Goal: Transaction & Acquisition: Book appointment/travel/reservation

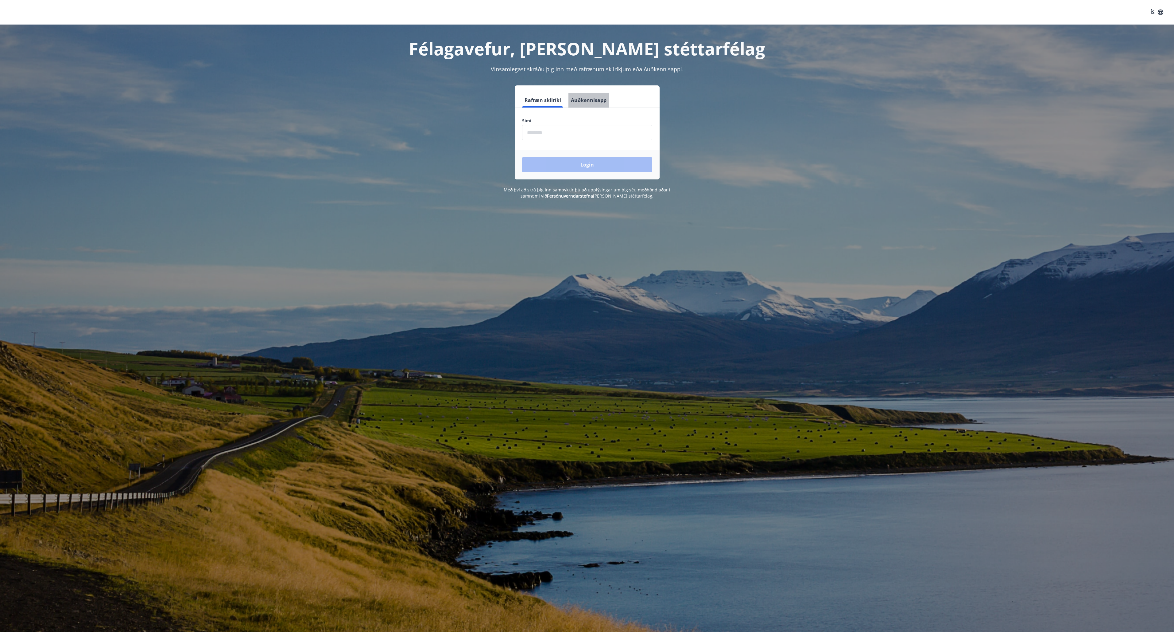
click at [591, 97] on button "Auðkennisapp" at bounding box center [589, 100] width 41 height 15
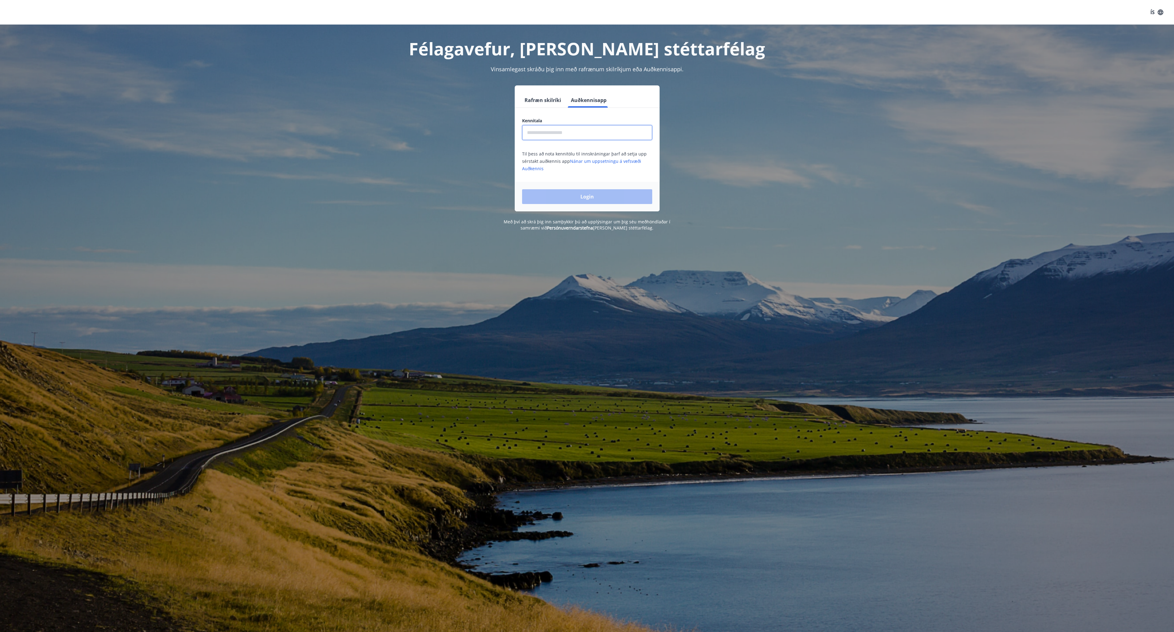
click at [565, 135] on input "text" at bounding box center [587, 132] width 130 height 15
type input "**********"
click at [576, 193] on button "Login" at bounding box center [587, 196] width 130 height 15
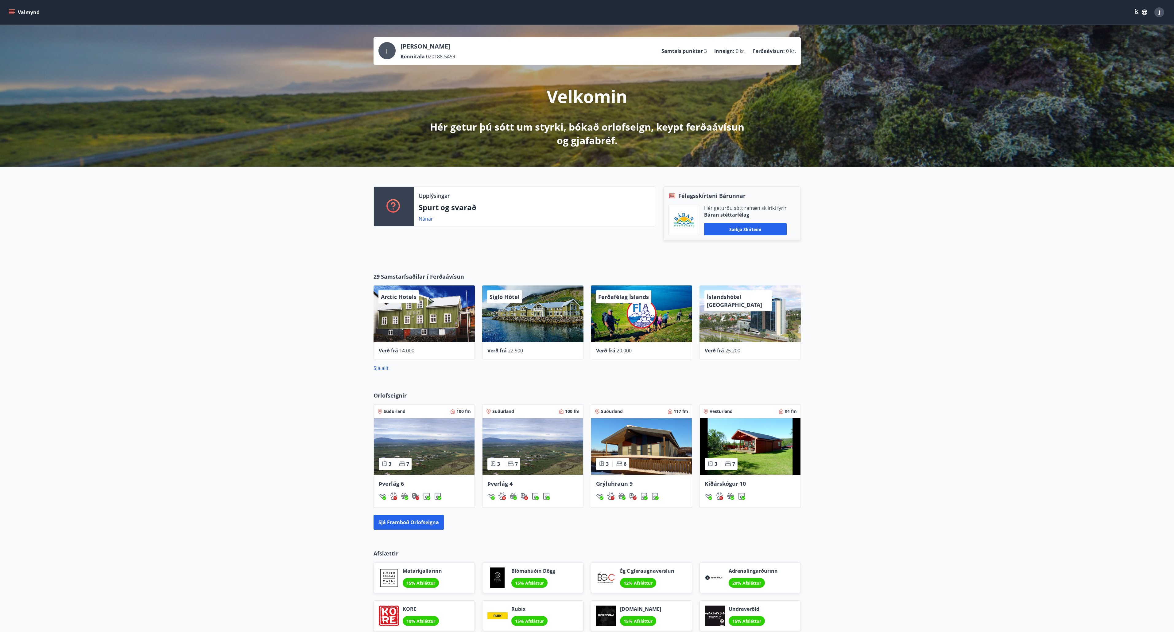
click at [1140, 14] on button "ÍS" at bounding box center [1141, 12] width 20 height 11
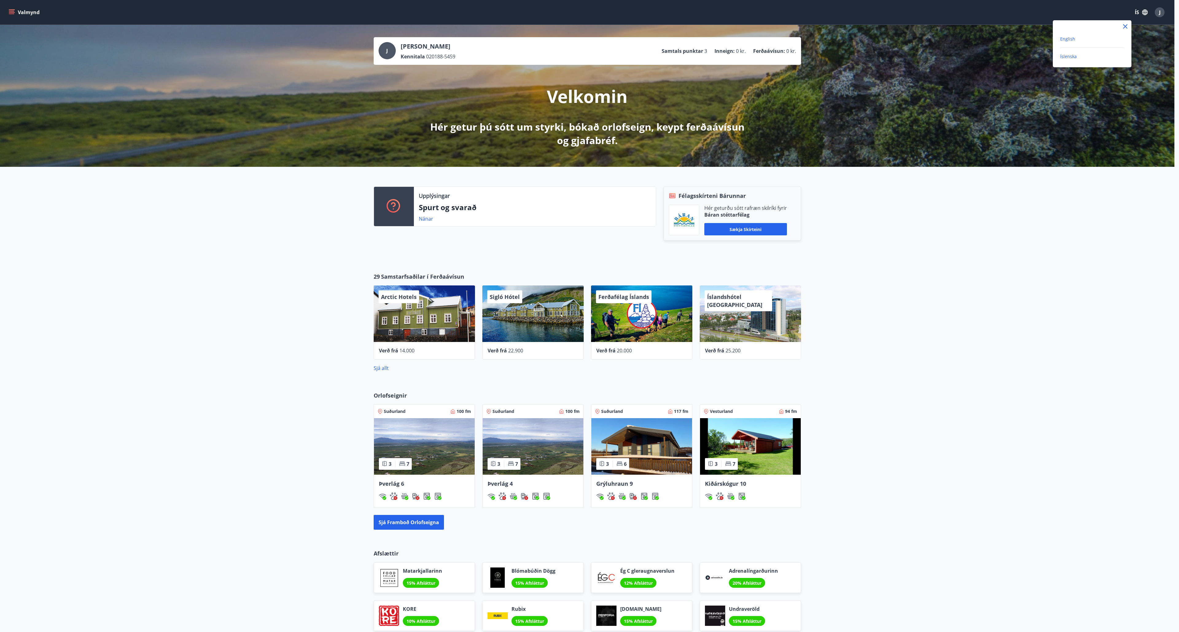
click at [1063, 39] on span "English" at bounding box center [1067, 39] width 15 height 6
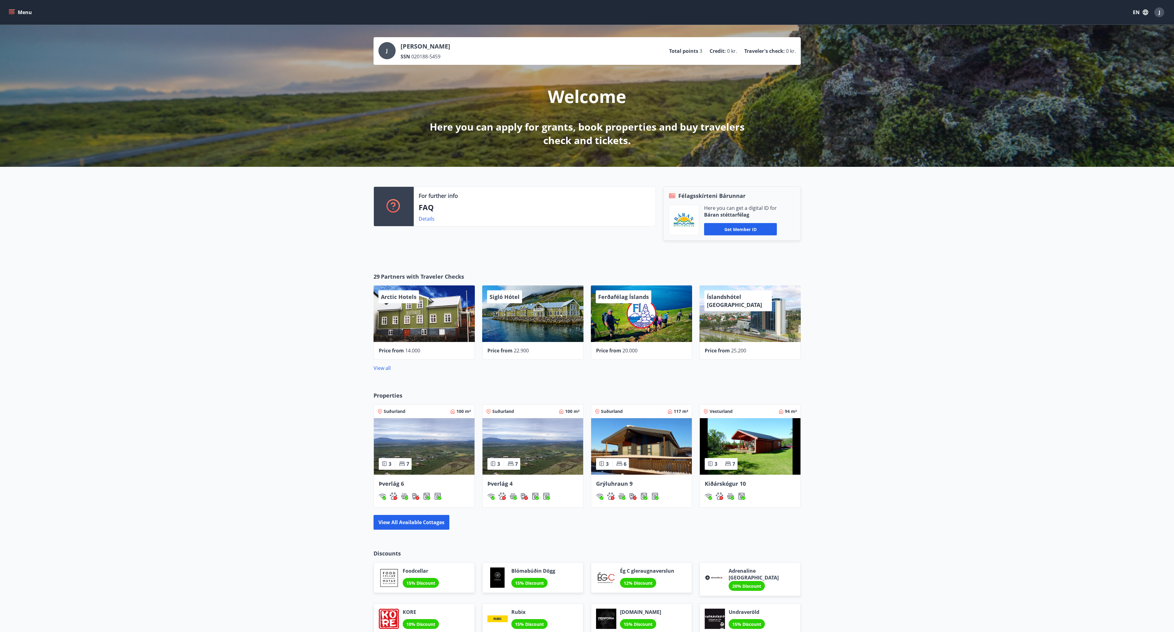
click at [12, 17] on button "Menu" at bounding box center [20, 12] width 27 height 11
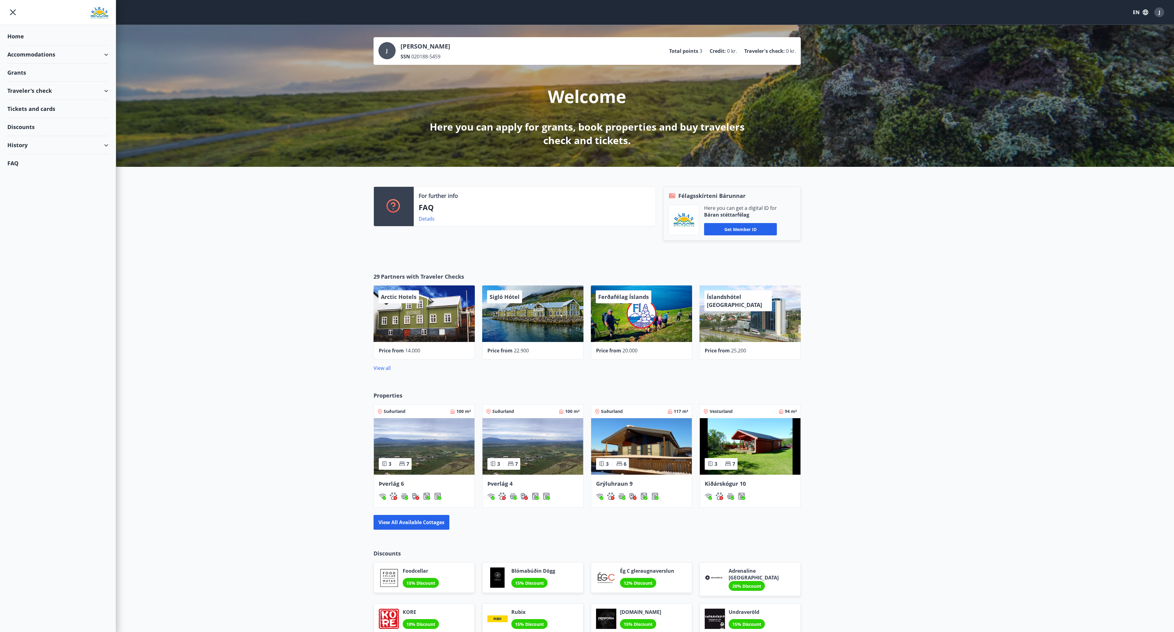
click at [27, 128] on div "Discounts" at bounding box center [57, 127] width 101 height 18
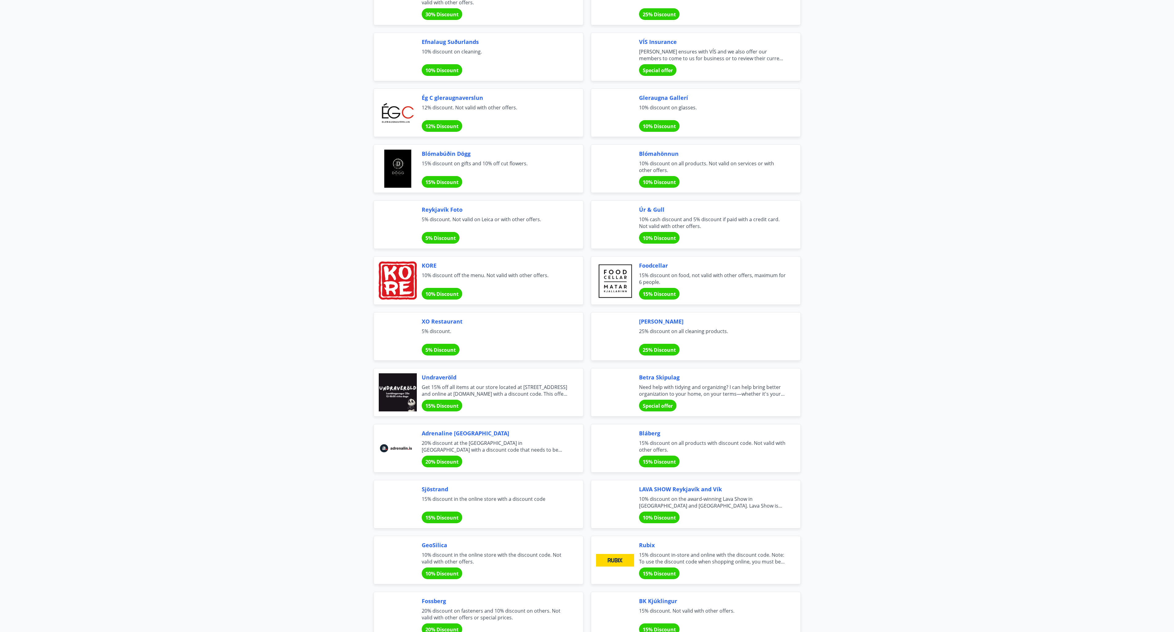
scroll to position [406, 0]
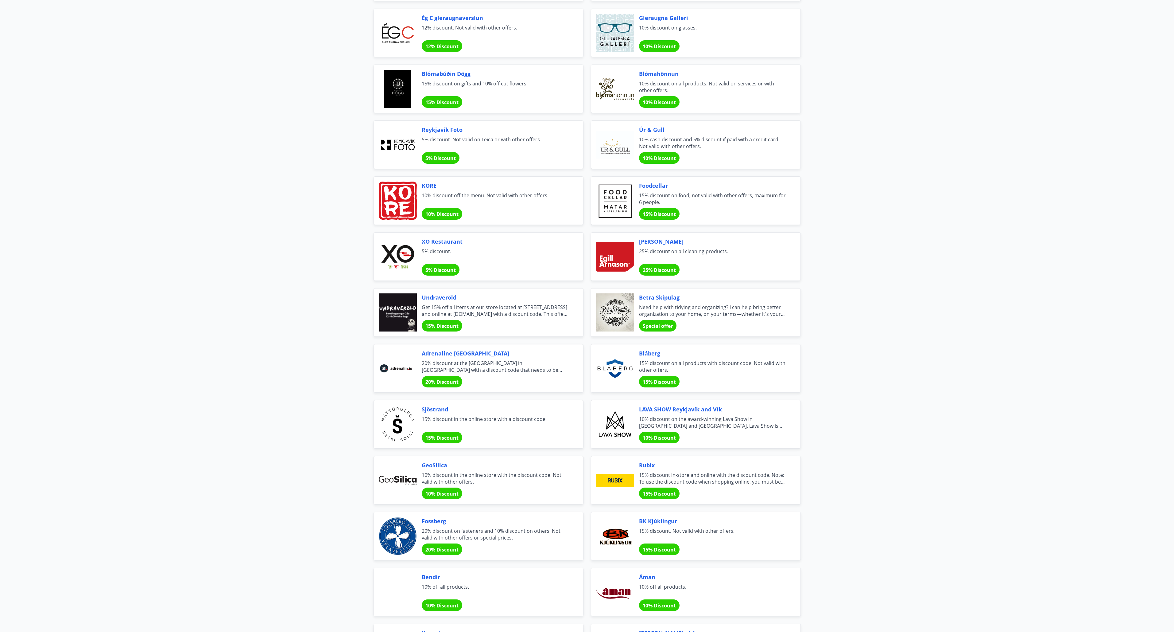
click at [441, 155] on span "5% Discount" at bounding box center [441, 158] width 30 height 7
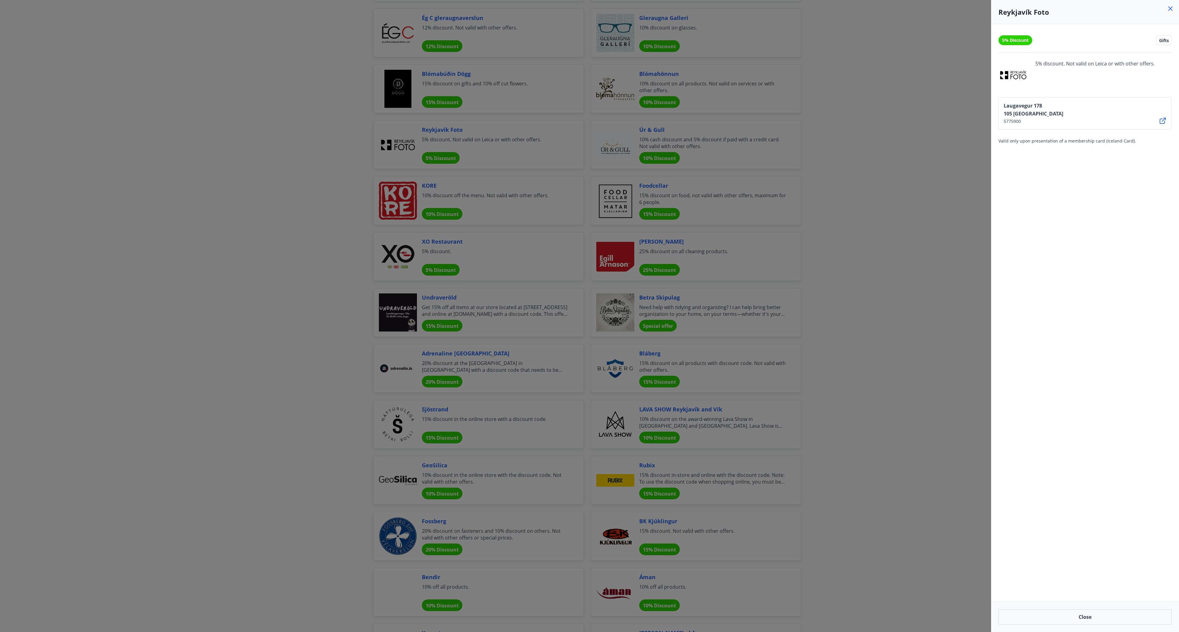
click at [1172, 12] on icon at bounding box center [1170, 8] width 7 height 7
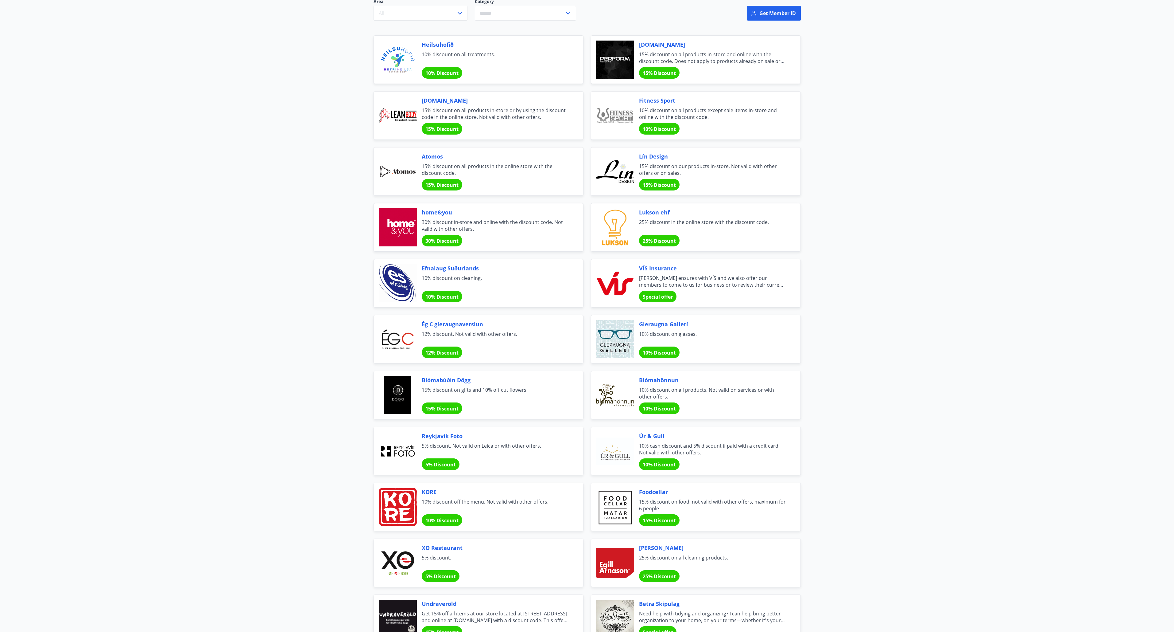
scroll to position [0, 0]
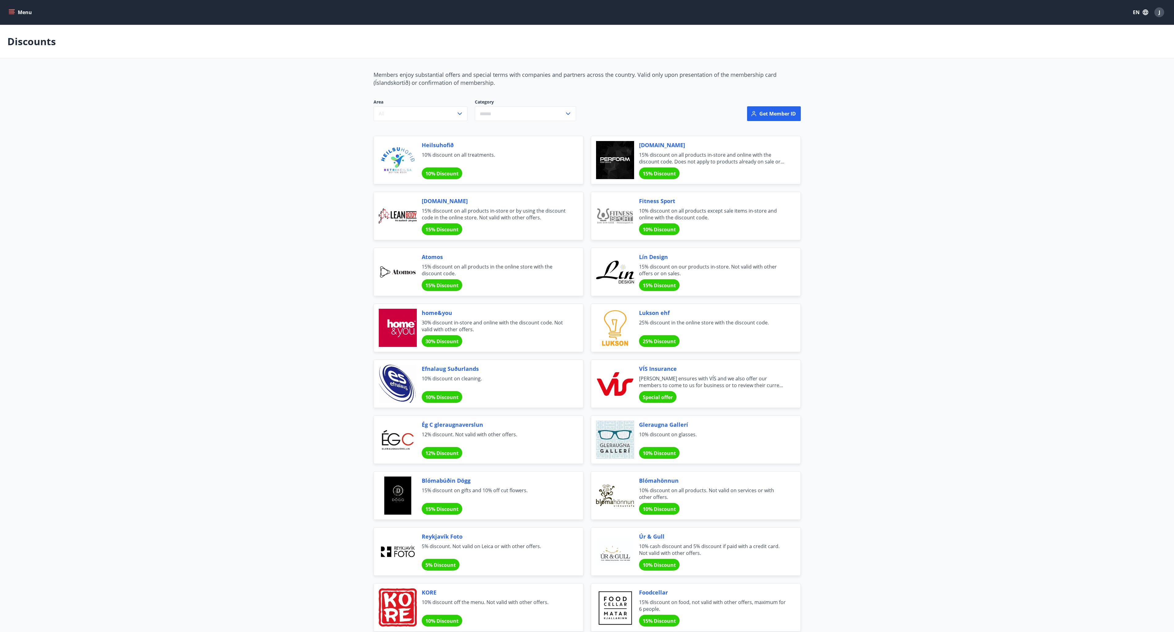
click at [7, 6] on div "Menu EN J" at bounding box center [587, 12] width 1174 height 25
click at [19, 17] on button "Menu" at bounding box center [20, 12] width 27 height 11
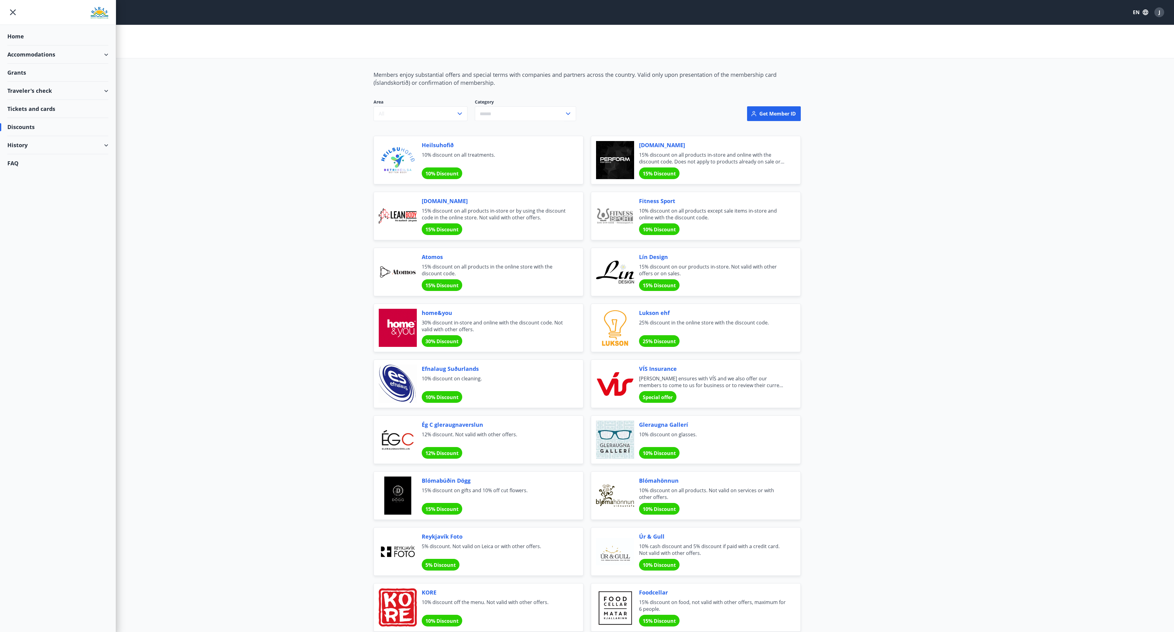
click at [29, 122] on div "Discounts" at bounding box center [57, 127] width 101 height 18
click at [25, 111] on div "Tickets and cards" at bounding box center [57, 109] width 101 height 18
click at [29, 111] on div "Tickets and cards" at bounding box center [57, 109] width 101 height 18
click at [25, 95] on div "Traveler's check" at bounding box center [57, 91] width 101 height 18
click at [23, 105] on div "Offers" at bounding box center [57, 106] width 91 height 13
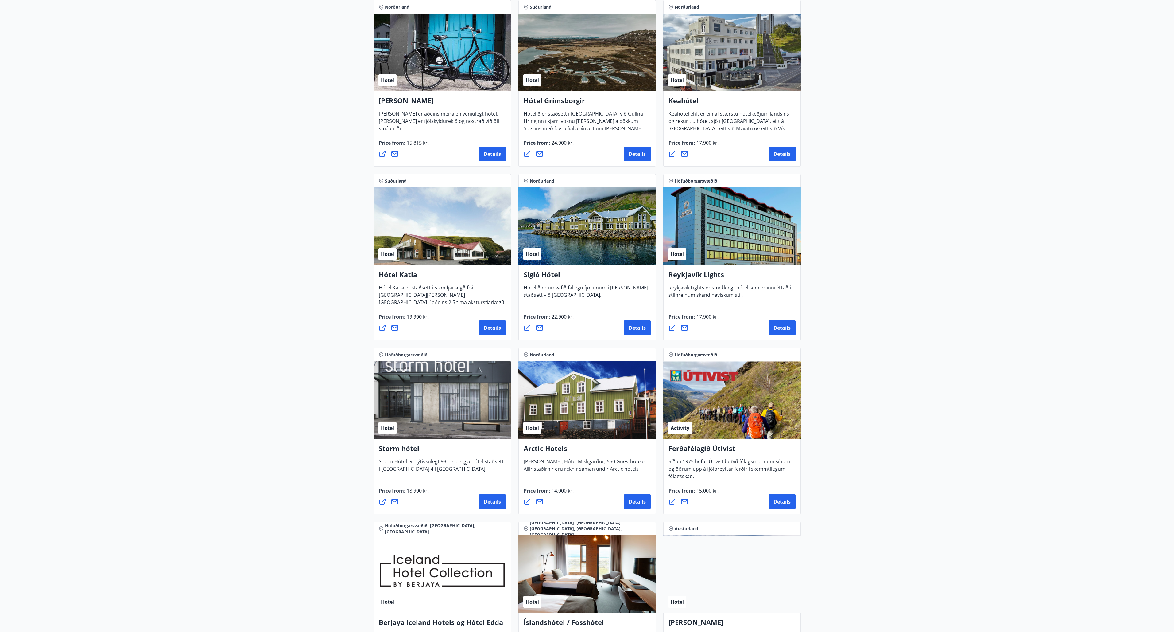
scroll to position [293, 0]
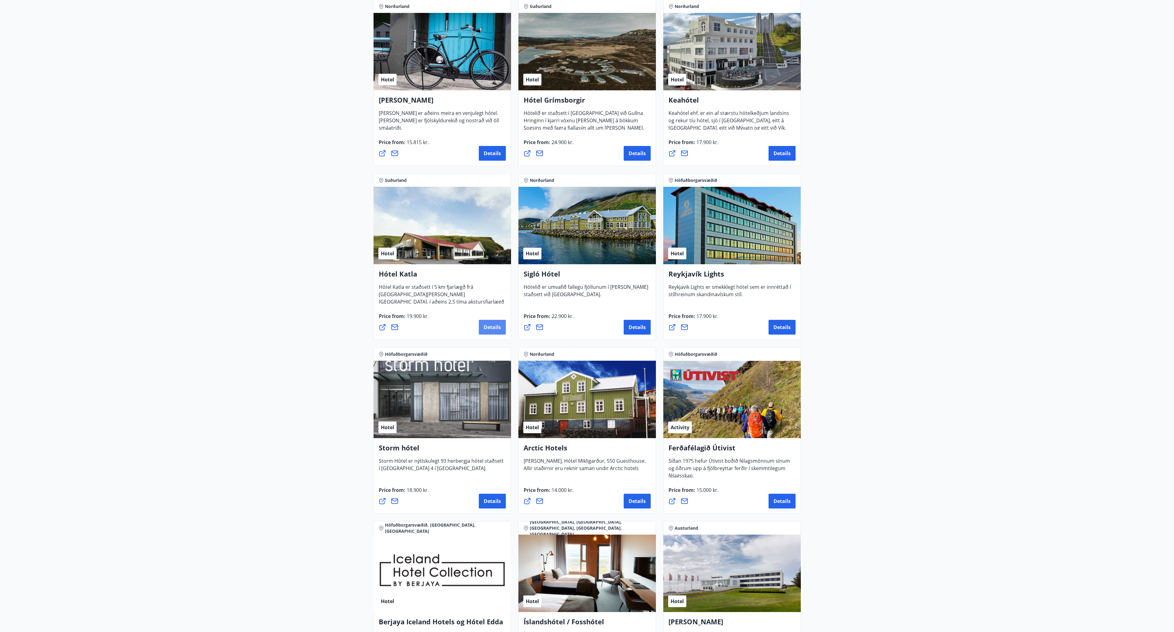
click at [483, 328] on button "Details" at bounding box center [492, 327] width 27 height 15
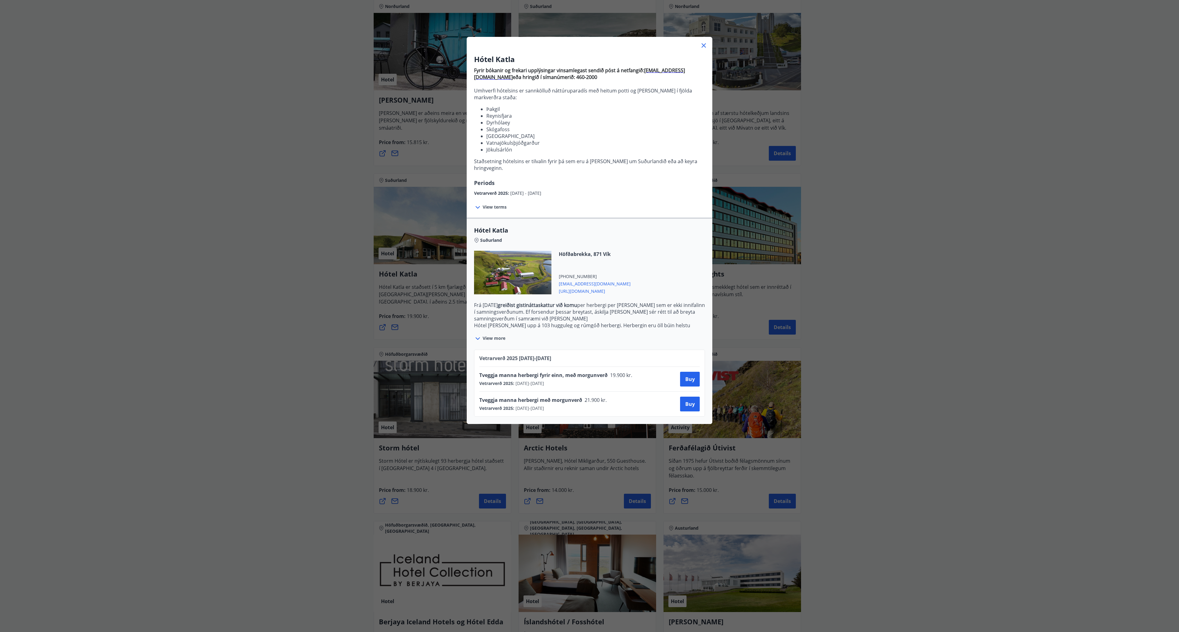
click at [700, 48] on icon at bounding box center [703, 45] width 7 height 7
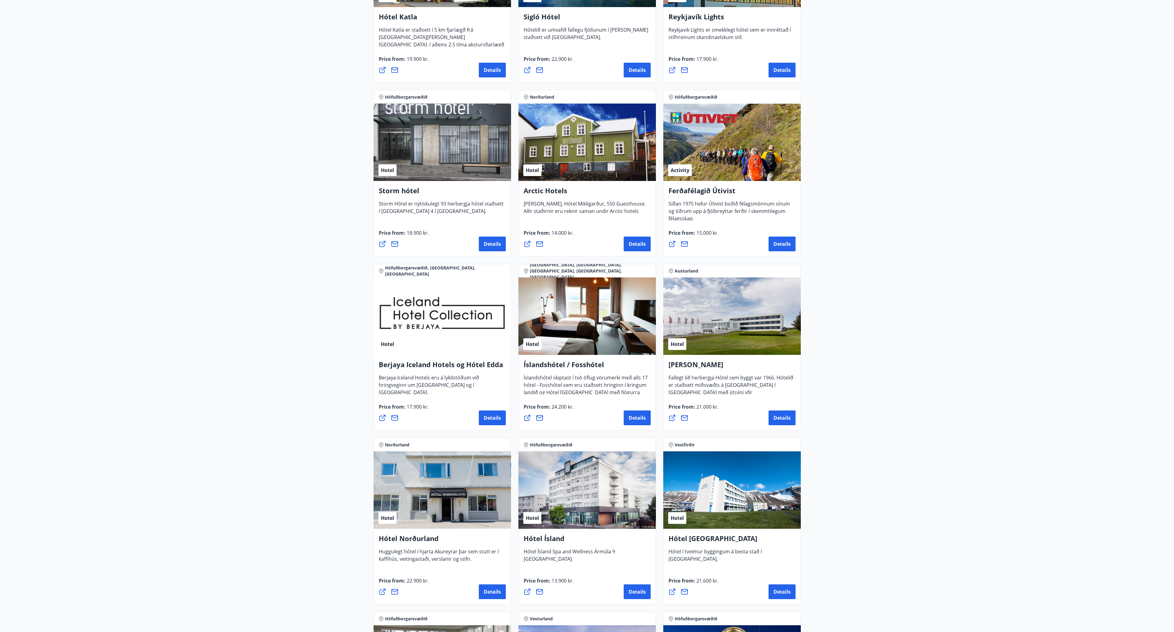
scroll to position [0, 0]
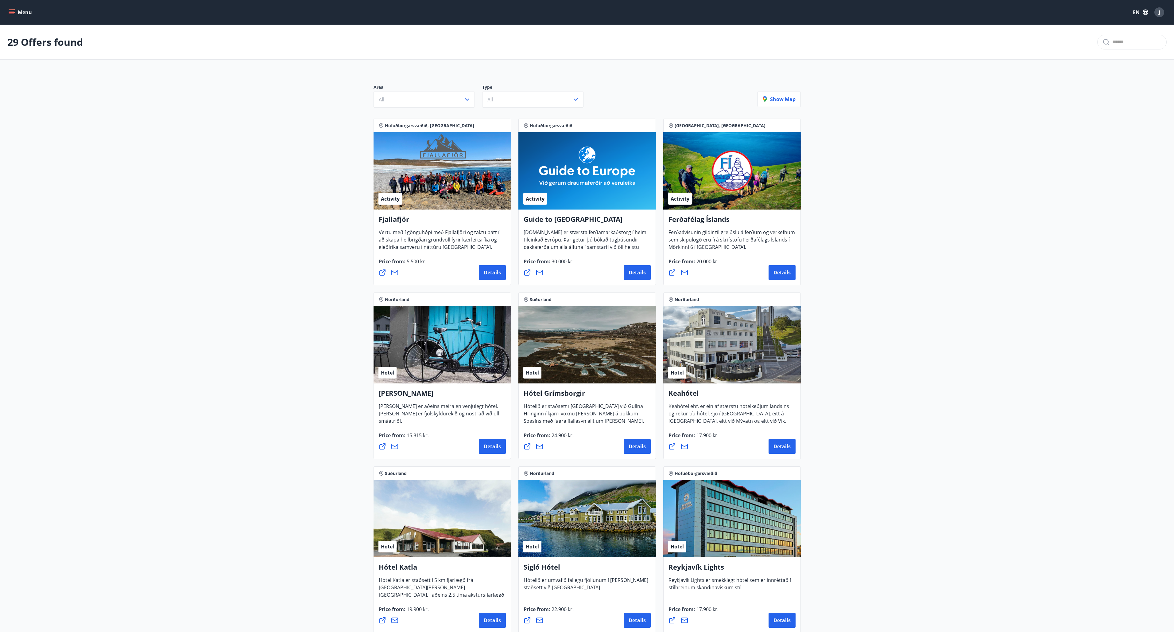
click at [10, 17] on button "Menu" at bounding box center [20, 12] width 27 height 11
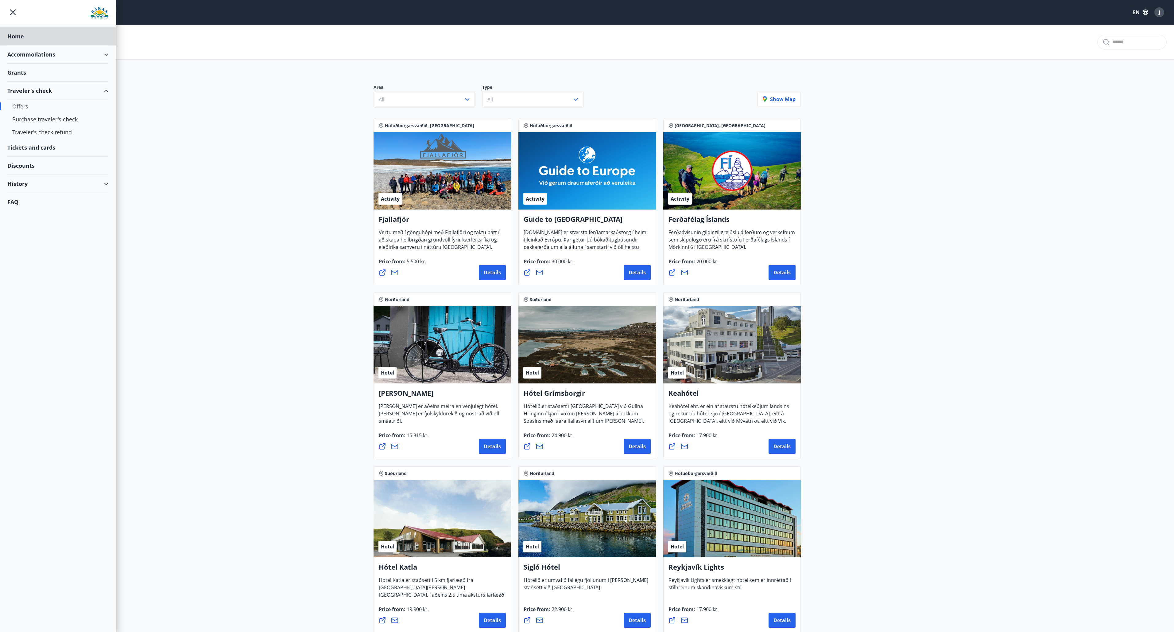
click at [19, 45] on div "Grants" at bounding box center [57, 36] width 101 height 18
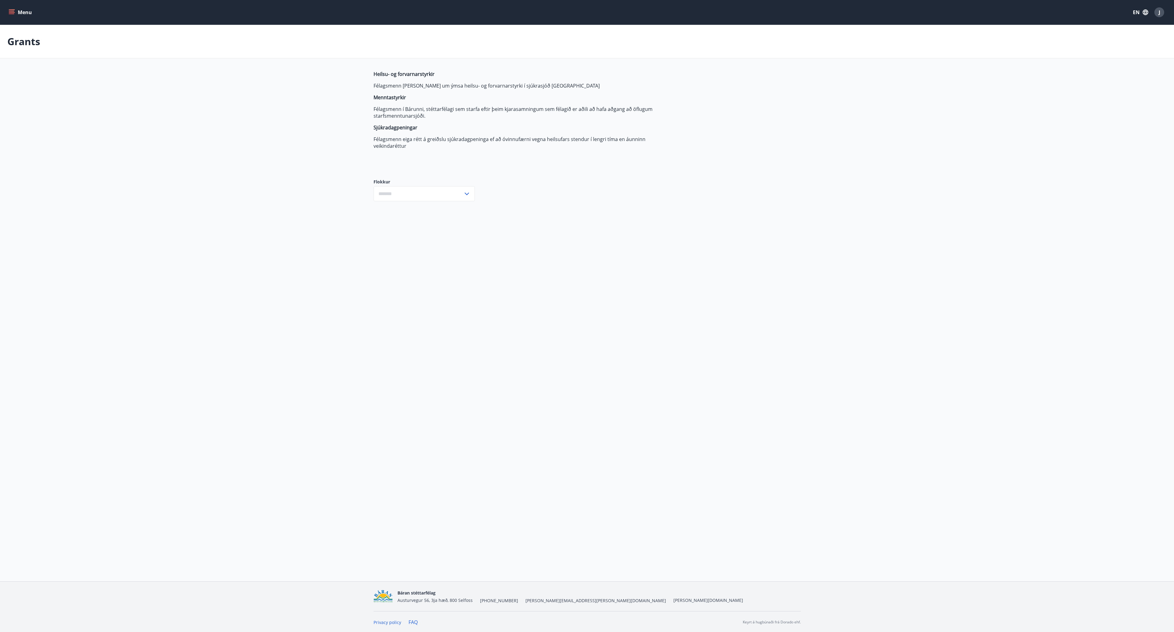
type input "***"
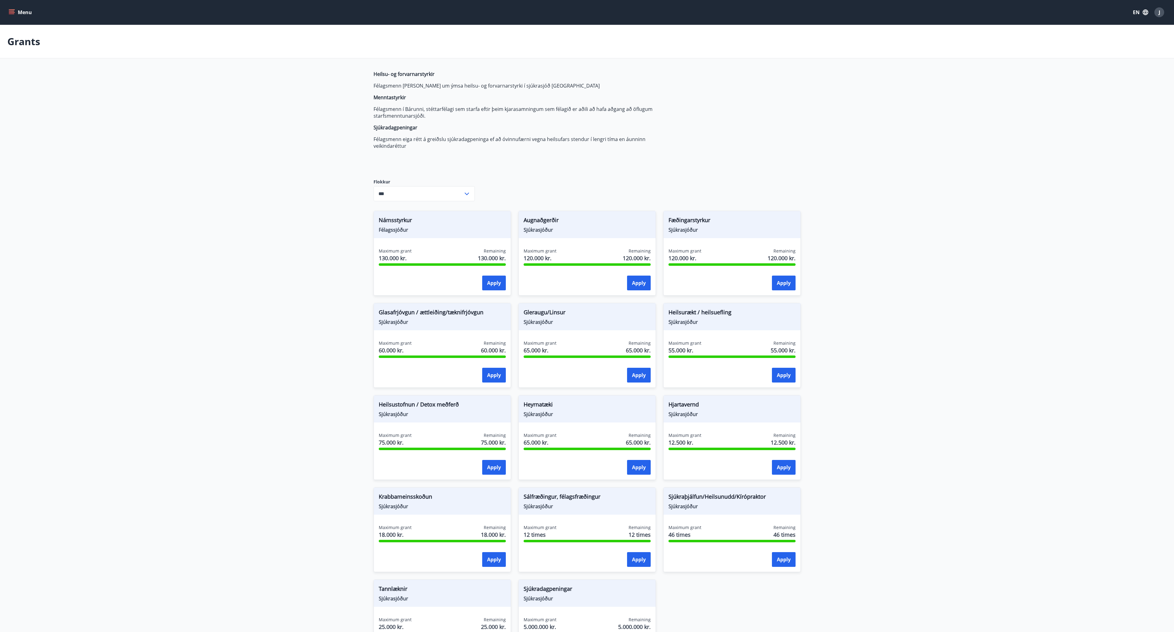
click at [15, 14] on button "Menu" at bounding box center [20, 12] width 27 height 11
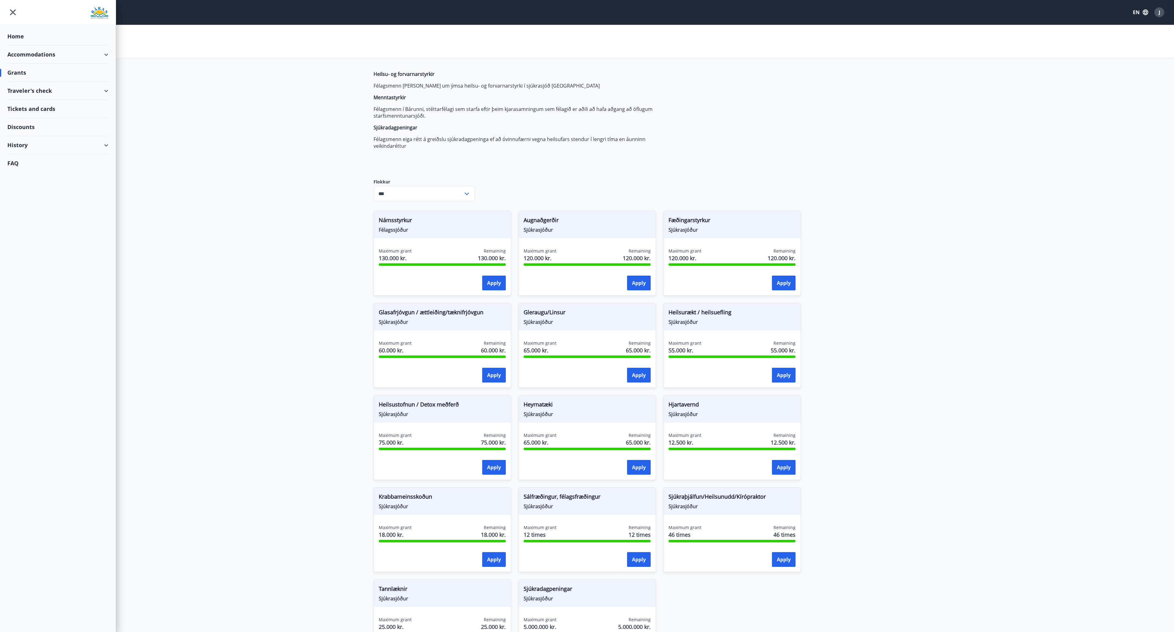
click at [34, 51] on div "Accommodations" at bounding box center [57, 54] width 101 height 18
click at [20, 73] on div "Offers" at bounding box center [57, 70] width 91 height 13
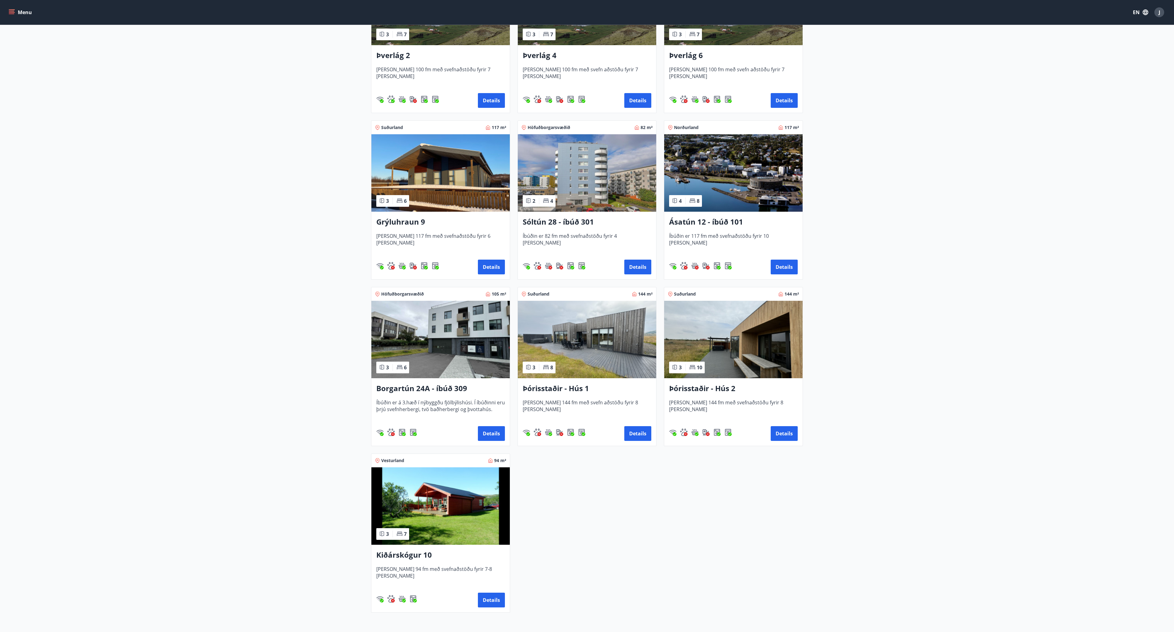
scroll to position [249, 0]
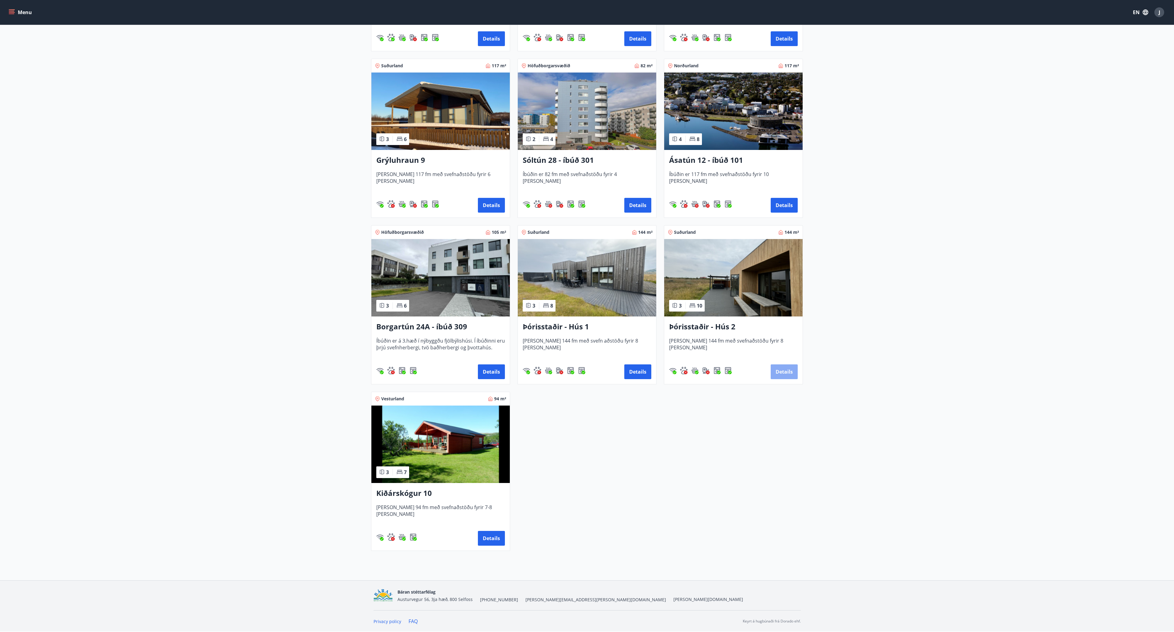
click at [777, 376] on button "Details" at bounding box center [784, 371] width 27 height 15
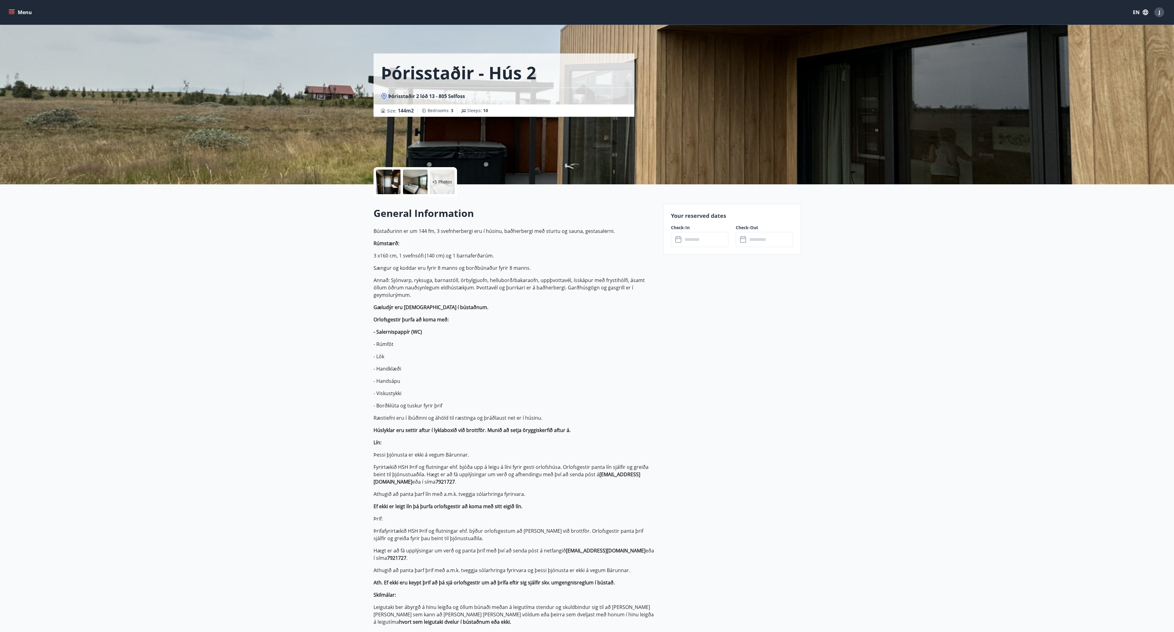
click at [702, 244] on input "text" at bounding box center [706, 239] width 46 height 15
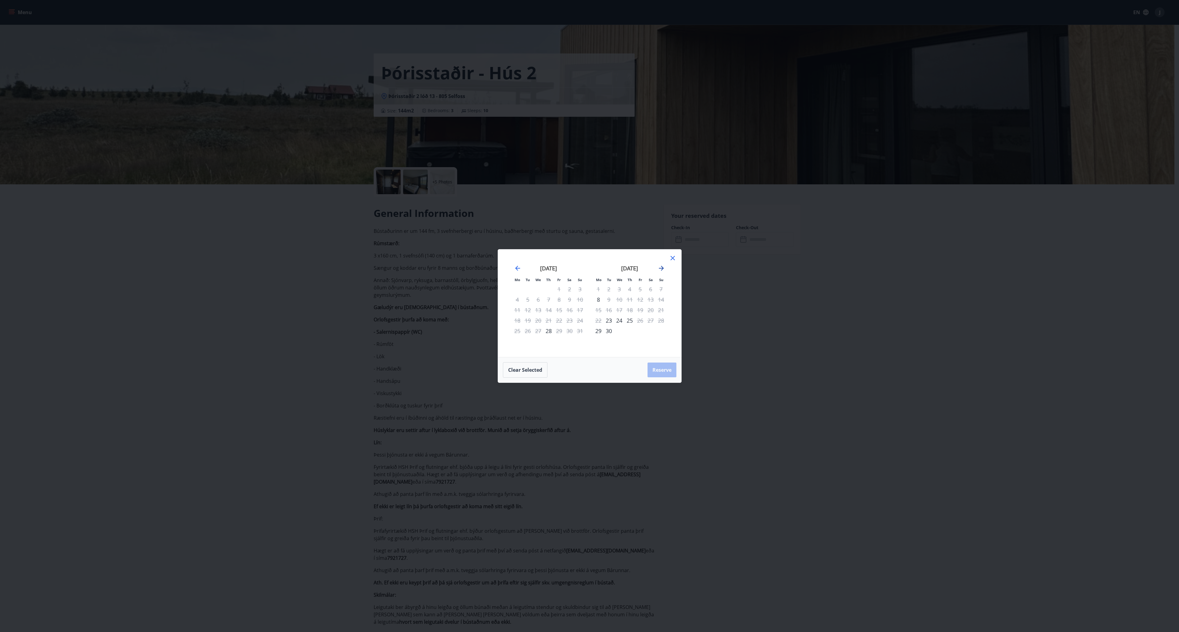
click at [661, 267] on icon "Move forward to switch to the next month." at bounding box center [661, 267] width 7 height 7
click at [649, 291] on div "1" at bounding box center [650, 289] width 10 height 10
click at [640, 298] on div "7" at bounding box center [640, 299] width 10 height 10
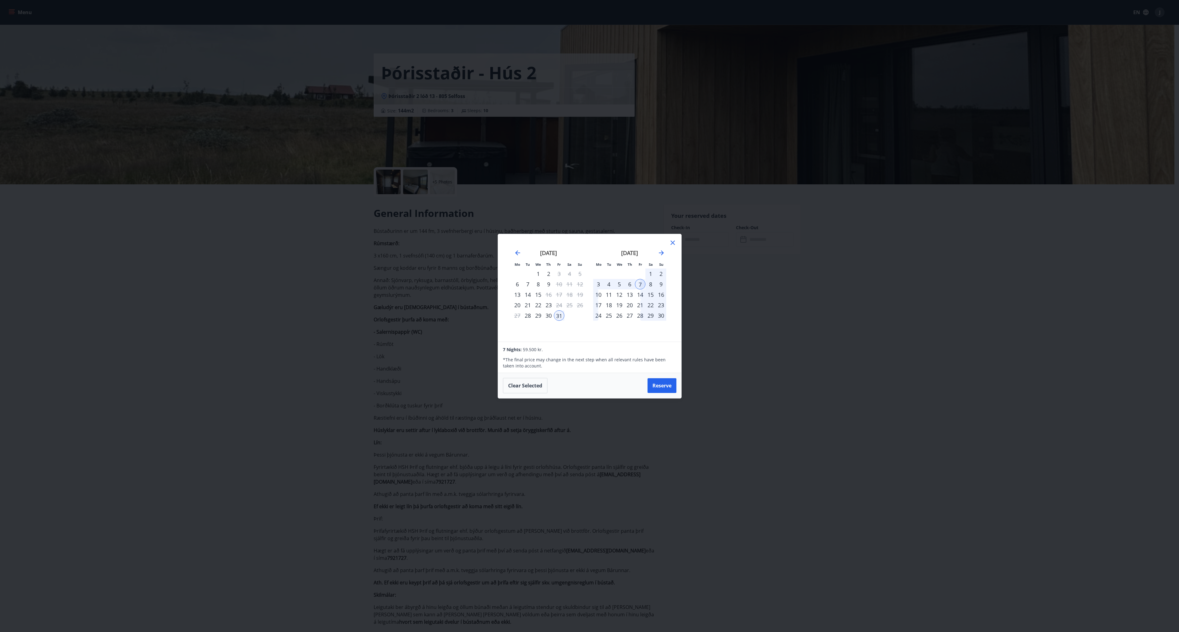
click at [673, 243] on icon at bounding box center [673, 242] width 4 height 4
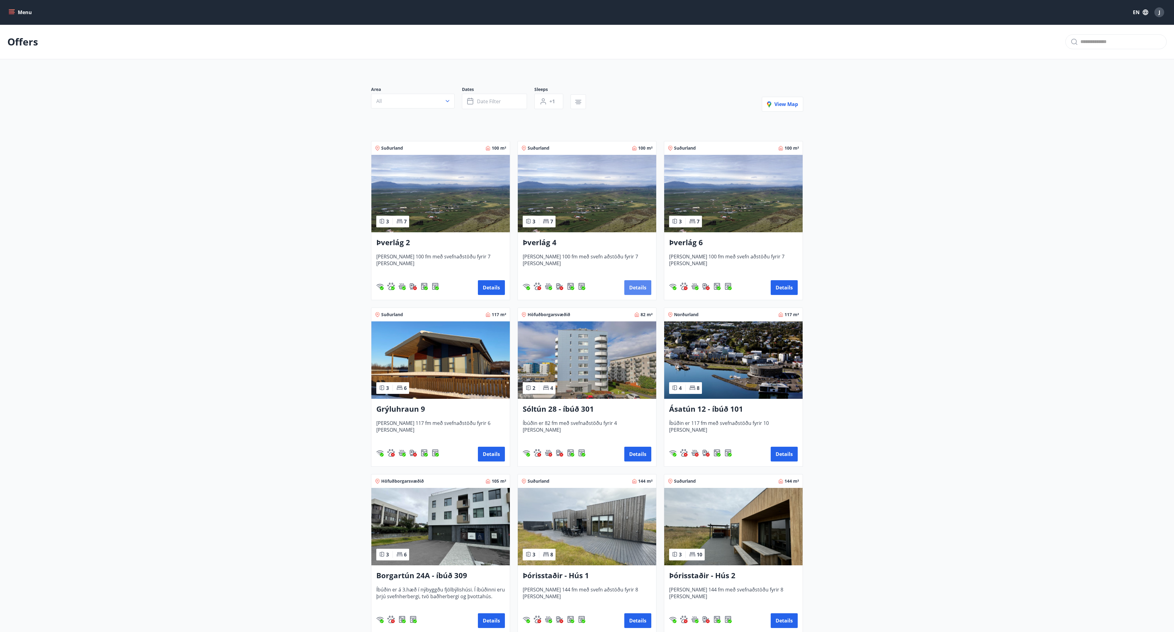
click at [636, 286] on button "Details" at bounding box center [637, 287] width 27 height 15
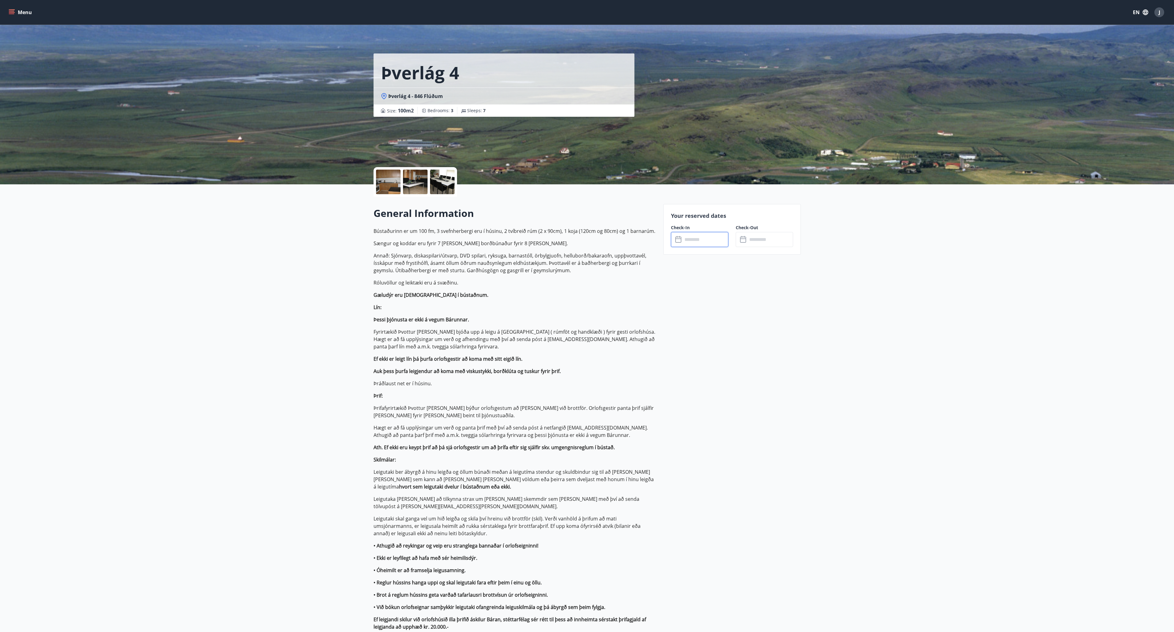
click at [697, 239] on input "text" at bounding box center [706, 239] width 46 height 15
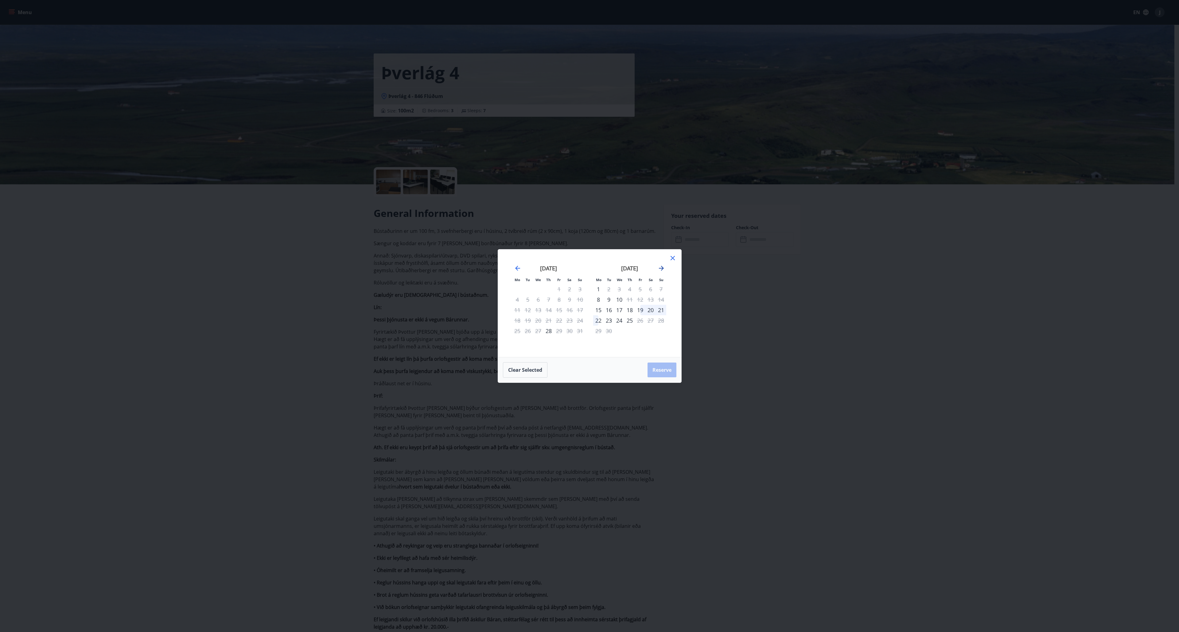
click at [662, 266] on icon "Move forward to switch to the next month." at bounding box center [661, 267] width 7 height 7
click at [560, 335] on div "31" at bounding box center [559, 330] width 10 height 10
click at [642, 300] on div "7" at bounding box center [640, 299] width 10 height 10
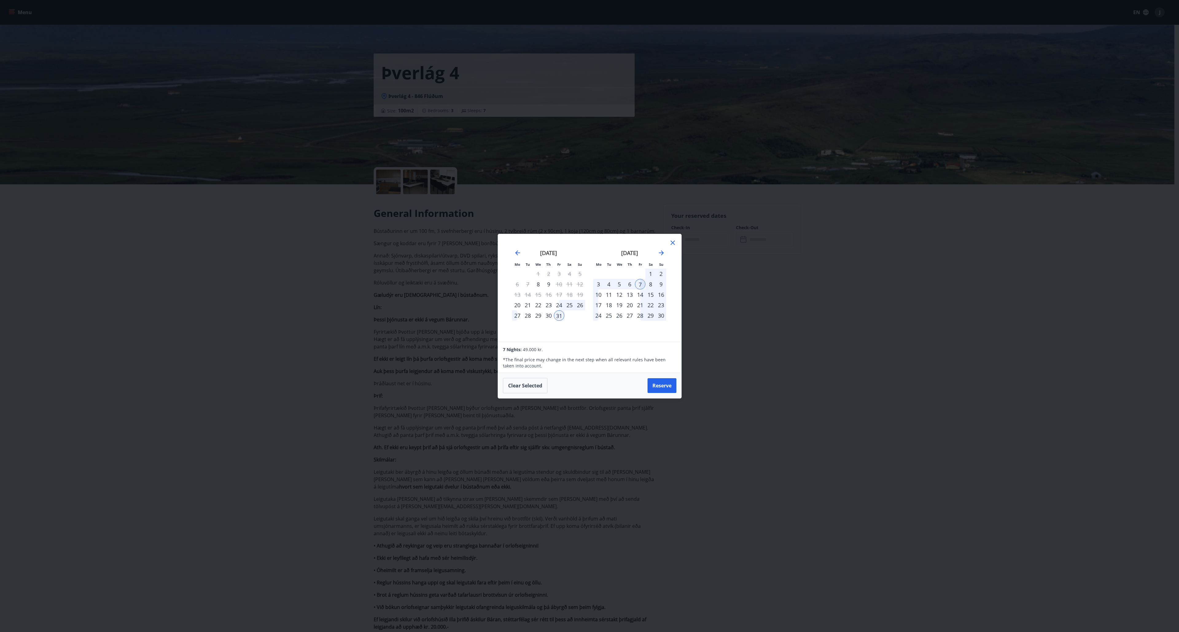
click at [672, 243] on icon at bounding box center [673, 242] width 4 height 4
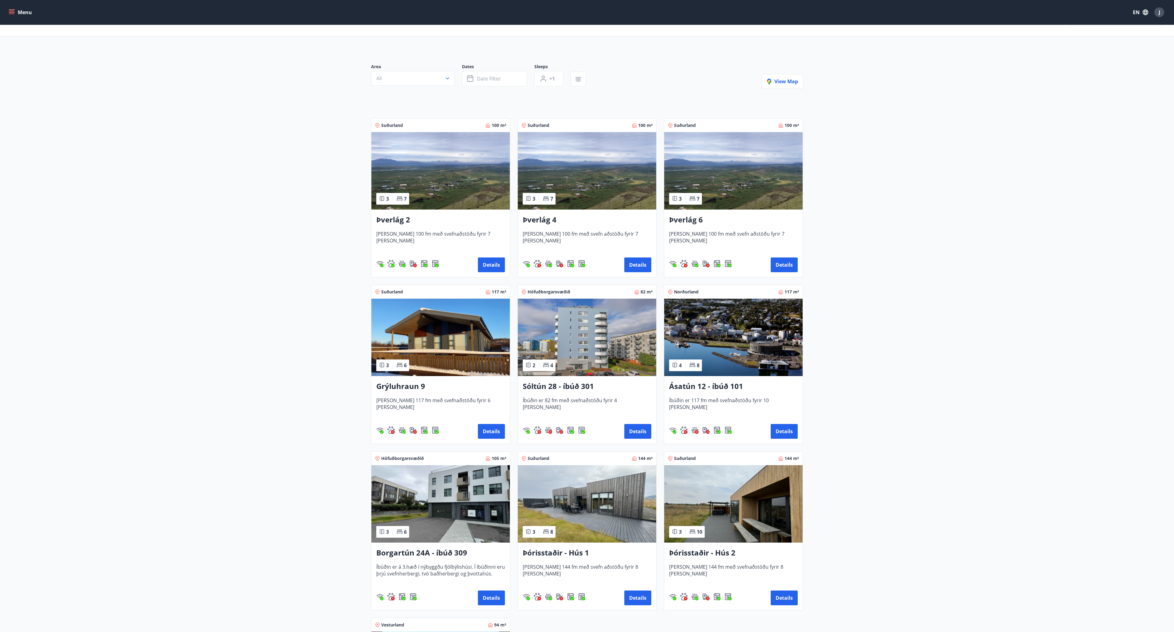
scroll to position [14, 0]
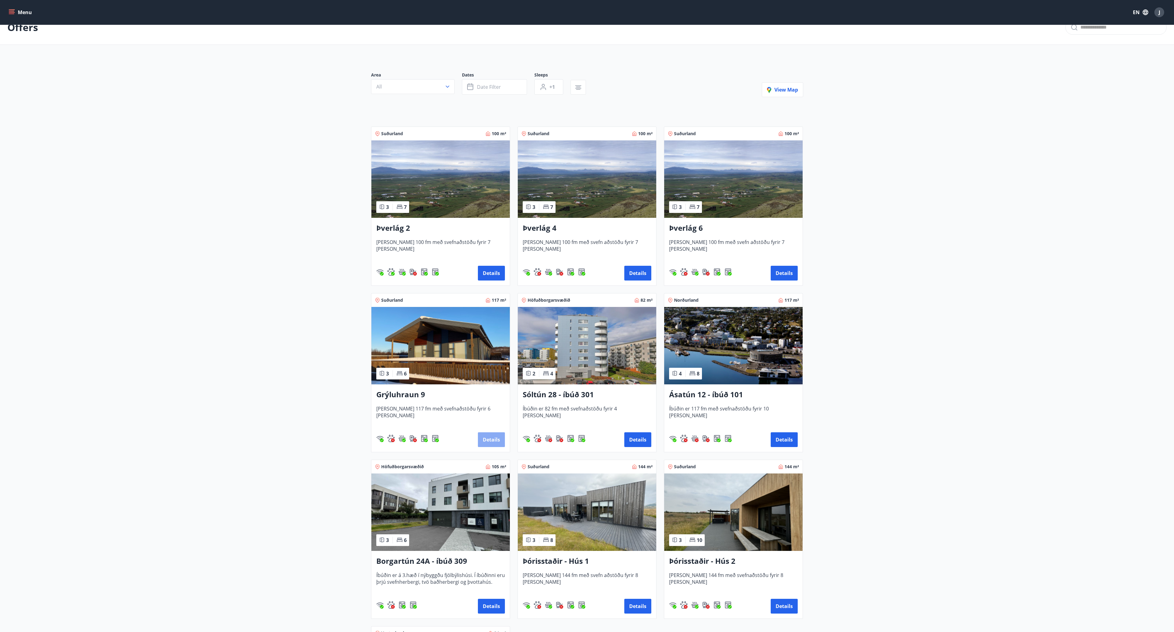
click at [496, 443] on button "Details" at bounding box center [491, 439] width 27 height 15
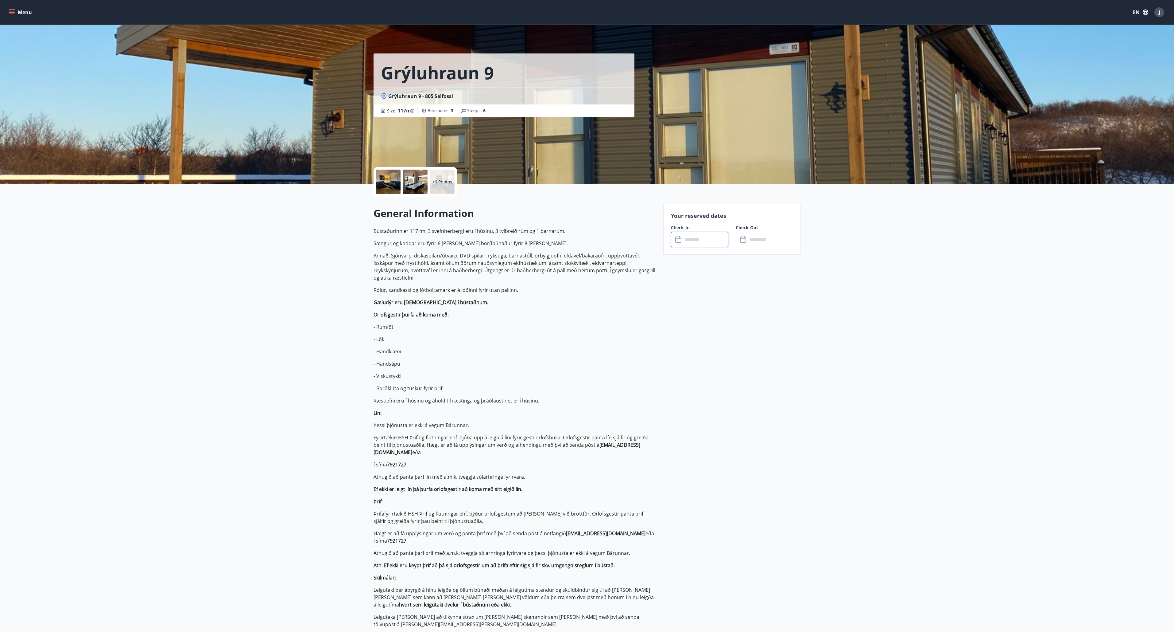
click at [700, 237] on input "text" at bounding box center [706, 239] width 46 height 15
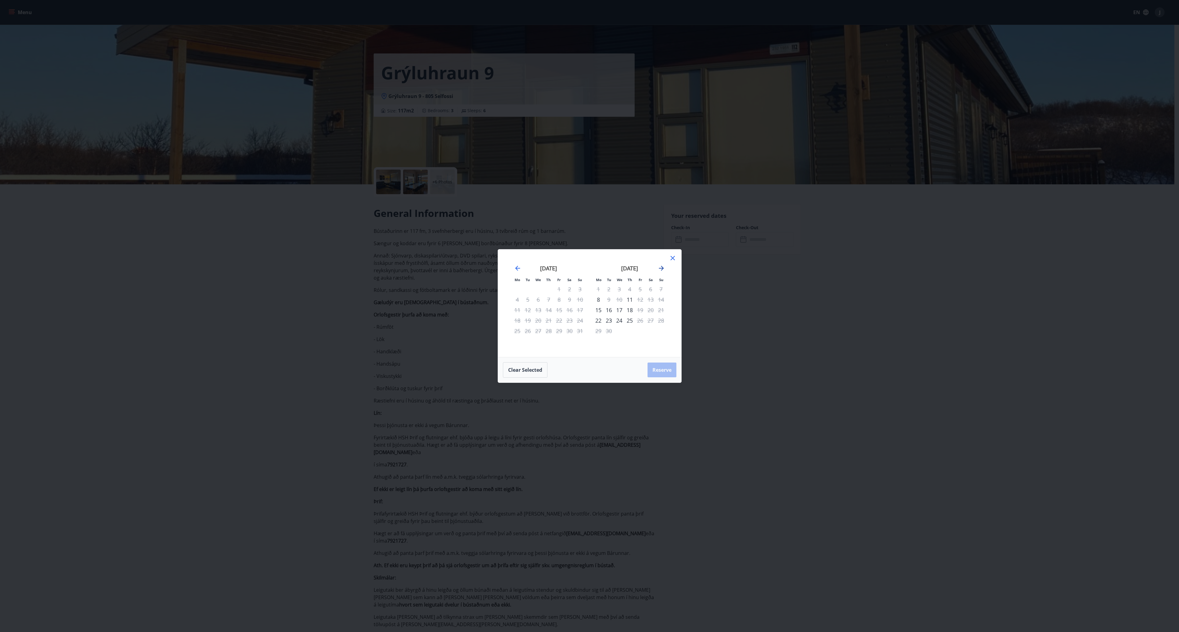
click at [661, 270] on icon "Move forward to switch to the next month." at bounding box center [661, 268] width 5 height 5
click at [648, 289] on div "1" at bounding box center [650, 289] width 10 height 10
click at [640, 301] on div "7" at bounding box center [640, 299] width 10 height 10
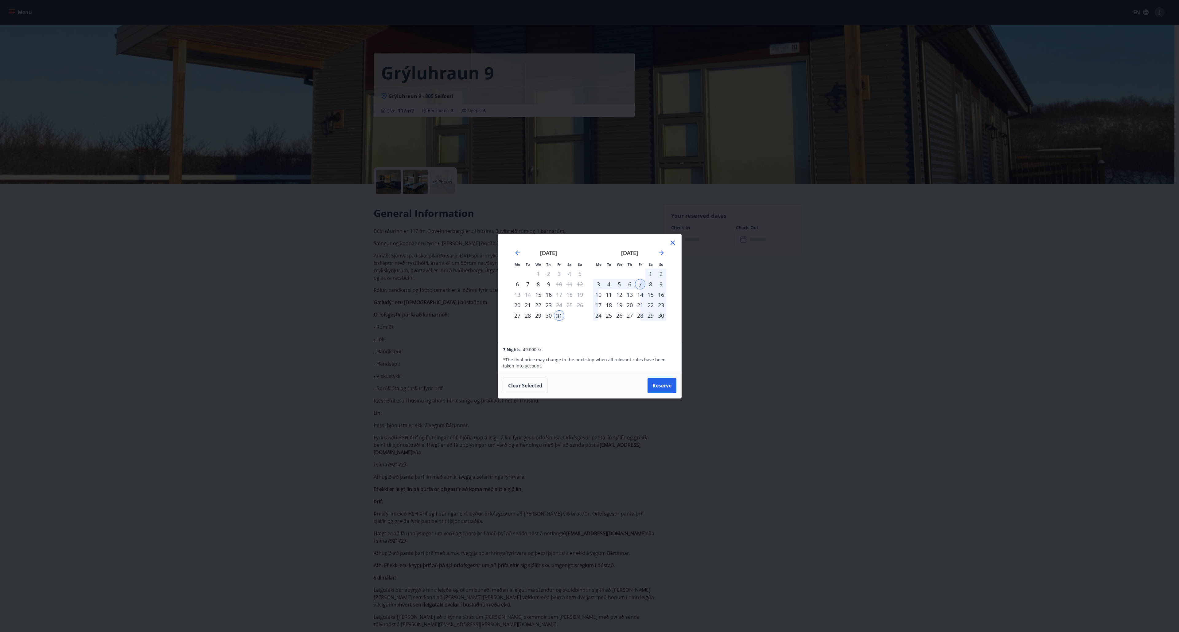
click at [676, 241] on icon at bounding box center [672, 242] width 7 height 7
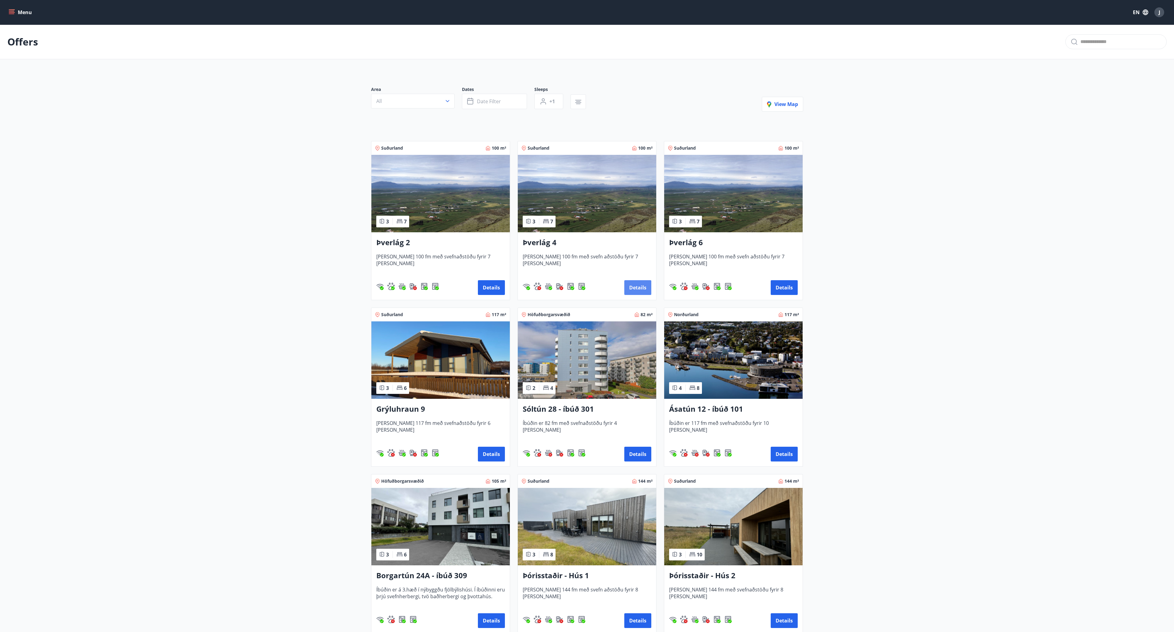
click at [641, 282] on button "Details" at bounding box center [637, 287] width 27 height 15
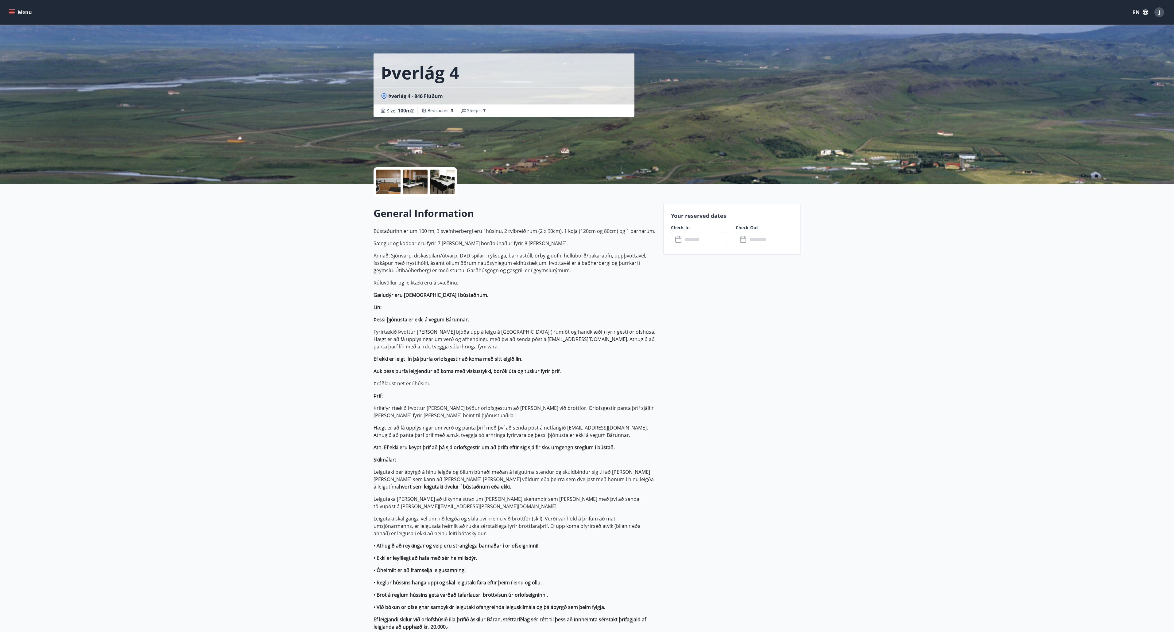
click at [684, 242] on input "text" at bounding box center [706, 239] width 46 height 15
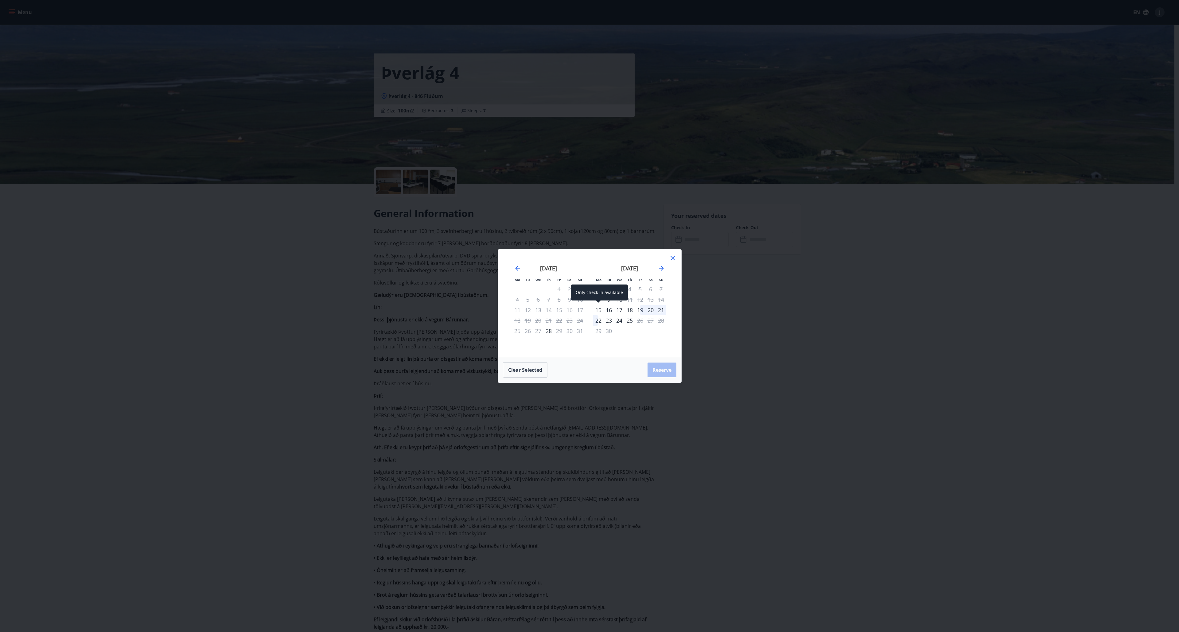
click at [600, 312] on div "15" at bounding box center [598, 310] width 10 height 10
click at [664, 310] on div "21" at bounding box center [661, 310] width 10 height 10
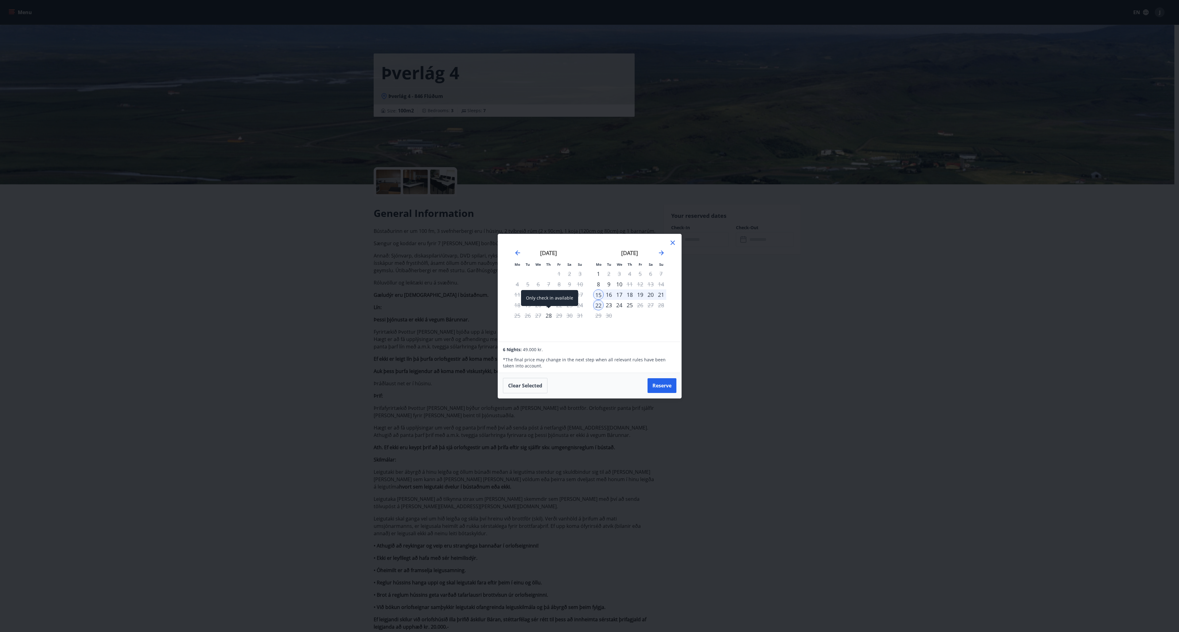
click at [546, 317] on div "28" at bounding box center [548, 315] width 10 height 10
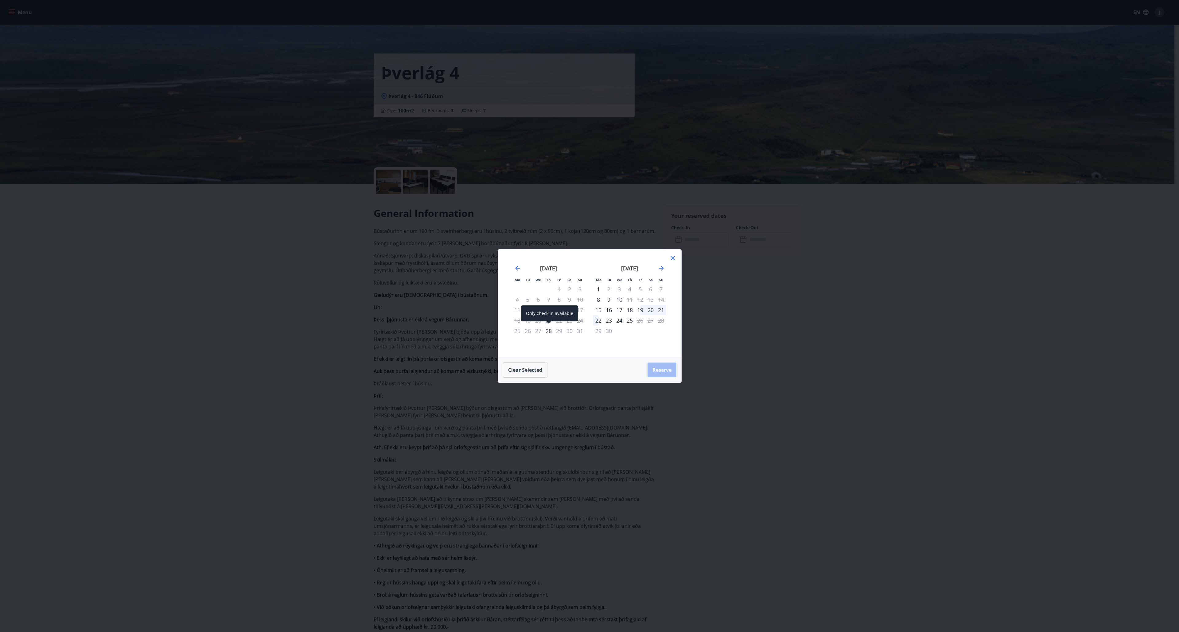
click at [549, 334] on div "28" at bounding box center [548, 330] width 10 height 10
click at [671, 259] on icon at bounding box center [673, 258] width 4 height 4
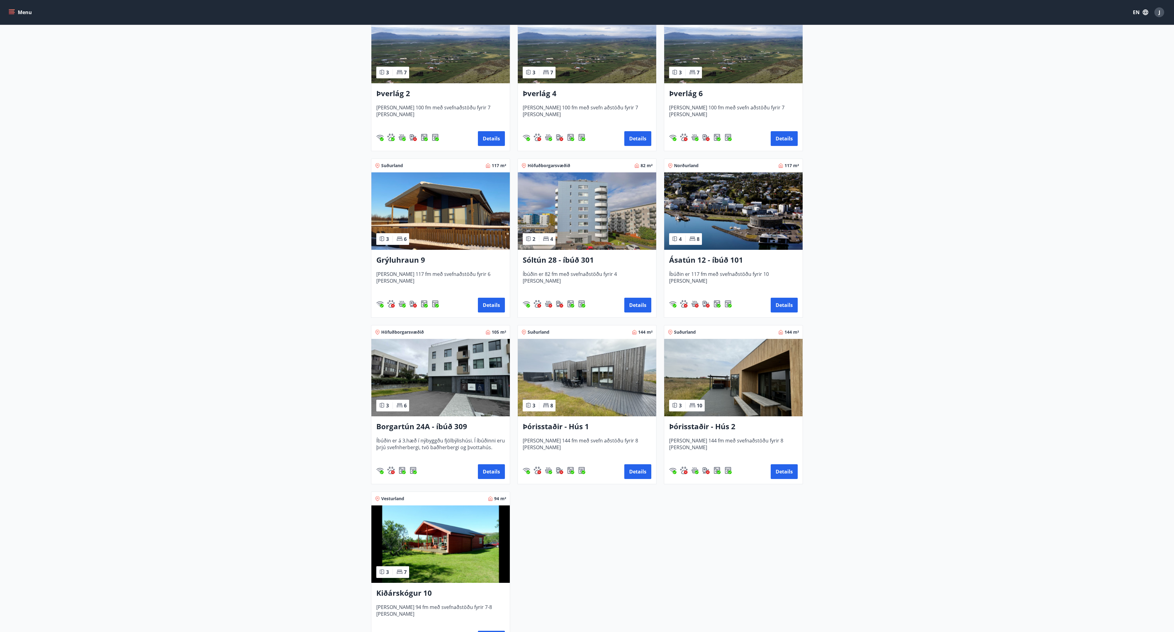
scroll to position [150, 0]
click at [638, 303] on button "Details" at bounding box center [637, 304] width 27 height 15
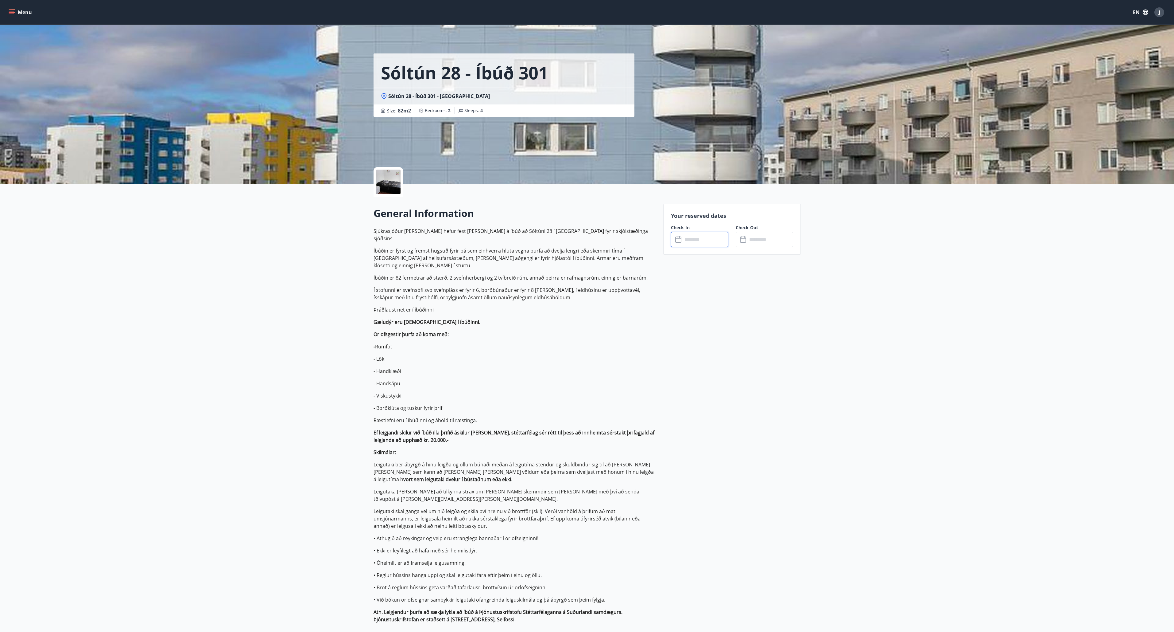
click at [687, 240] on input "text" at bounding box center [706, 239] width 46 height 15
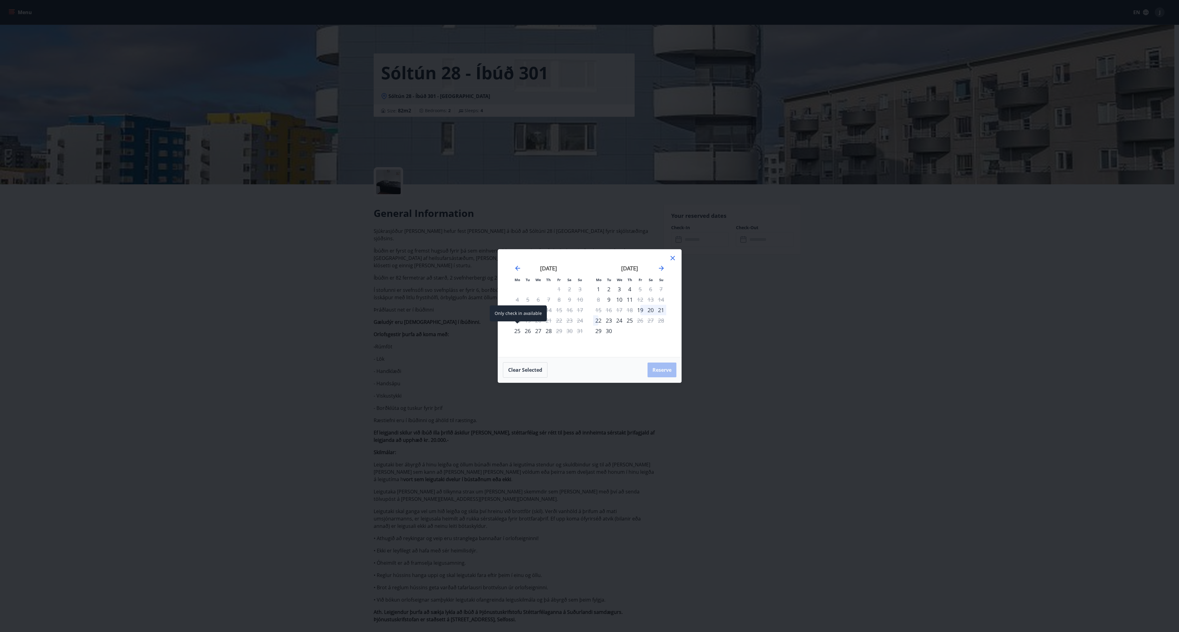
click at [519, 331] on div "25" at bounding box center [517, 330] width 10 height 10
click at [551, 330] on div "28" at bounding box center [548, 330] width 10 height 10
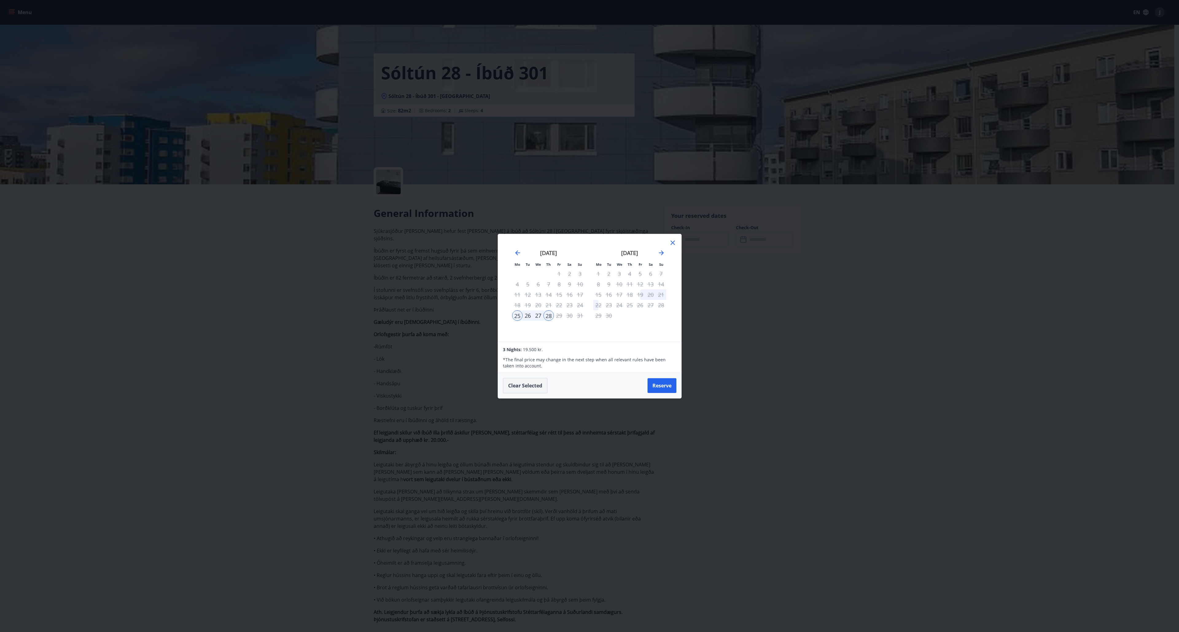
click at [525, 390] on button "Clear selected" at bounding box center [525, 385] width 45 height 15
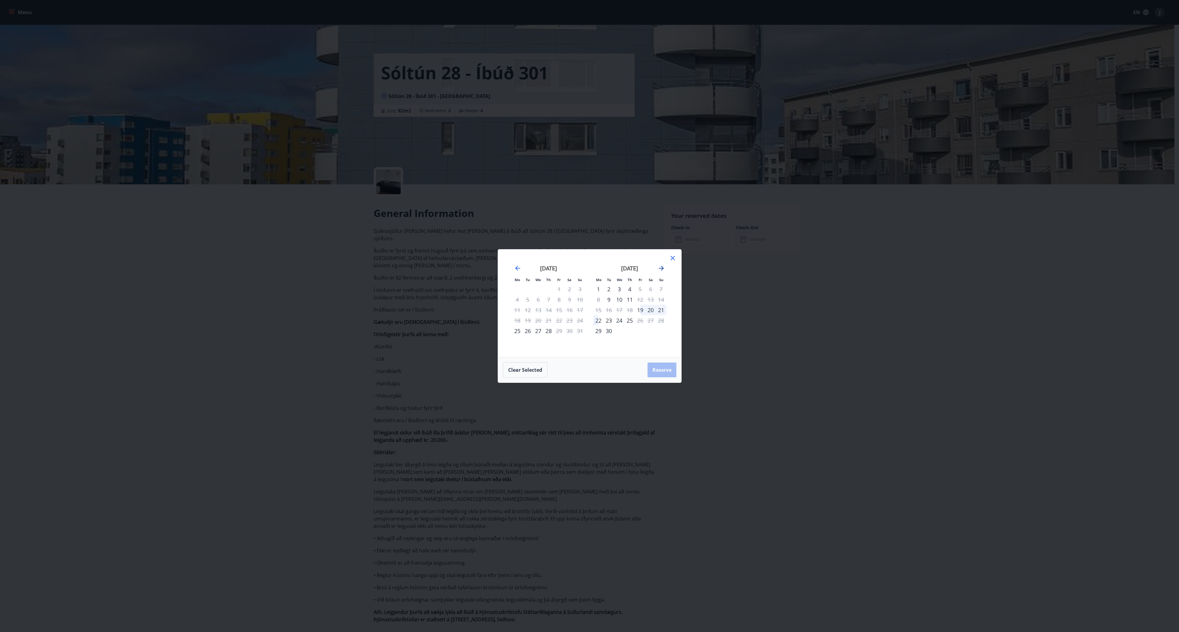
click at [665, 270] on icon "Move forward to switch to the next month." at bounding box center [661, 267] width 7 height 7
click at [644, 332] on div "28" at bounding box center [640, 330] width 10 height 10
click at [662, 334] on div "30" at bounding box center [661, 330] width 10 height 10
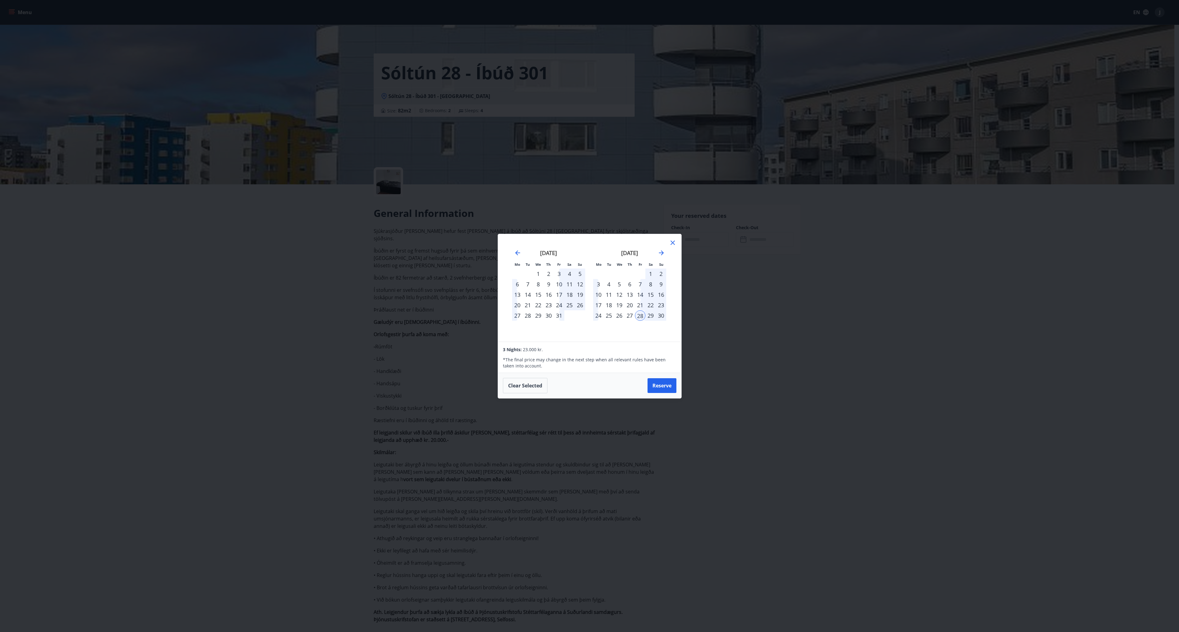
click at [673, 245] on icon at bounding box center [672, 242] width 7 height 7
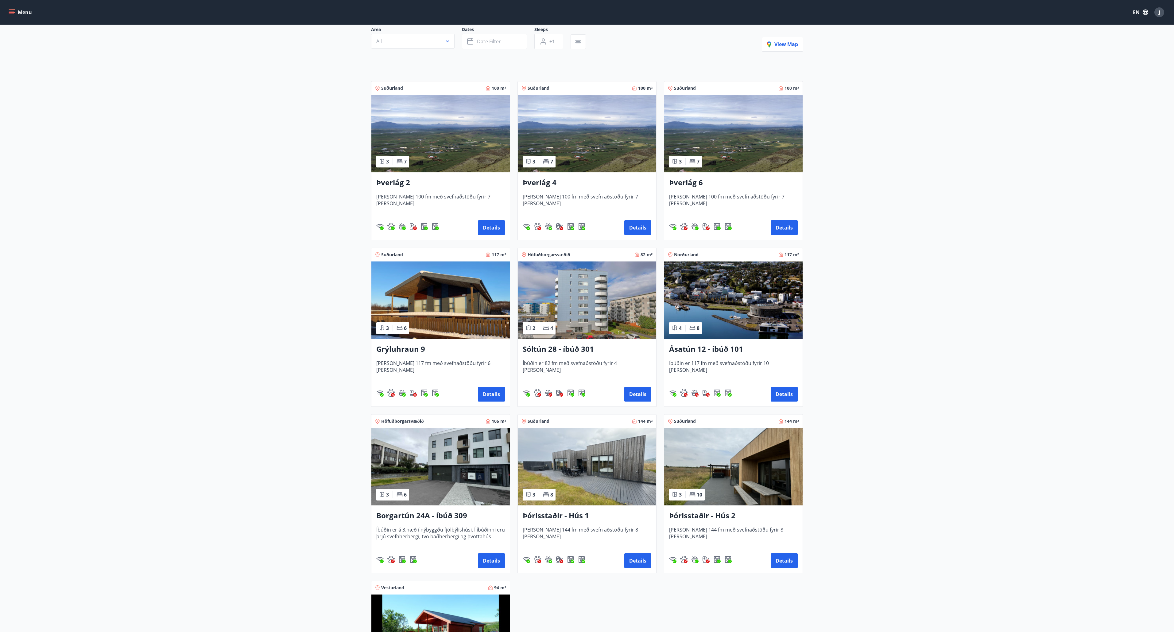
scroll to position [85, 0]
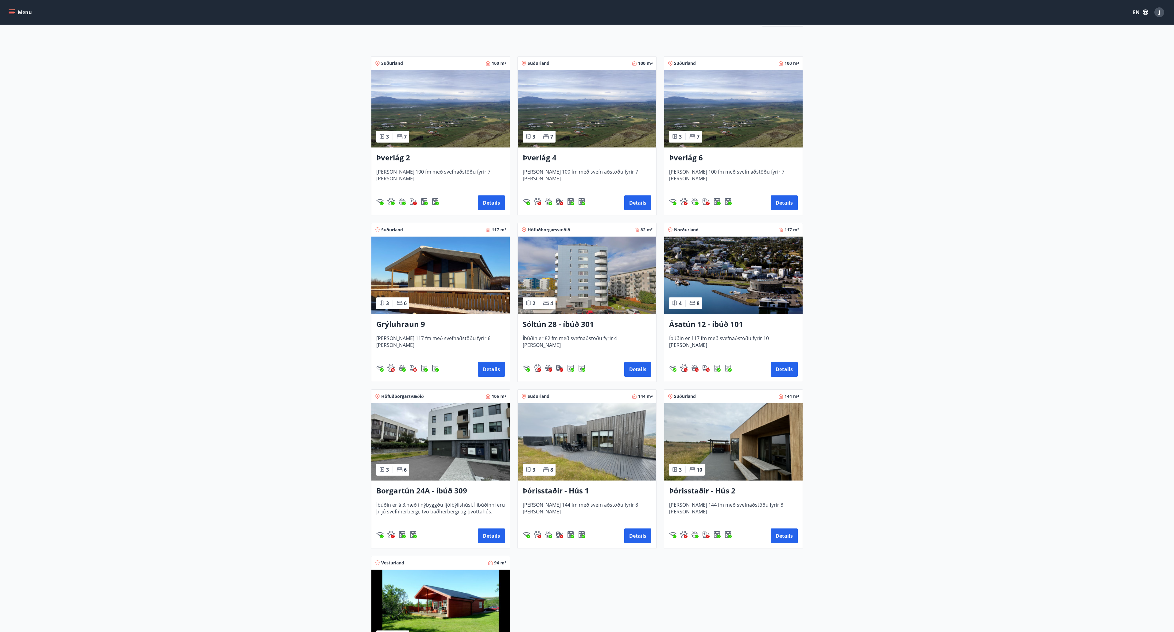
click at [491, 544] on div "Borgartún 24A - íbúð 309 Íbúðin er á 3.hæð í nýbyggðu fjölbýlishúsi. Í íbúðinni…" at bounding box center [440, 514] width 138 height 68
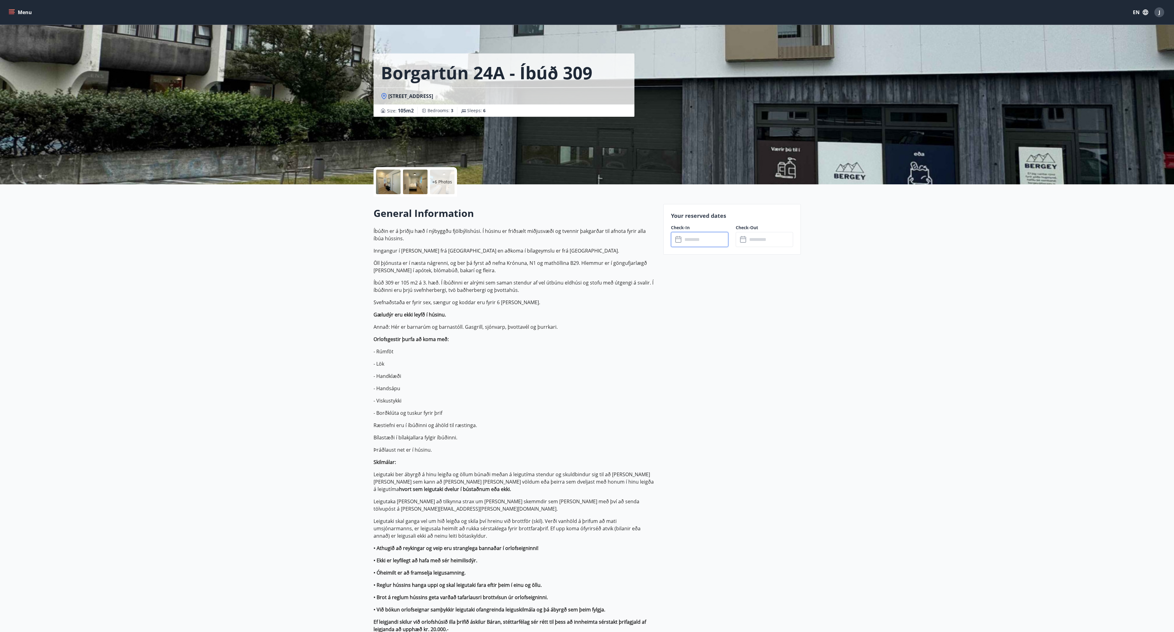
click at [697, 237] on input "text" at bounding box center [706, 239] width 46 height 15
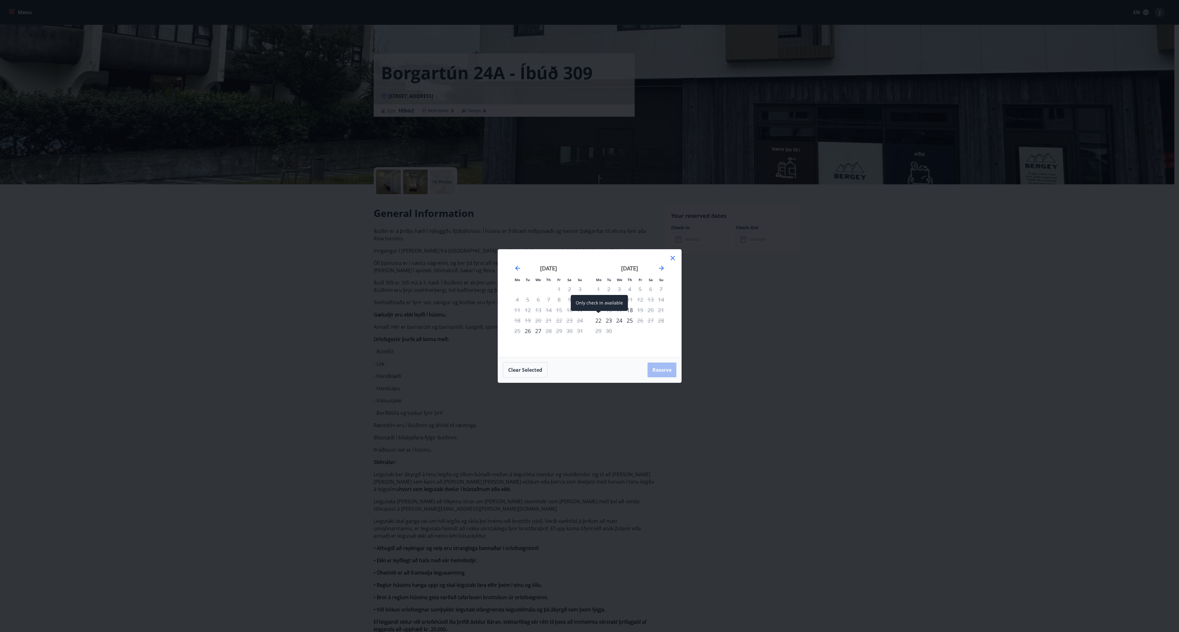
click at [596, 321] on div "22" at bounding box center [598, 320] width 10 height 10
click at [628, 319] on div "25" at bounding box center [629, 320] width 10 height 10
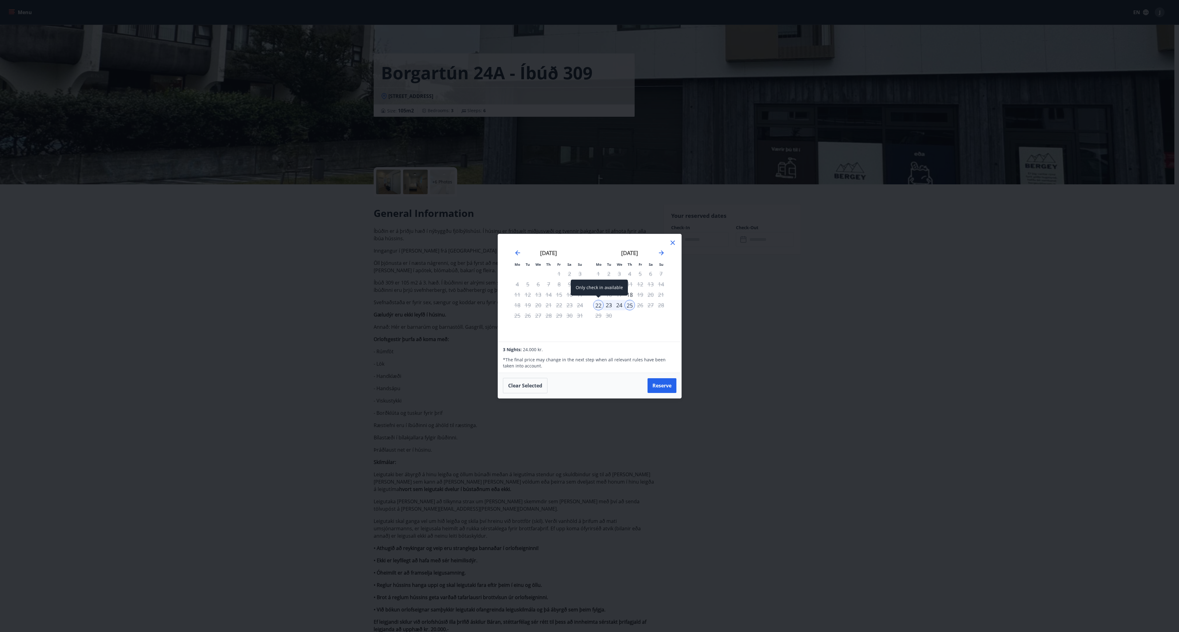
click at [600, 305] on div "22" at bounding box center [598, 305] width 10 height 10
click at [616, 305] on div "24" at bounding box center [619, 305] width 10 height 10
click at [526, 391] on button "Clear selected" at bounding box center [525, 385] width 45 height 15
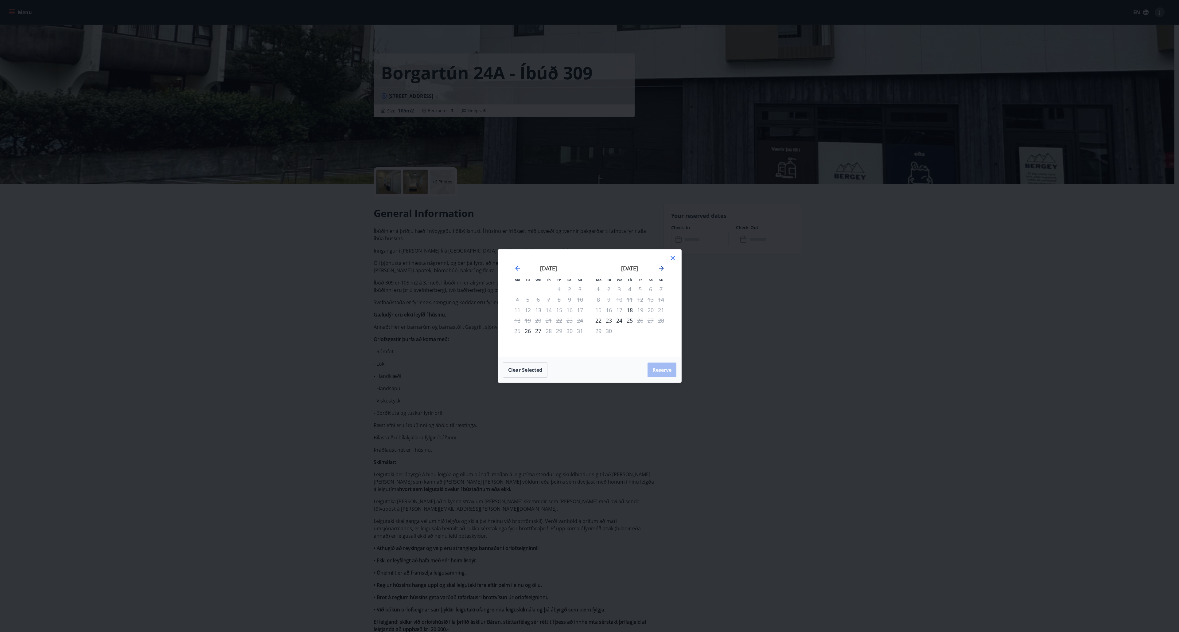
click at [663, 266] on icon "Move forward to switch to the next month." at bounding box center [661, 267] width 7 height 7
click at [660, 266] on icon "Move forward to switch to the next month." at bounding box center [661, 267] width 7 height 7
click at [640, 320] on div "21" at bounding box center [640, 320] width 10 height 10
click at [660, 319] on div "23" at bounding box center [661, 320] width 10 height 10
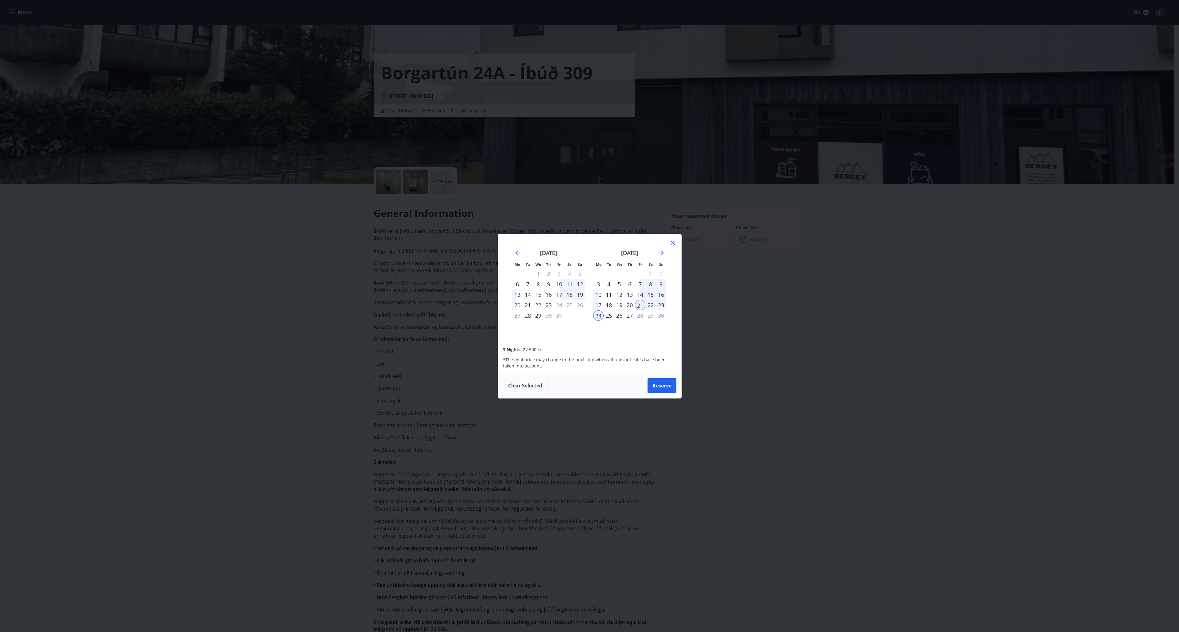
click at [642, 284] on div "7" at bounding box center [640, 284] width 10 height 10
click at [664, 284] on div "9" at bounding box center [661, 284] width 10 height 10
click at [560, 286] on div "10" at bounding box center [559, 284] width 10 height 10
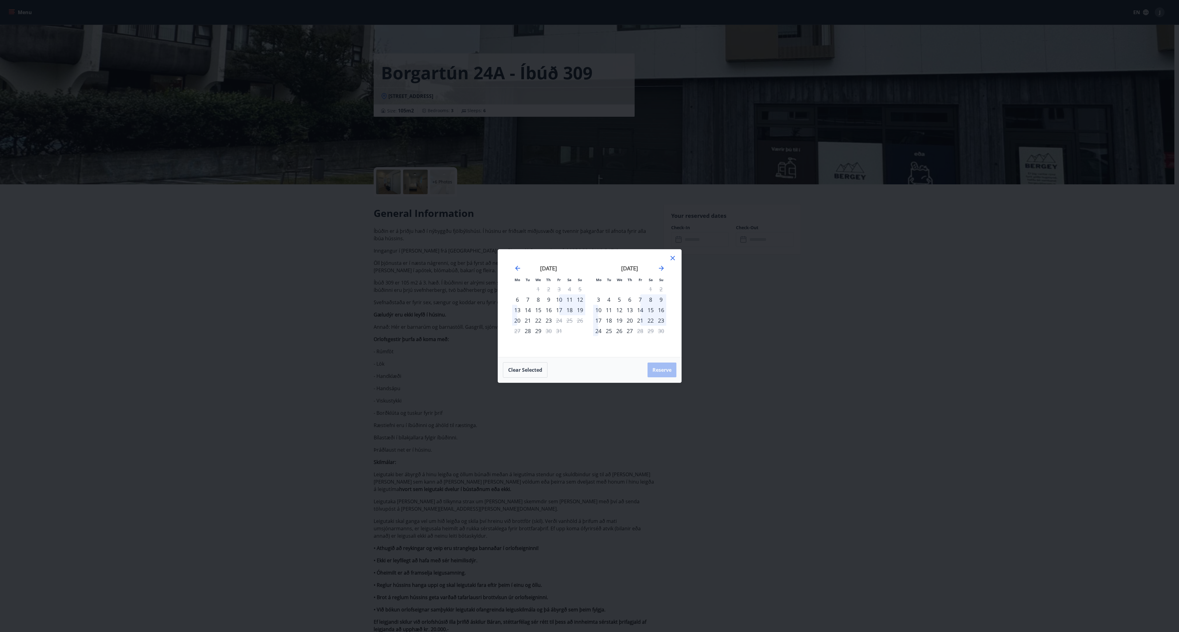
click at [558, 298] on div "10" at bounding box center [559, 299] width 10 height 10
click at [583, 299] on div "12" at bounding box center [580, 299] width 10 height 10
click at [578, 300] on div "12" at bounding box center [580, 299] width 10 height 10
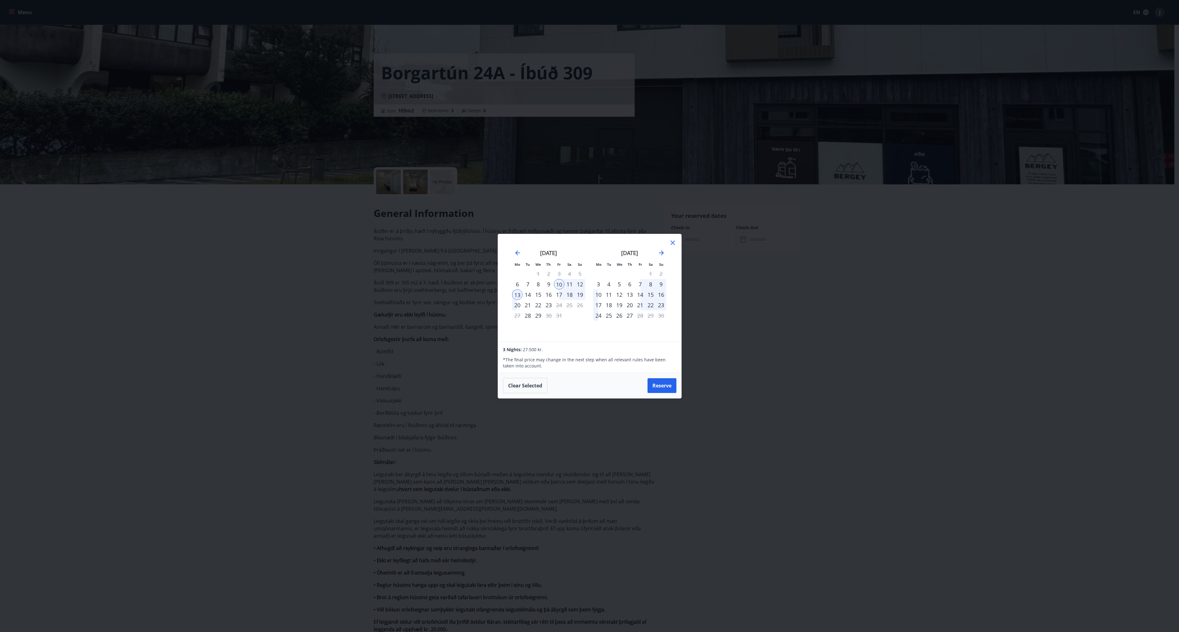
click at [675, 244] on icon at bounding box center [672, 242] width 7 height 7
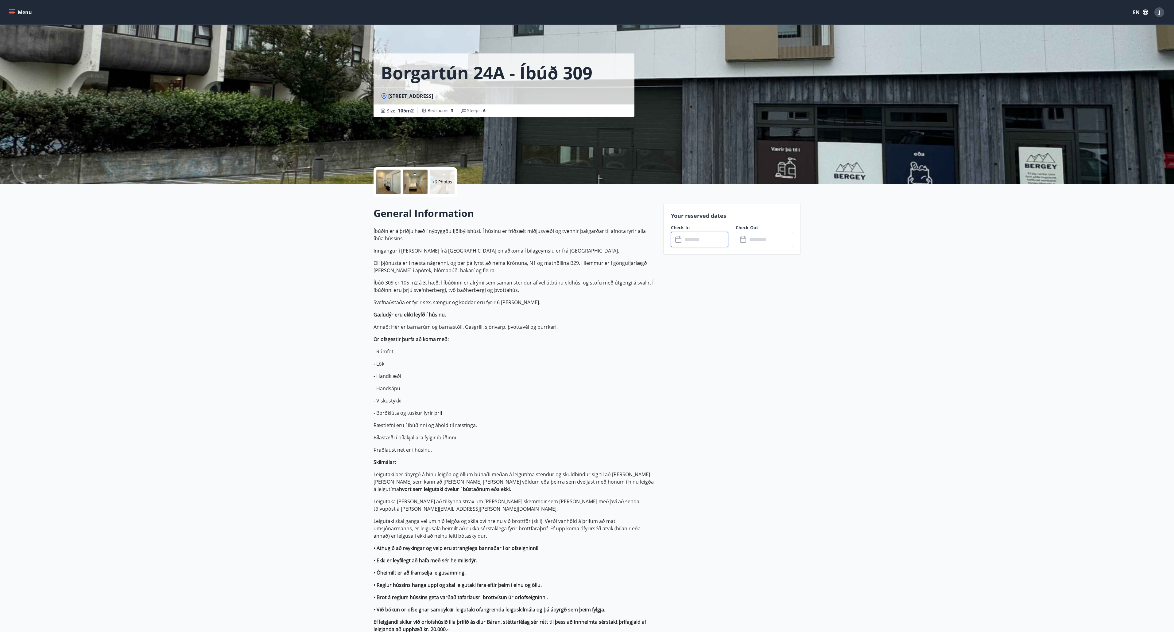
click at [724, 232] on input "text" at bounding box center [706, 239] width 46 height 15
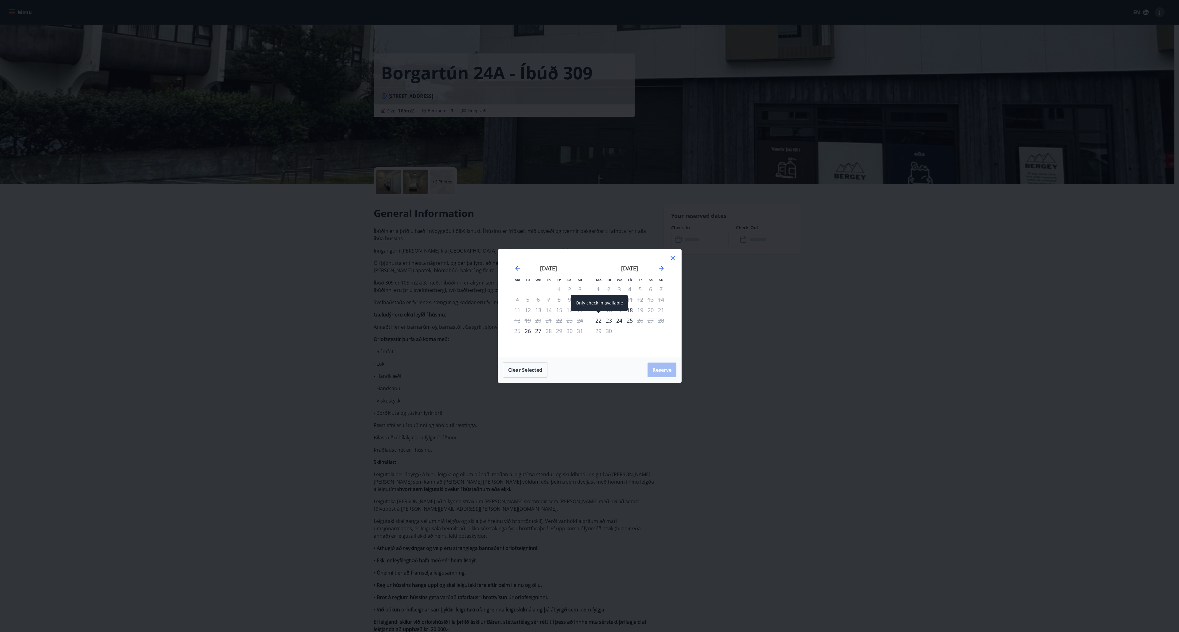
click at [602, 318] on div "22" at bounding box center [598, 320] width 10 height 10
click at [631, 319] on div "25" at bounding box center [629, 320] width 10 height 10
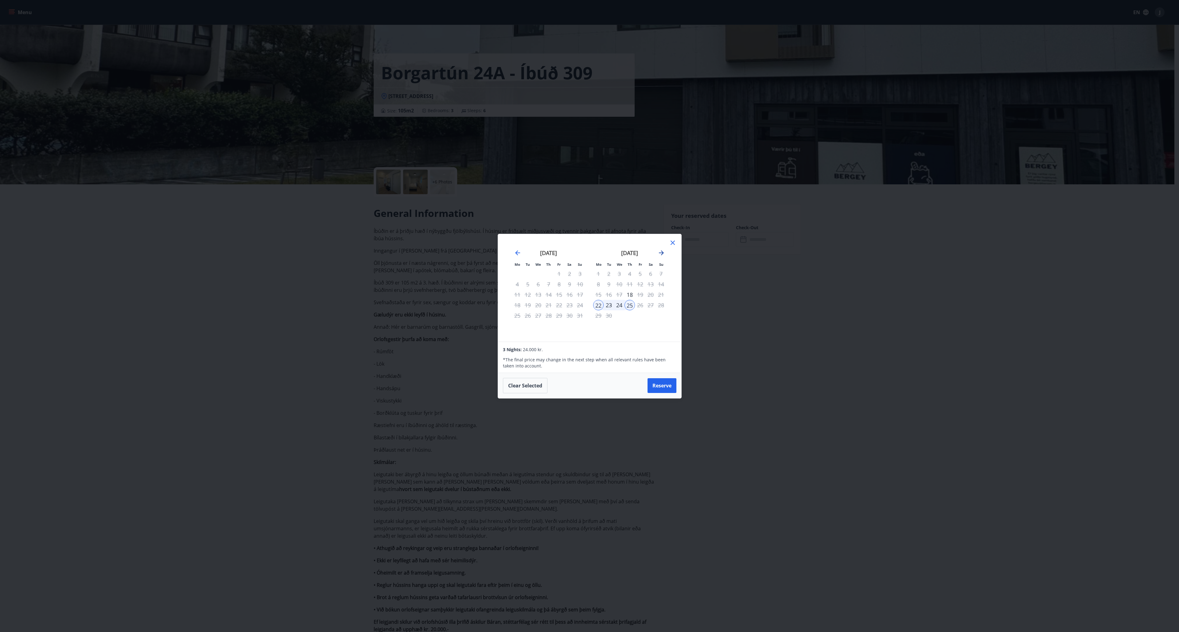
click at [662, 251] on icon "Move forward to switch to the next month." at bounding box center [661, 252] width 5 height 5
click at [636, 285] on div "10" at bounding box center [640, 284] width 10 height 10
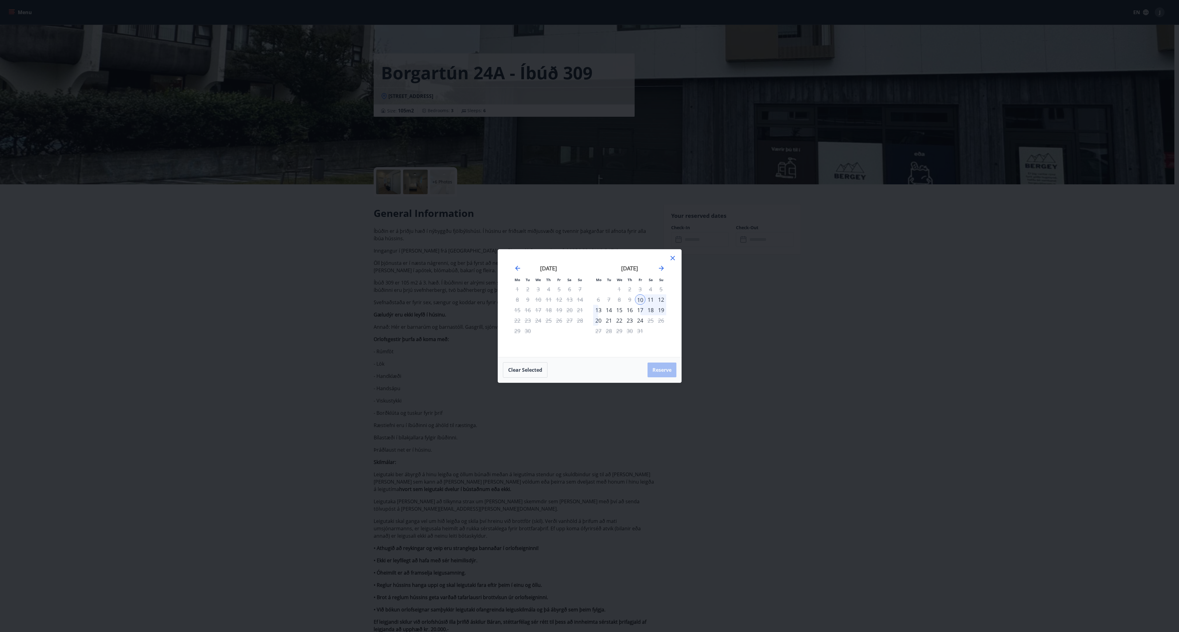
click at [665, 298] on div "12" at bounding box center [661, 299] width 10 height 10
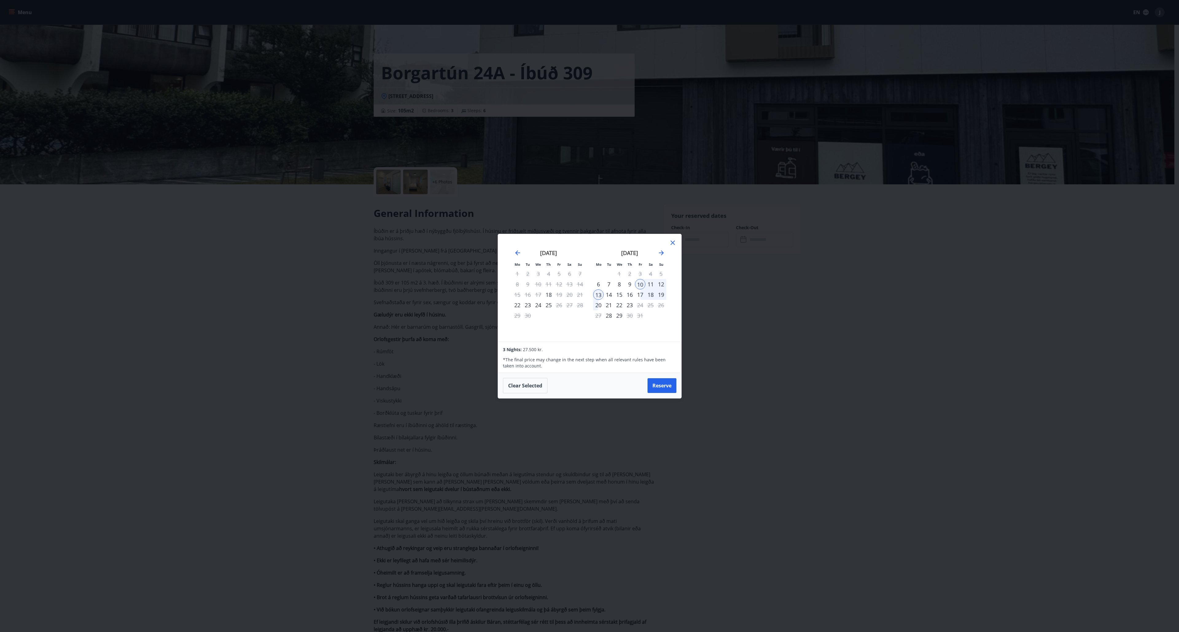
click at [674, 240] on icon at bounding box center [672, 242] width 7 height 7
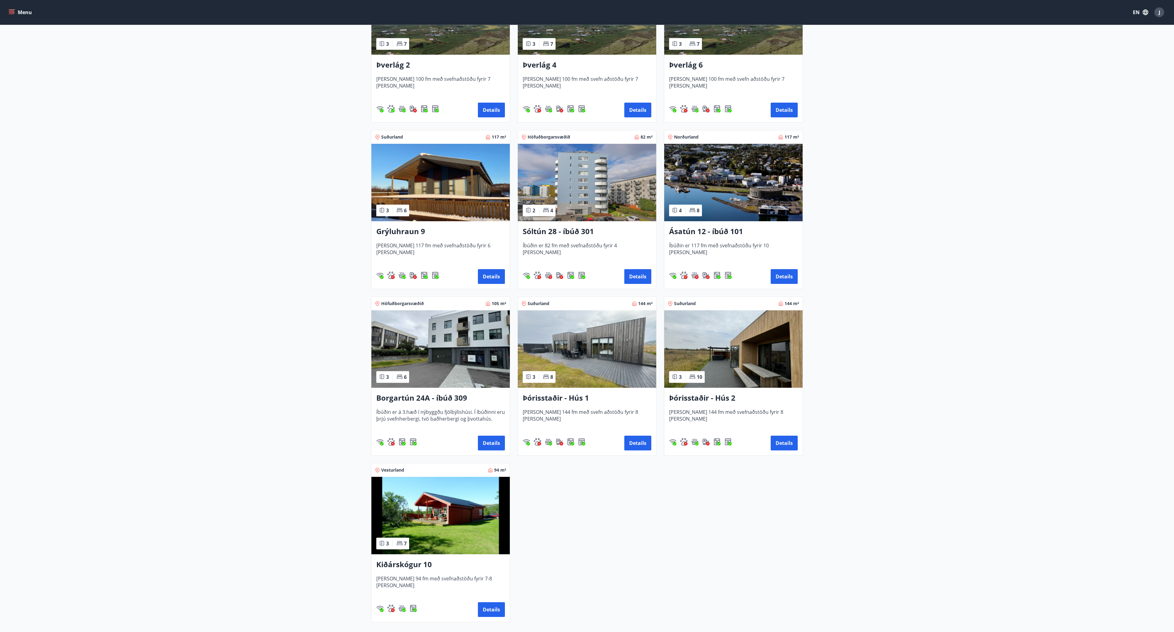
scroll to position [249, 0]
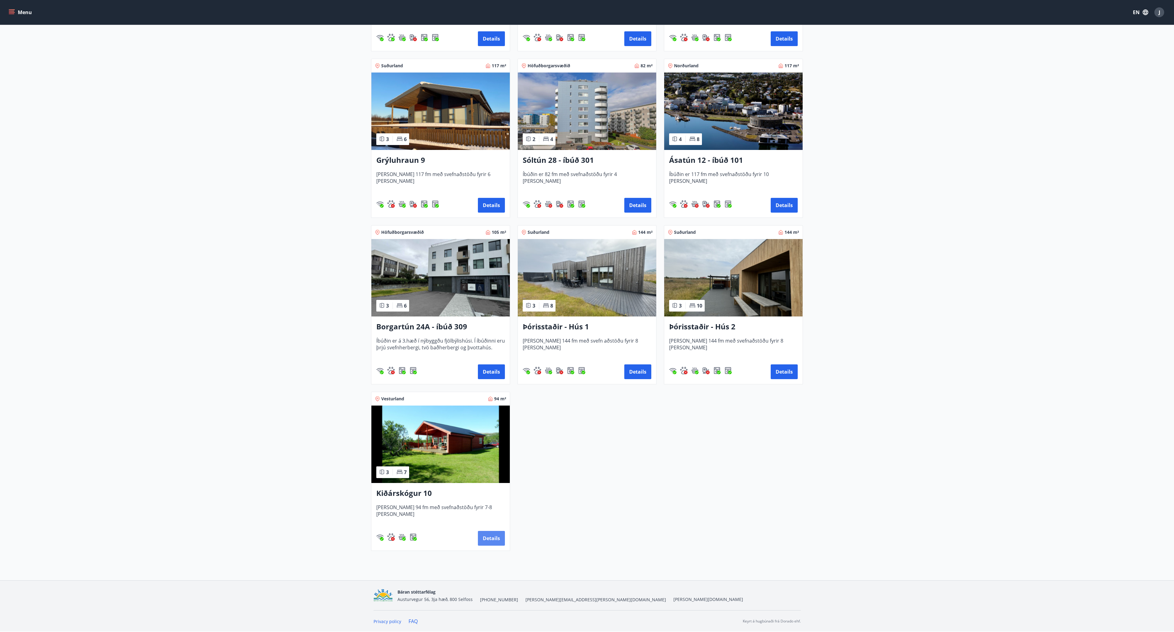
click at [499, 541] on button "Details" at bounding box center [491, 538] width 27 height 15
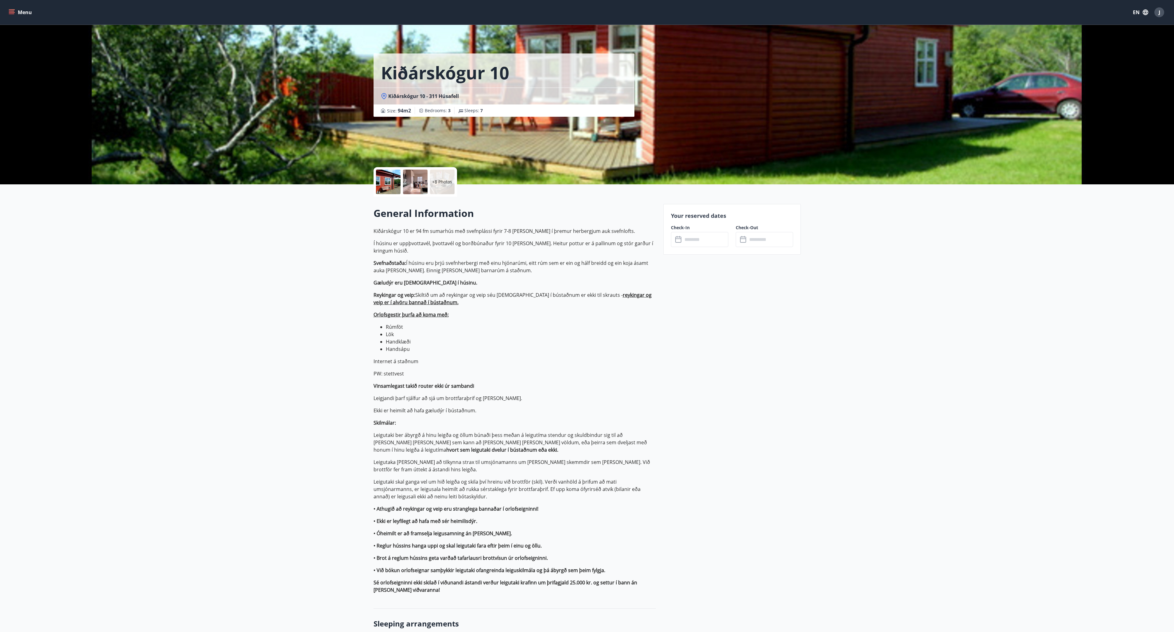
click at [689, 244] on input "text" at bounding box center [706, 239] width 46 height 15
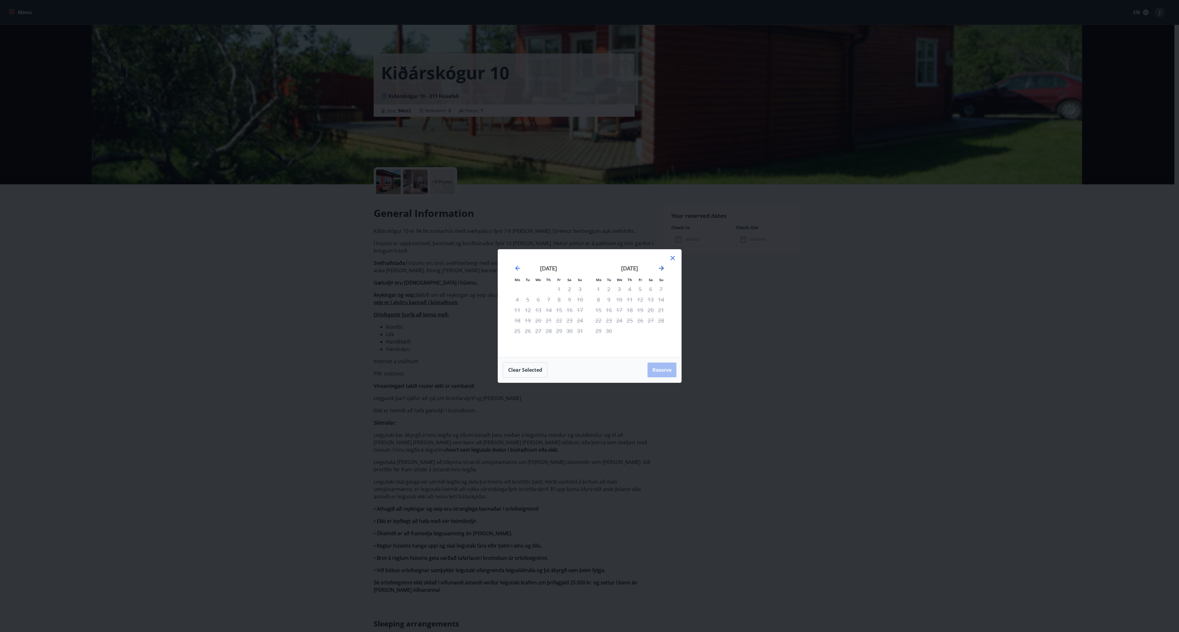
click at [659, 269] on icon "Move forward to switch to the next month." at bounding box center [661, 267] width 7 height 7
click at [520, 269] on icon "Move backward to switch to the previous month." at bounding box center [517, 267] width 7 height 7
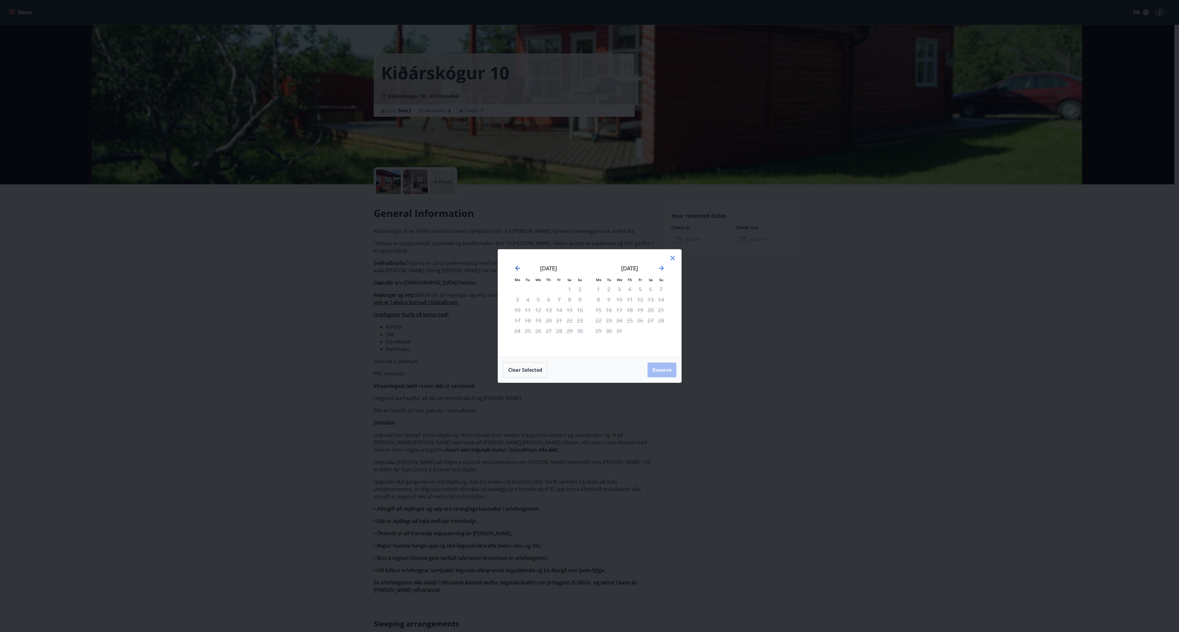
click at [520, 269] on icon "Move backward to switch to the previous month." at bounding box center [517, 267] width 7 height 7
click at [518, 268] on icon "Move backward to switch to the previous month." at bounding box center [517, 268] width 5 height 5
click at [672, 260] on icon at bounding box center [672, 257] width 7 height 7
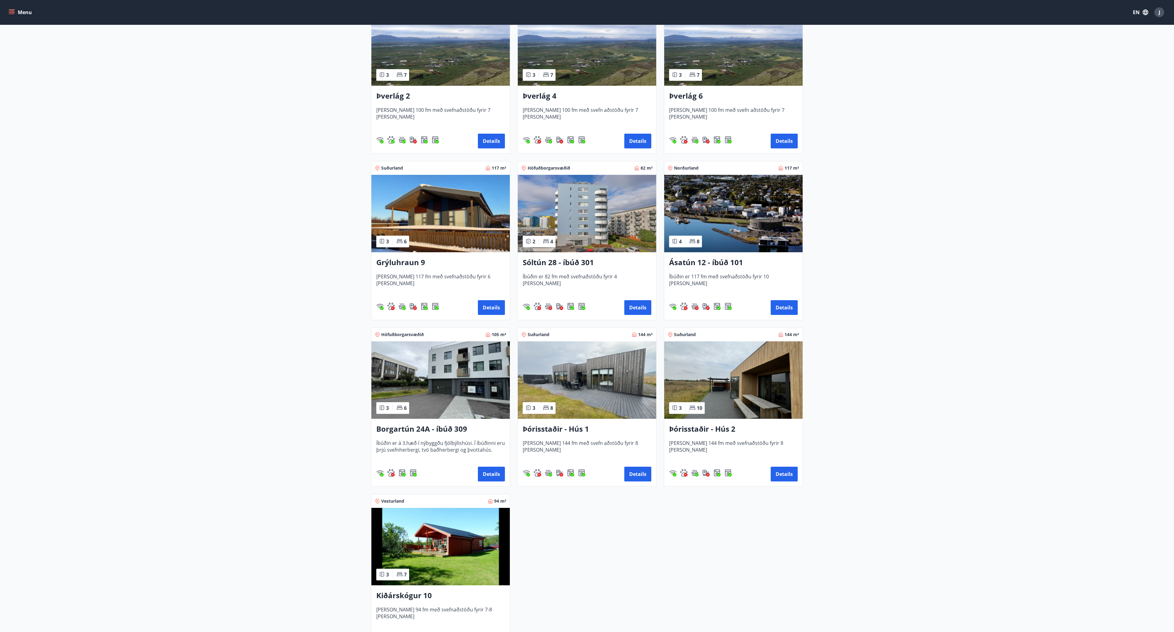
scroll to position [145, 0]
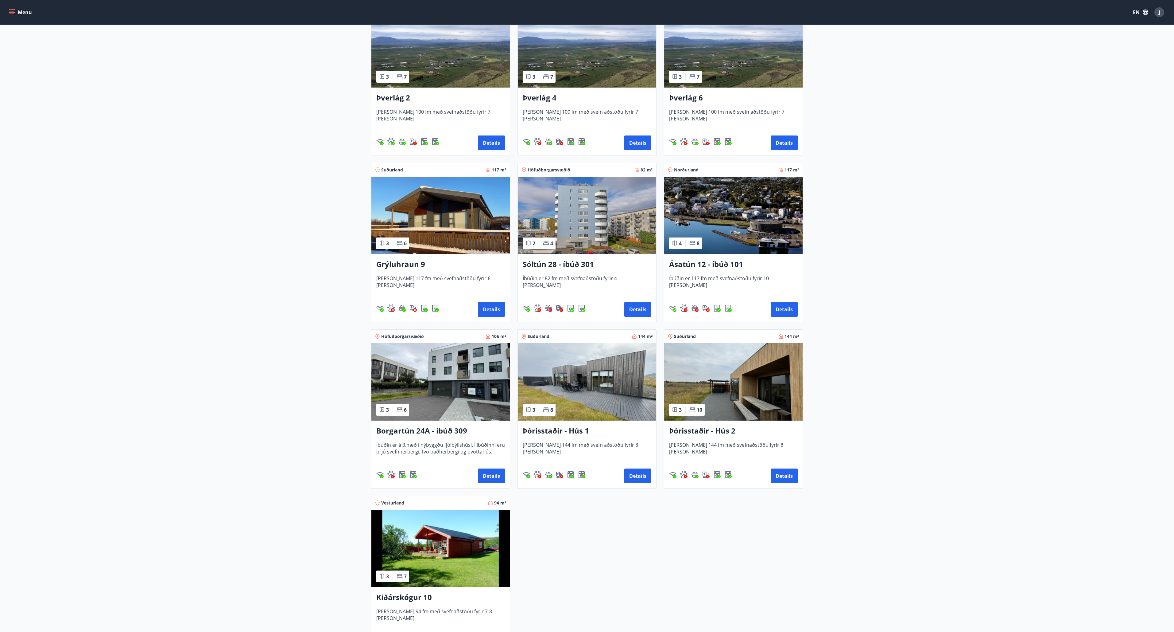
click at [777, 317] on div "Ásatún 12 - íbúð 101 Íbúðin er 117 fm með svefnaðstöðu fyrir 10 [PERSON_NAME] D…" at bounding box center [733, 288] width 138 height 68
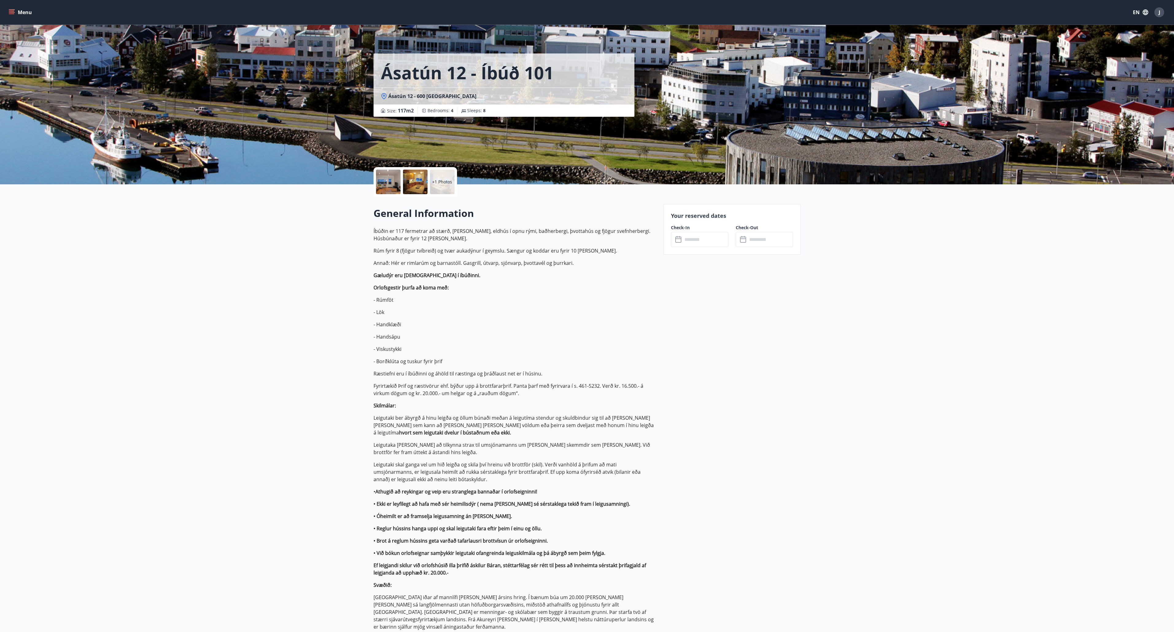
click at [705, 243] on input "text" at bounding box center [706, 239] width 46 height 15
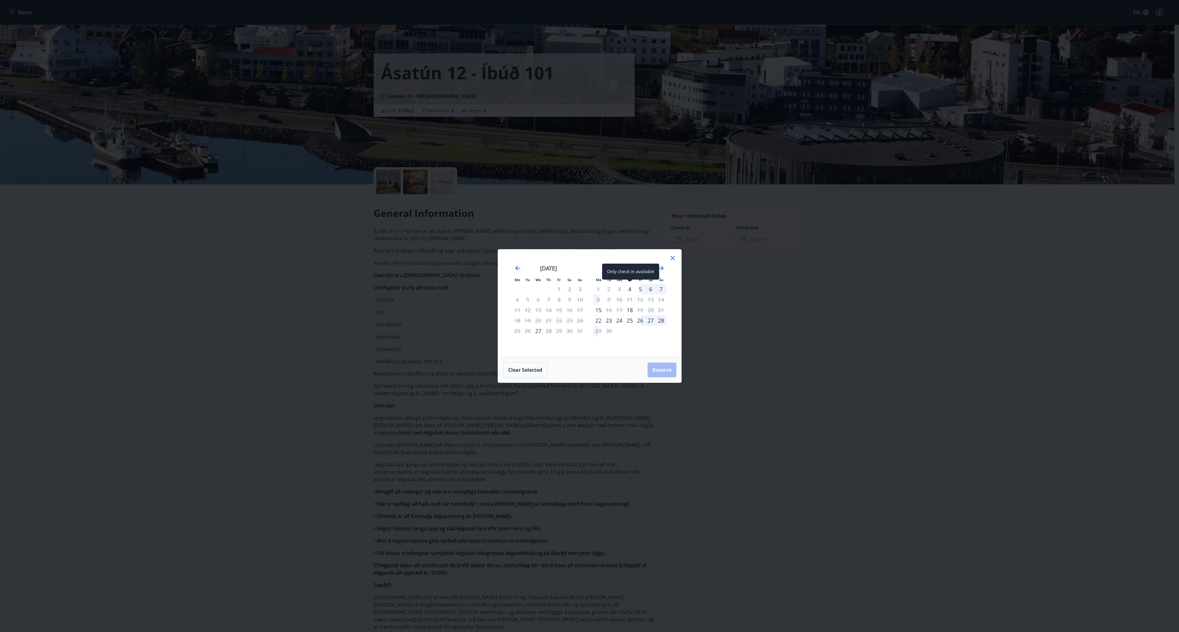
click at [626, 289] on div "4" at bounding box center [629, 289] width 10 height 10
click at [654, 289] on div "6" at bounding box center [650, 289] width 10 height 10
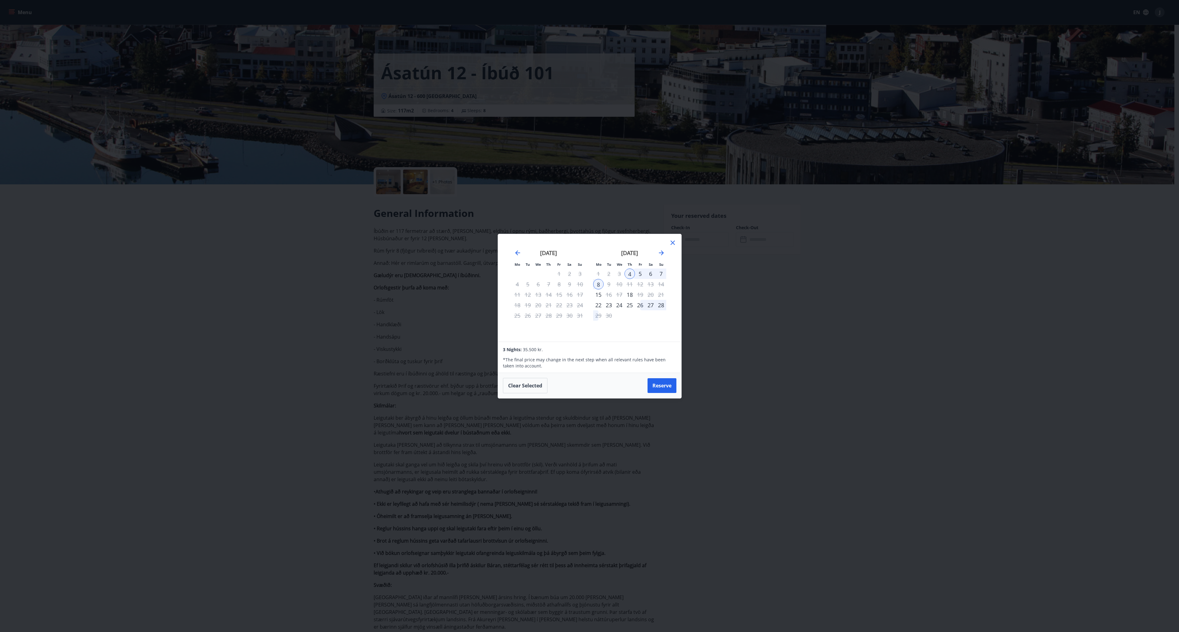
click at [593, 304] on div "[DATE] 1 2 3 4 5 6 7 8 9 10 11 12 13 14 15 16 17 18 19 20 21 22 23 24 25 26 27 …" at bounding box center [629, 291] width 81 height 101
click at [596, 304] on div "22" at bounding box center [598, 305] width 10 height 10
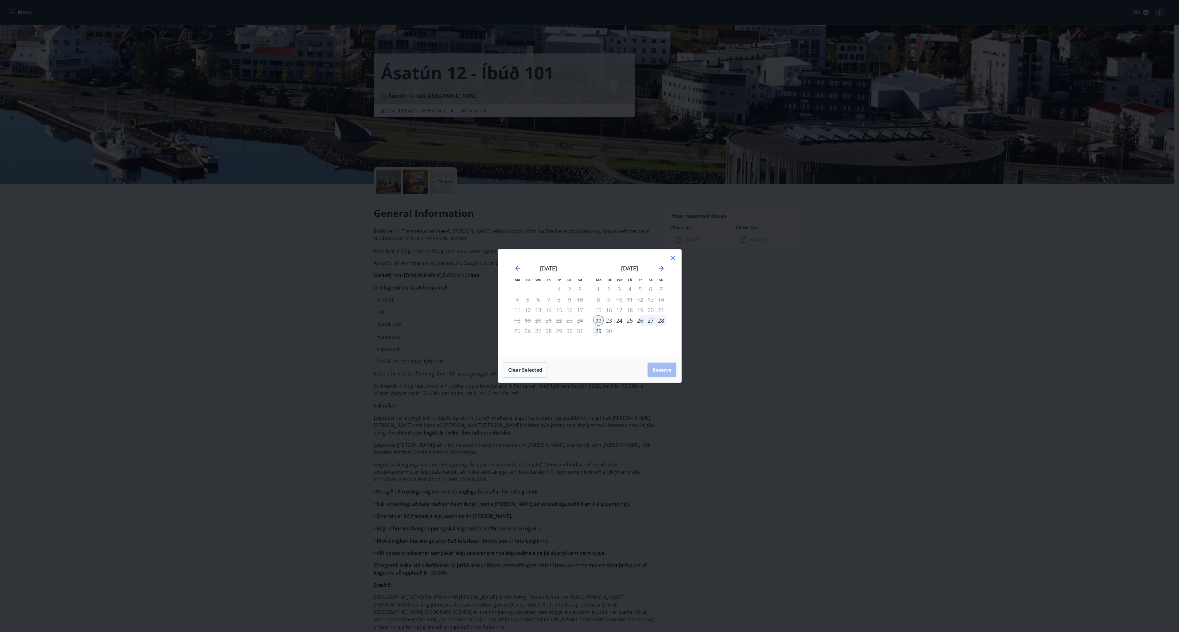
click at [665, 321] on div "28" at bounding box center [661, 320] width 10 height 10
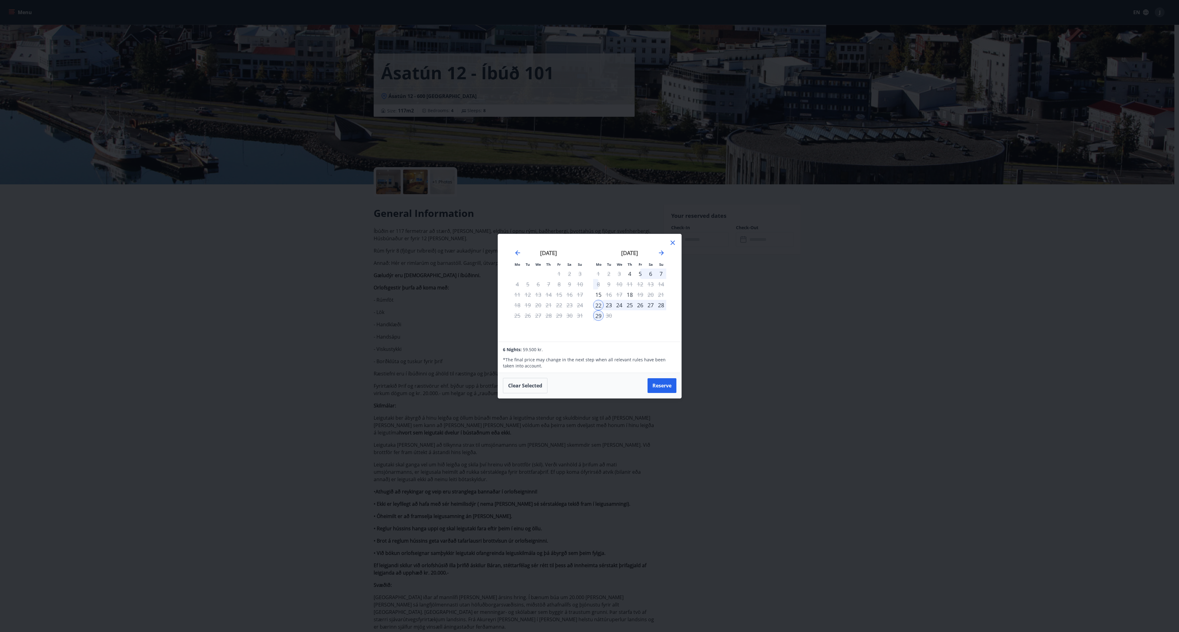
click at [672, 241] on icon at bounding box center [672, 242] width 7 height 7
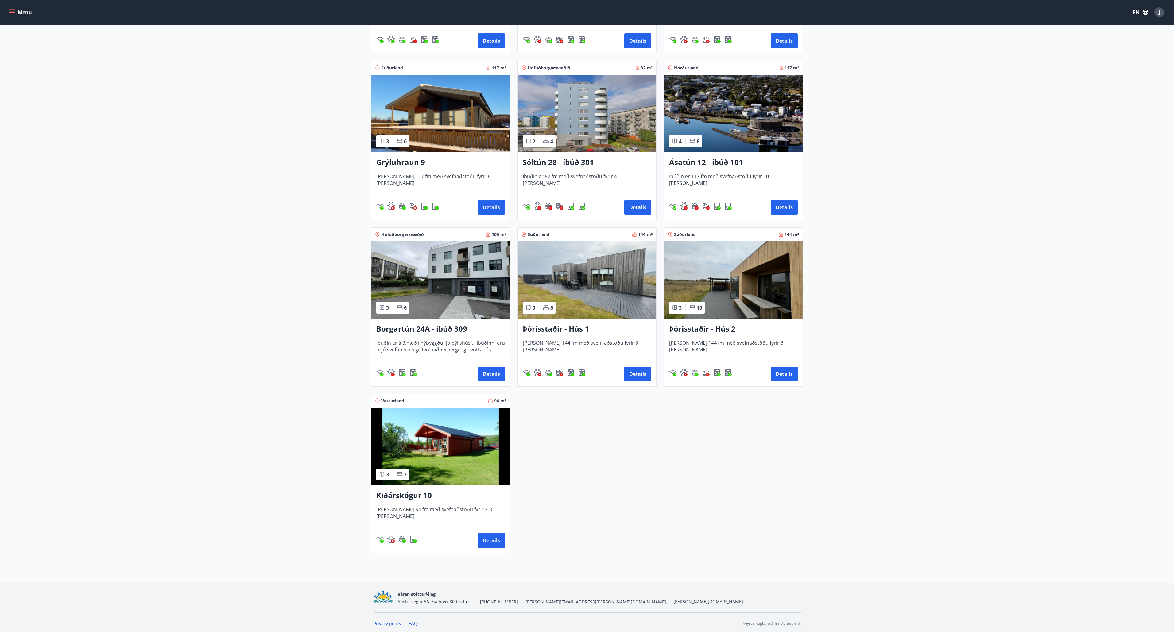
scroll to position [249, 0]
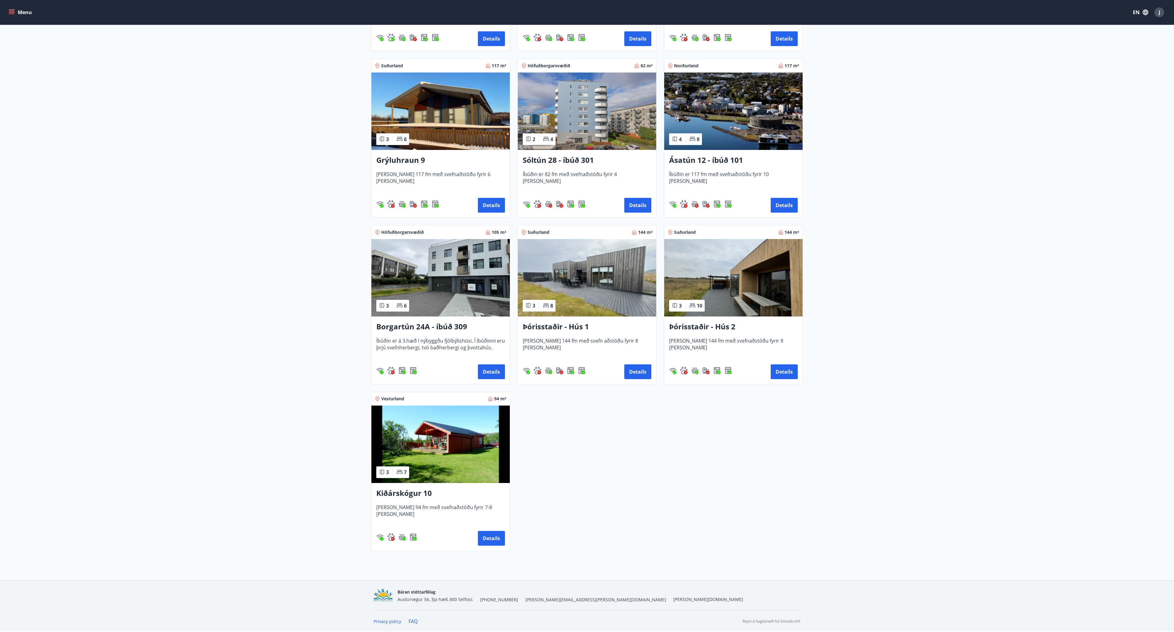
click at [505, 542] on div "Kiðárskógur 10 [PERSON_NAME] 94 fm með svefnaðstöðu fyrir 7-8 [PERSON_NAME] Det…" at bounding box center [440, 517] width 138 height 68
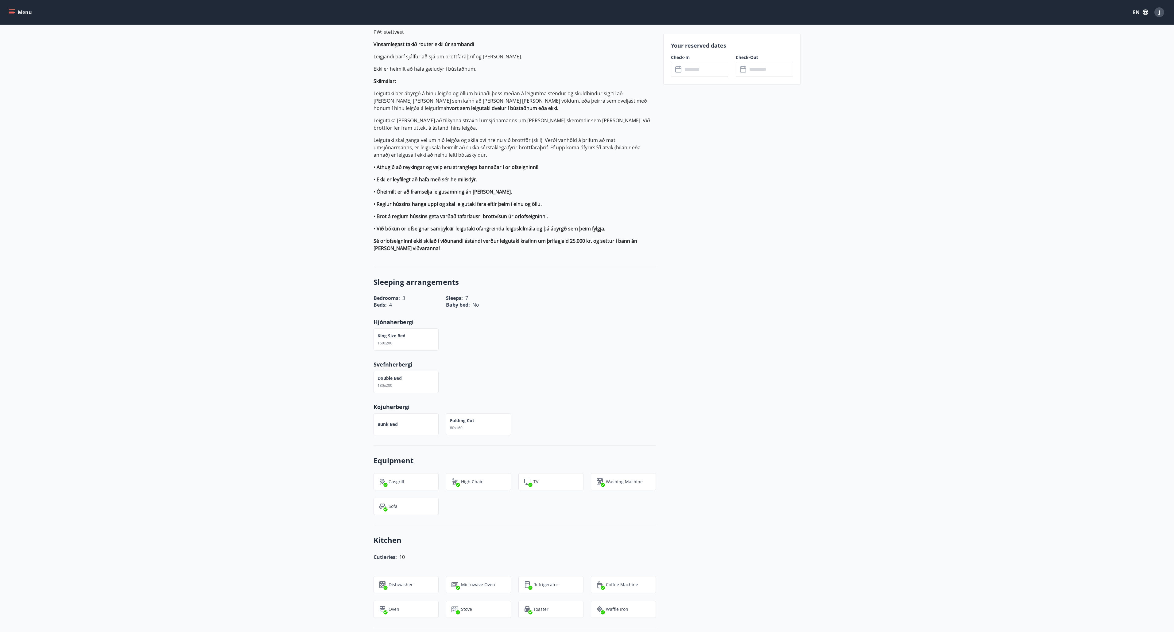
scroll to position [340, 0]
click at [694, 67] on input "text" at bounding box center [706, 69] width 46 height 15
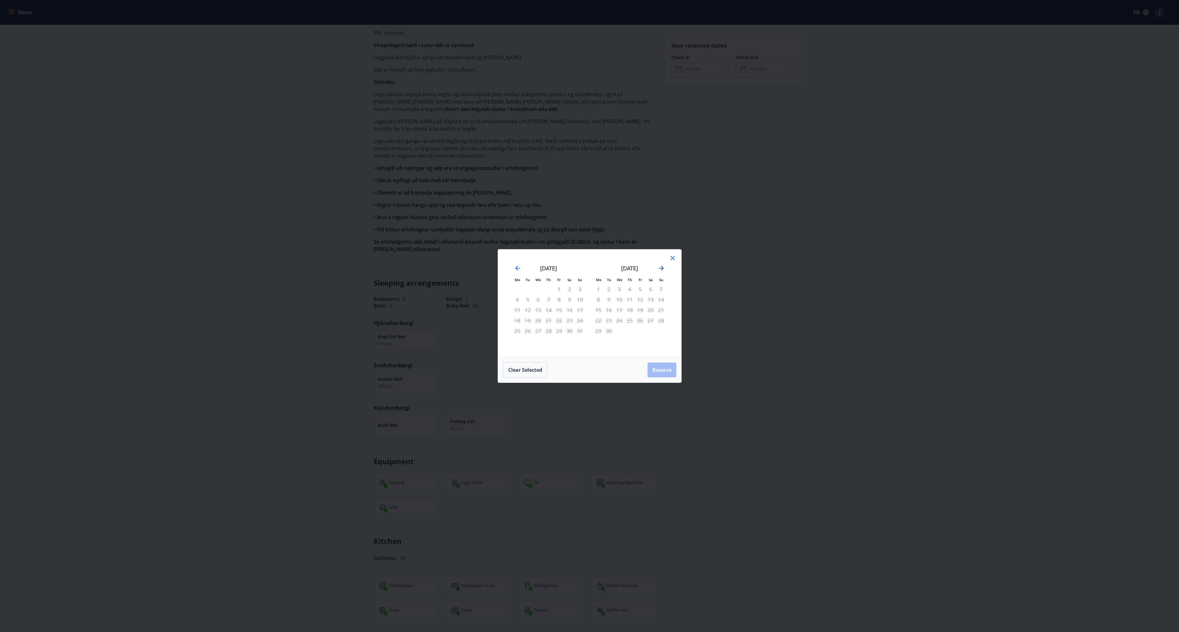
click at [662, 270] on icon "Move forward to switch to the next month." at bounding box center [661, 267] width 7 height 7
click at [244, 204] on div "Mo Tu We Th Fr Sa Su Mo Tu We Th Fr Sa Su [DATE] 1 2 3 4 5 6 7 8 9 10 11 12 13 …" at bounding box center [589, 316] width 1179 height 632
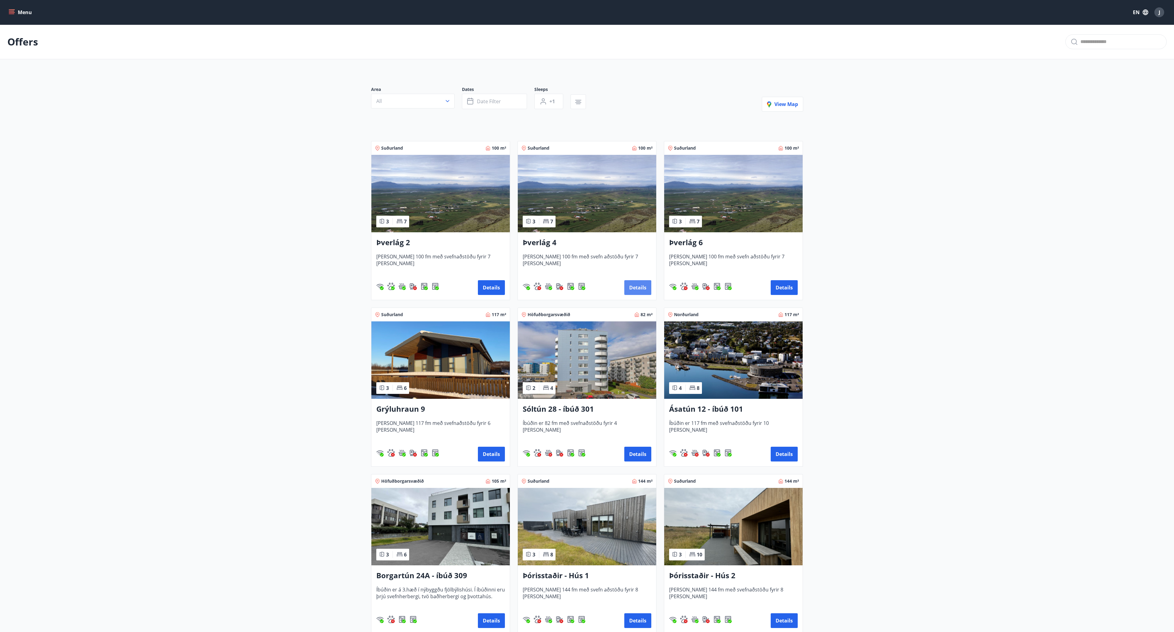
click at [644, 293] on button "Details" at bounding box center [637, 287] width 27 height 15
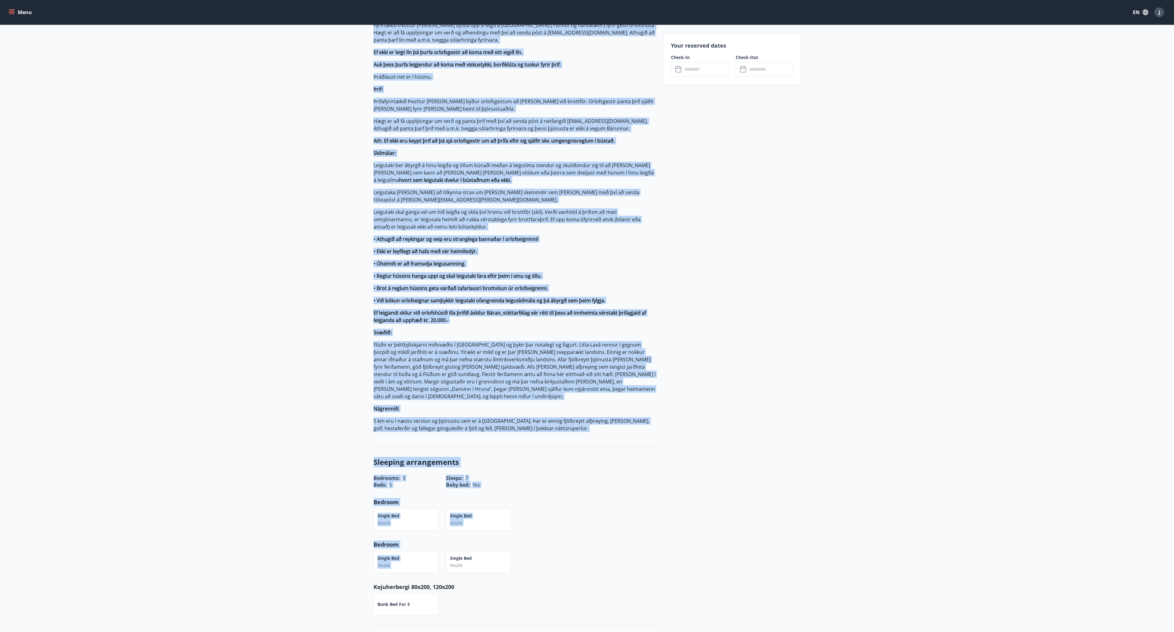
scroll to position [326, 0]
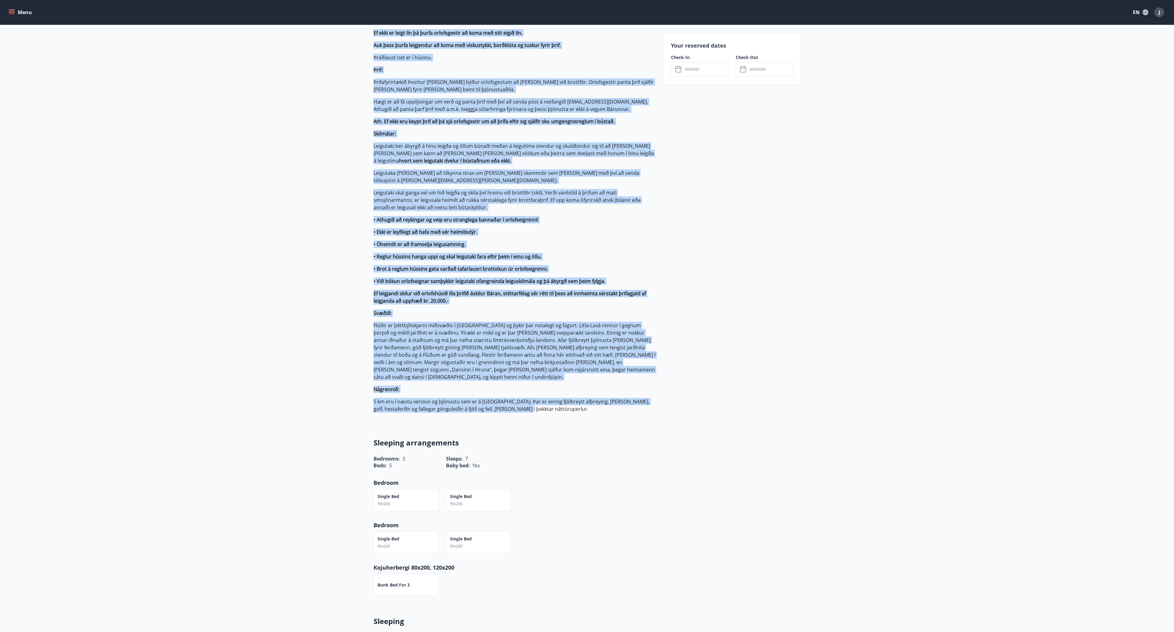
drag, startPoint x: 367, startPoint y: 211, endPoint x: 623, endPoint y: 391, distance: 312.6
click at [623, 391] on div "General Information Bústaðurinn er um 100 fm, 3 svefnherbergi eru í húsinu, 2 t…" at bounding box center [511, 555] width 290 height 1394
copy div "Loremip Dolorsitame Consectetur ad el 848 se, 7 doeiusmodtemp inc u labore, 2 e…"
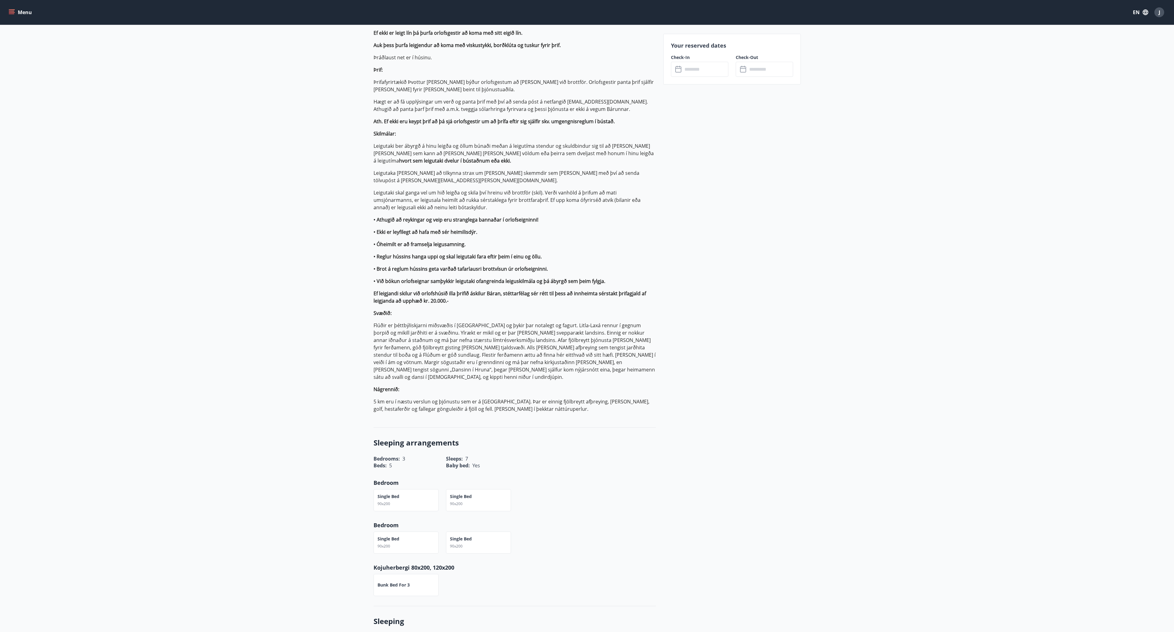
click at [718, 72] on input "text" at bounding box center [706, 69] width 46 height 15
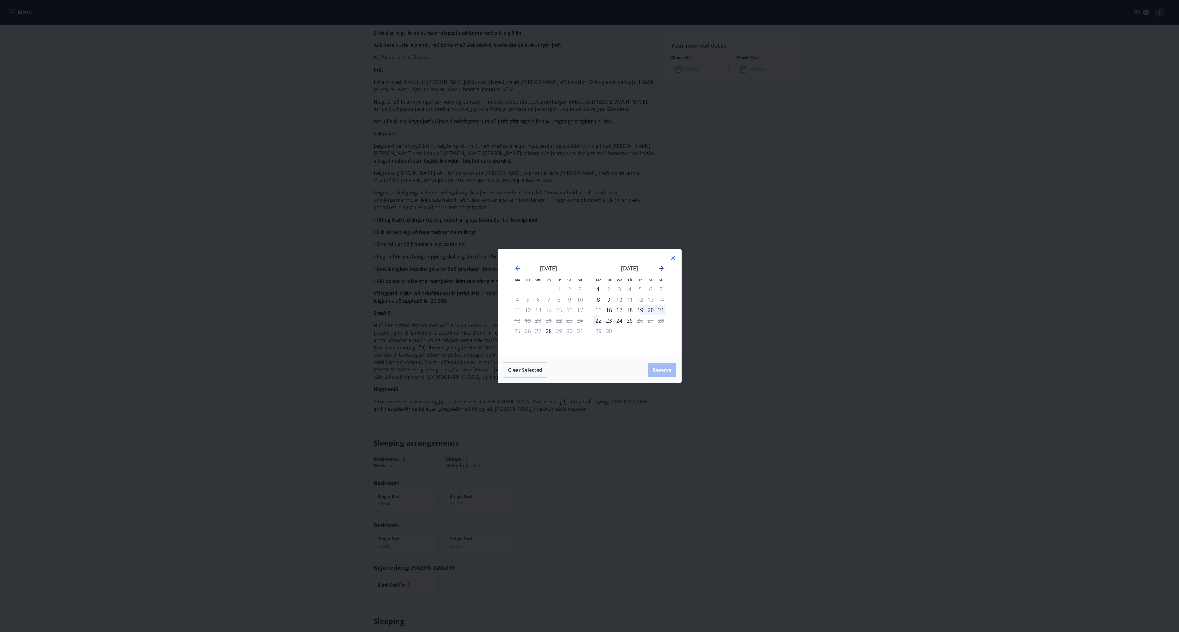
click at [663, 266] on icon "Move forward to switch to the next month." at bounding box center [661, 267] width 7 height 7
click at [648, 286] on div "1" at bounding box center [650, 289] width 10 height 10
click at [642, 299] on div "7" at bounding box center [640, 299] width 10 height 10
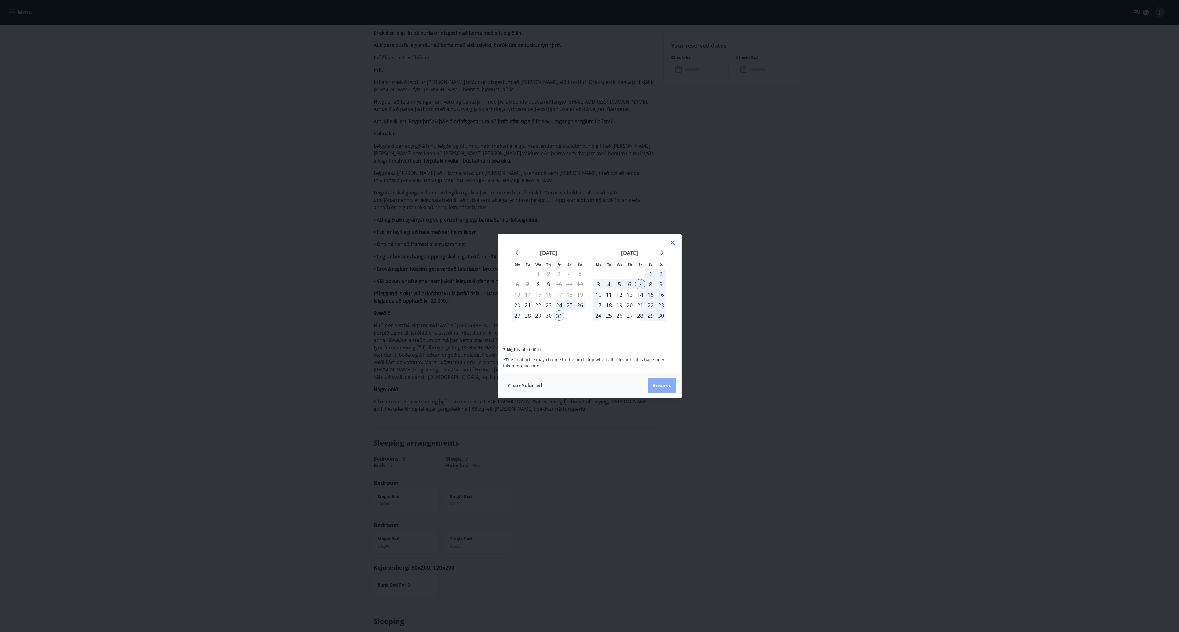
click at [657, 390] on button "Reserve" at bounding box center [661, 385] width 29 height 15
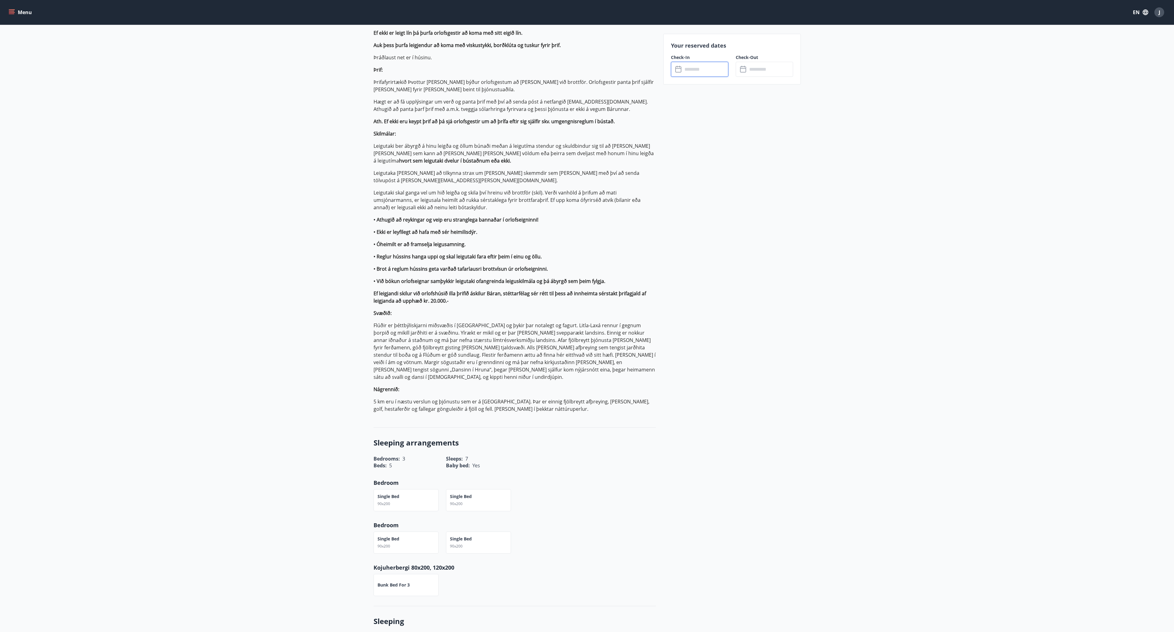
type input "******"
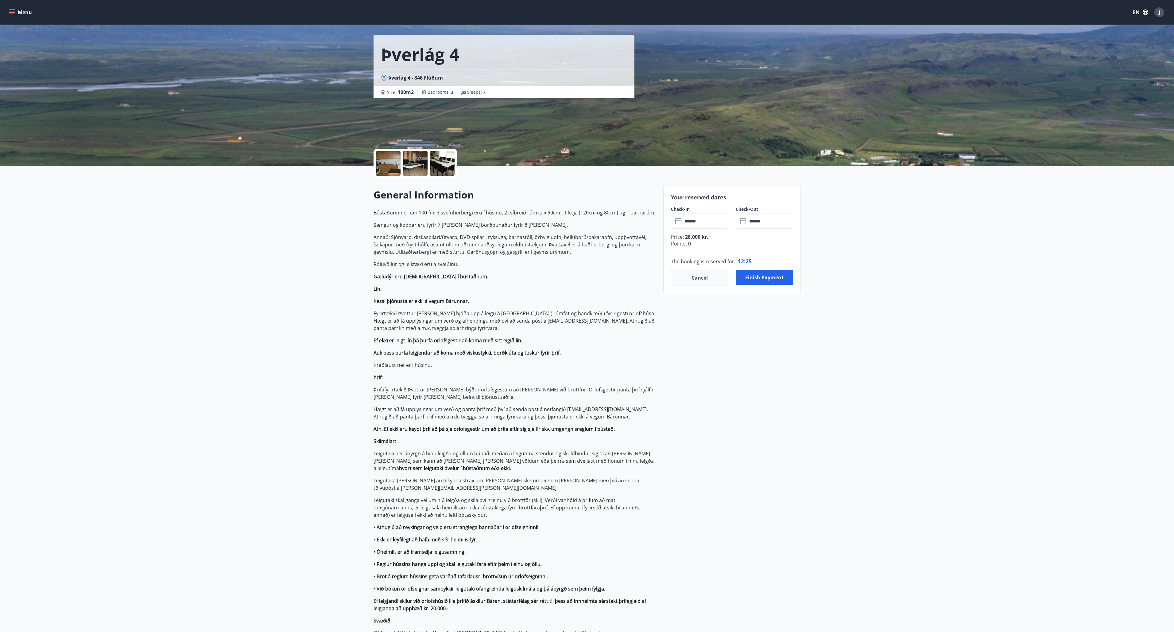
scroll to position [0, 0]
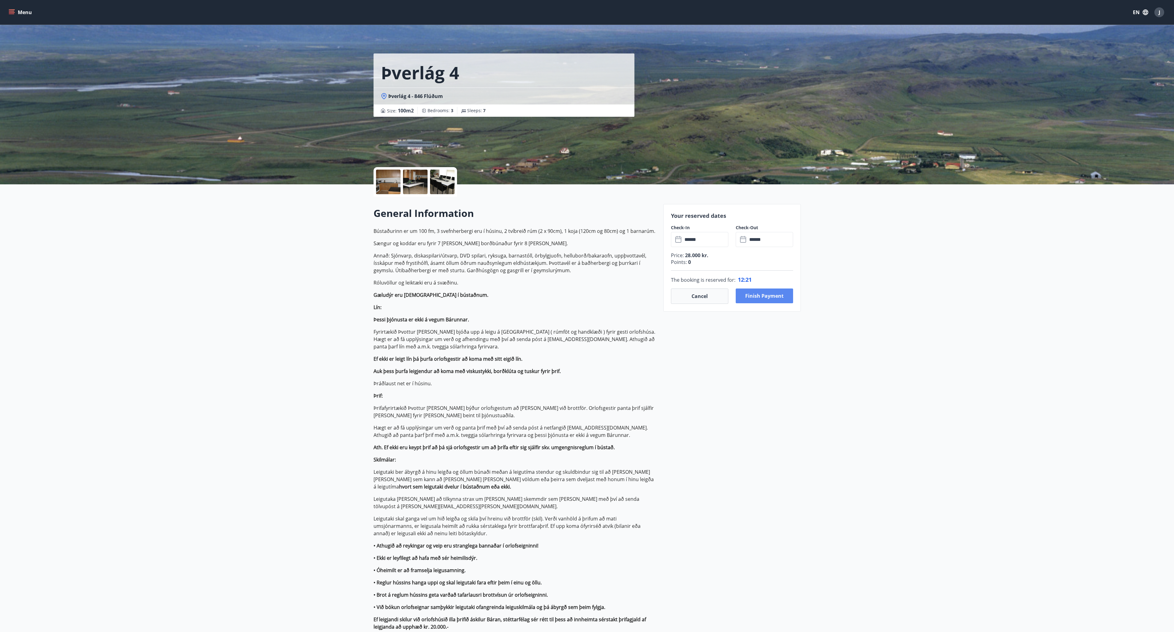
click at [777, 296] on button "Finish payment" at bounding box center [764, 295] width 57 height 15
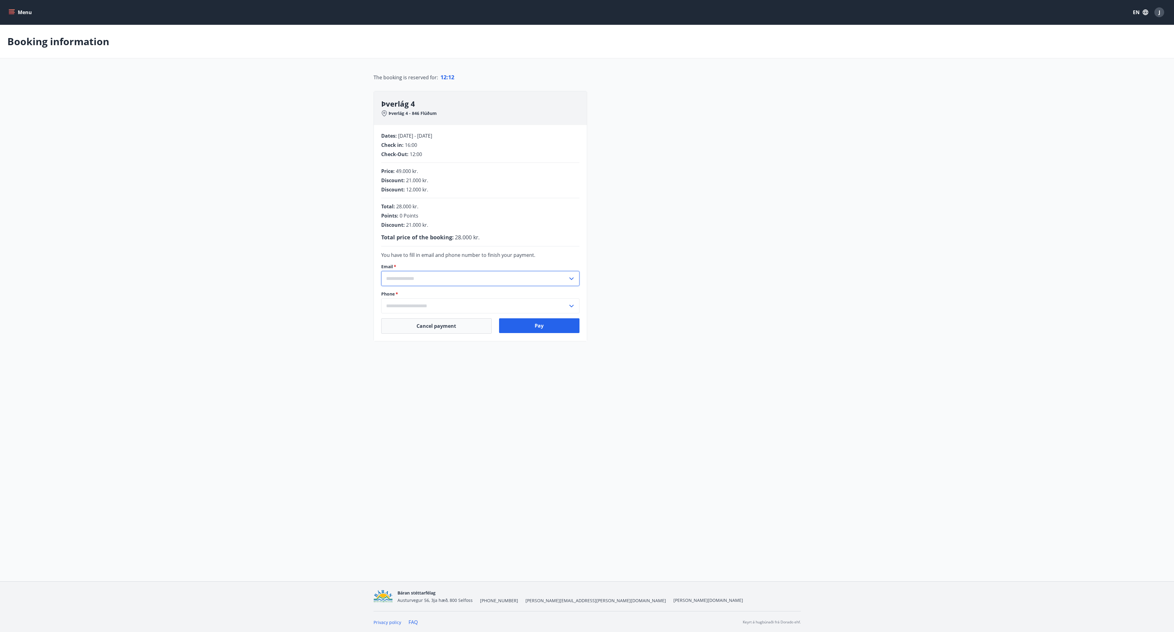
click at [424, 276] on input "text" at bounding box center [474, 278] width 187 height 15
click at [427, 292] on li "Add a new email" at bounding box center [481, 291] width 198 height 11
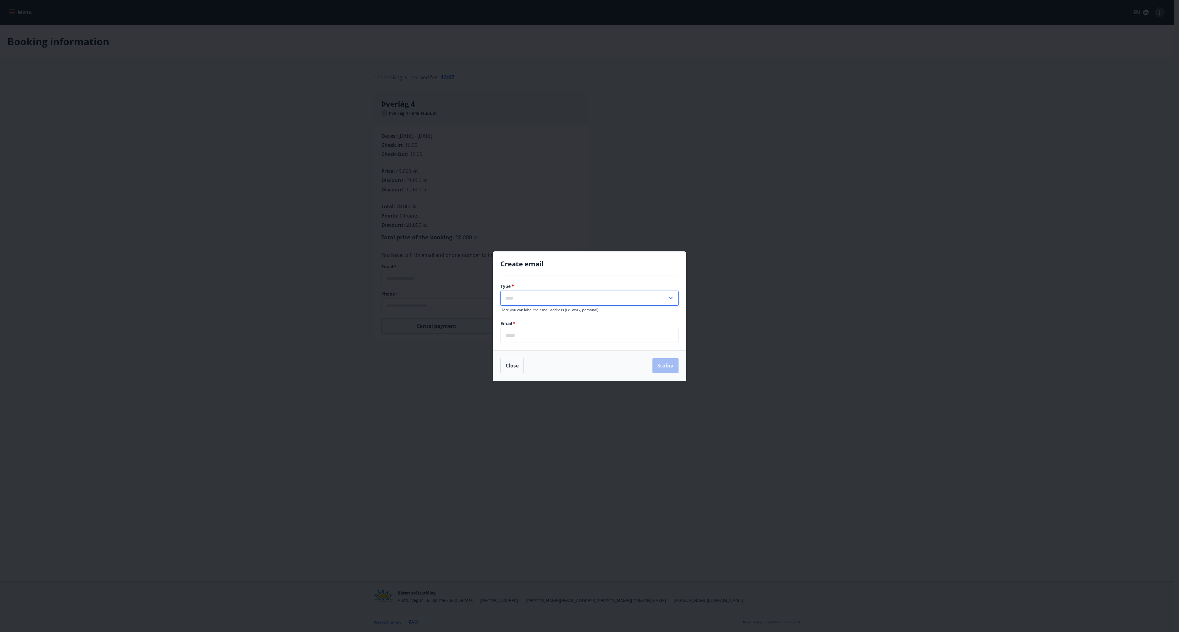
click at [525, 299] on input "text" at bounding box center [583, 297] width 166 height 15
click at [532, 314] on li "Personal" at bounding box center [589, 310] width 177 height 11
type input "********"
click at [525, 329] on div "Email   * ​" at bounding box center [589, 331] width 178 height 22
click at [524, 336] on input "email" at bounding box center [589, 335] width 178 height 15
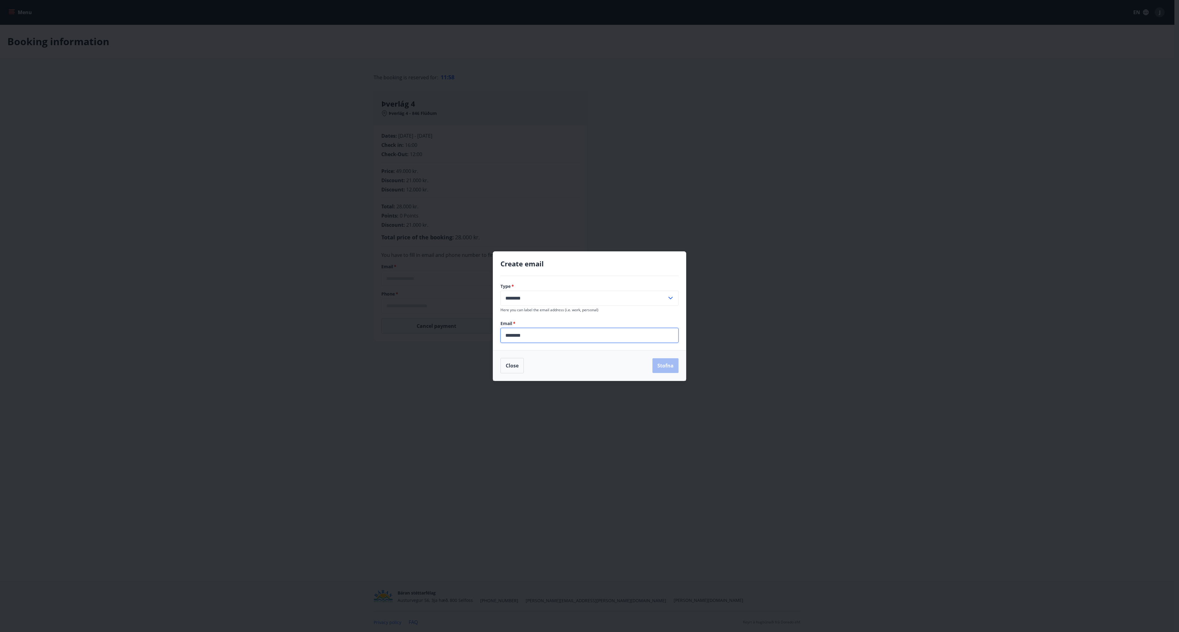
paste input "**********"
type input "**********"
click at [589, 336] on input "email" at bounding box center [589, 335] width 178 height 15
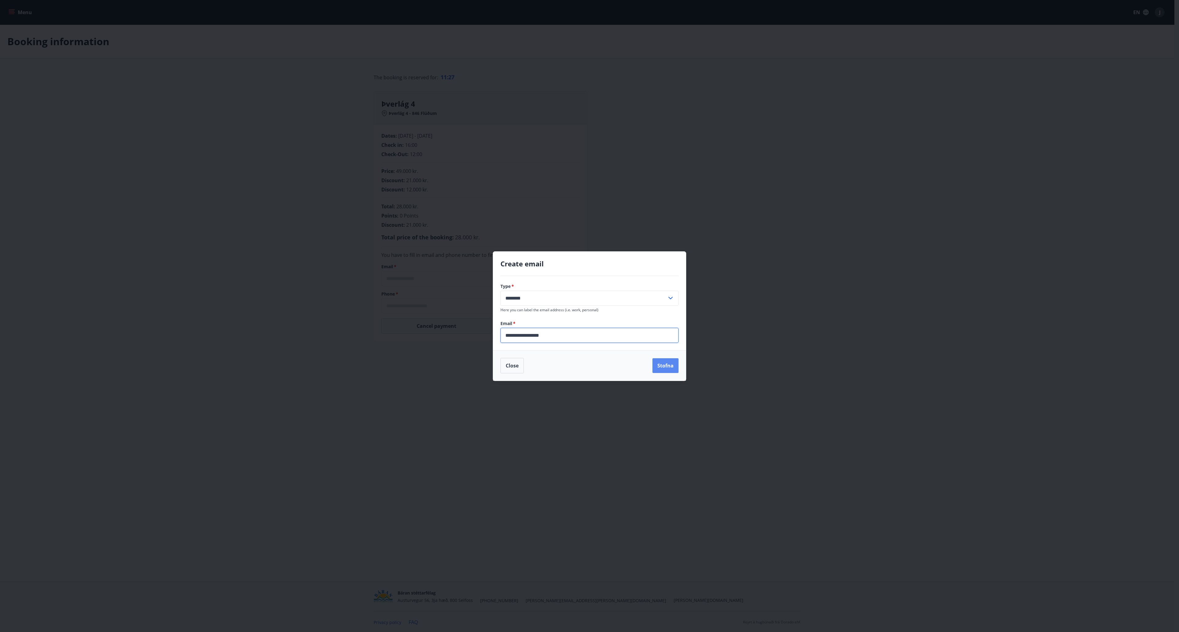
type input "**********"
click at [664, 370] on button "Stofna" at bounding box center [665, 365] width 26 height 15
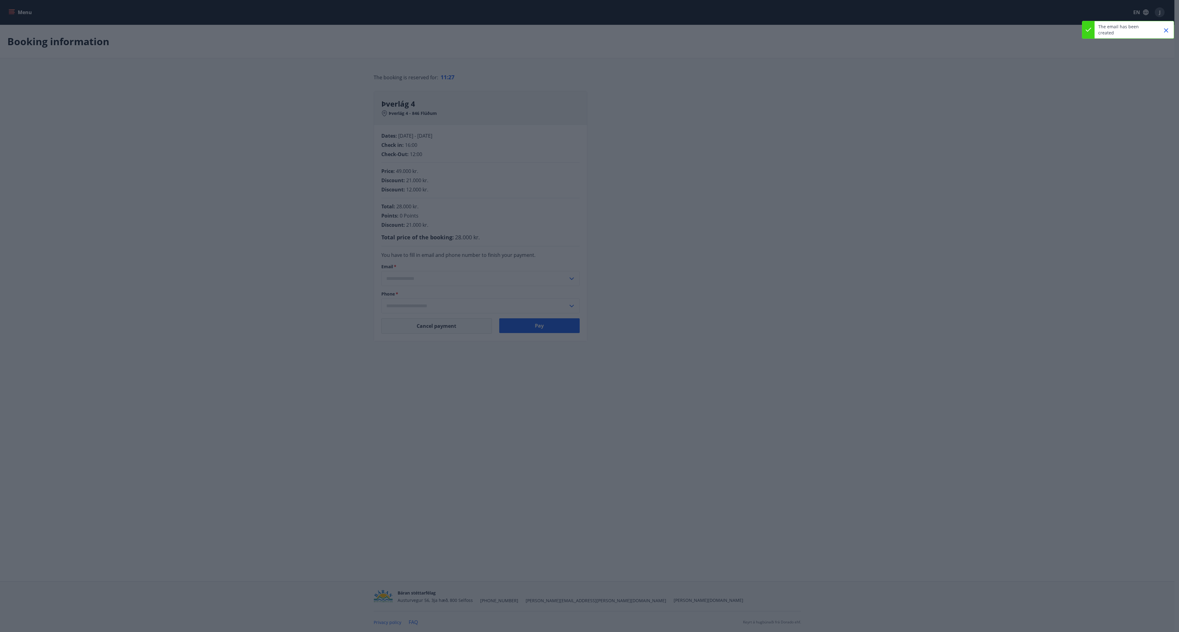
type input "**********"
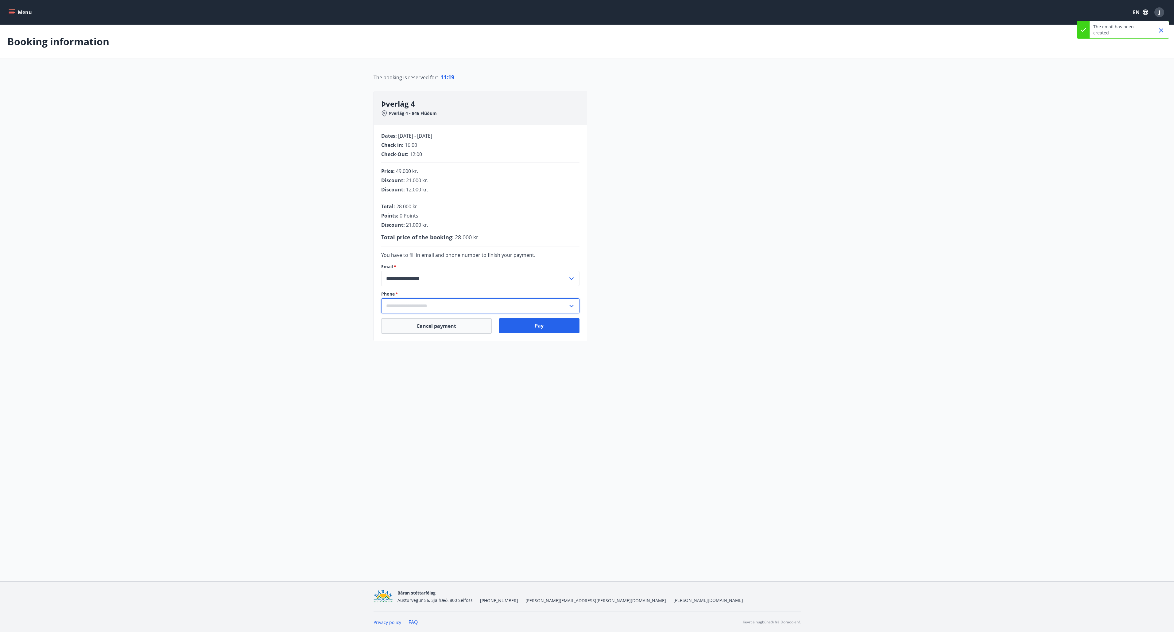
click at [430, 310] on input "text" at bounding box center [474, 305] width 187 height 15
click at [425, 321] on li "Add a new phone number" at bounding box center [481, 318] width 198 height 11
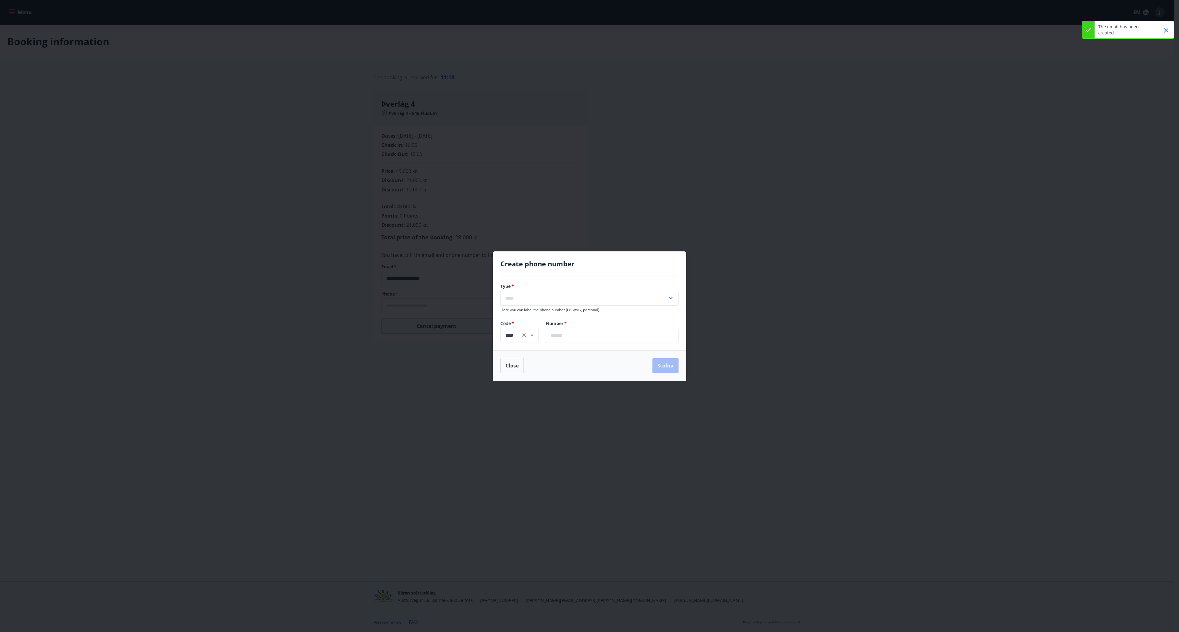
click at [523, 333] on icon "Clear" at bounding box center [524, 335] width 6 height 6
click at [511, 386] on li "+420" at bounding box center [519, 384] width 37 height 11
type input "****"
click at [572, 338] on input "text" at bounding box center [612, 335] width 133 height 15
type input "*********"
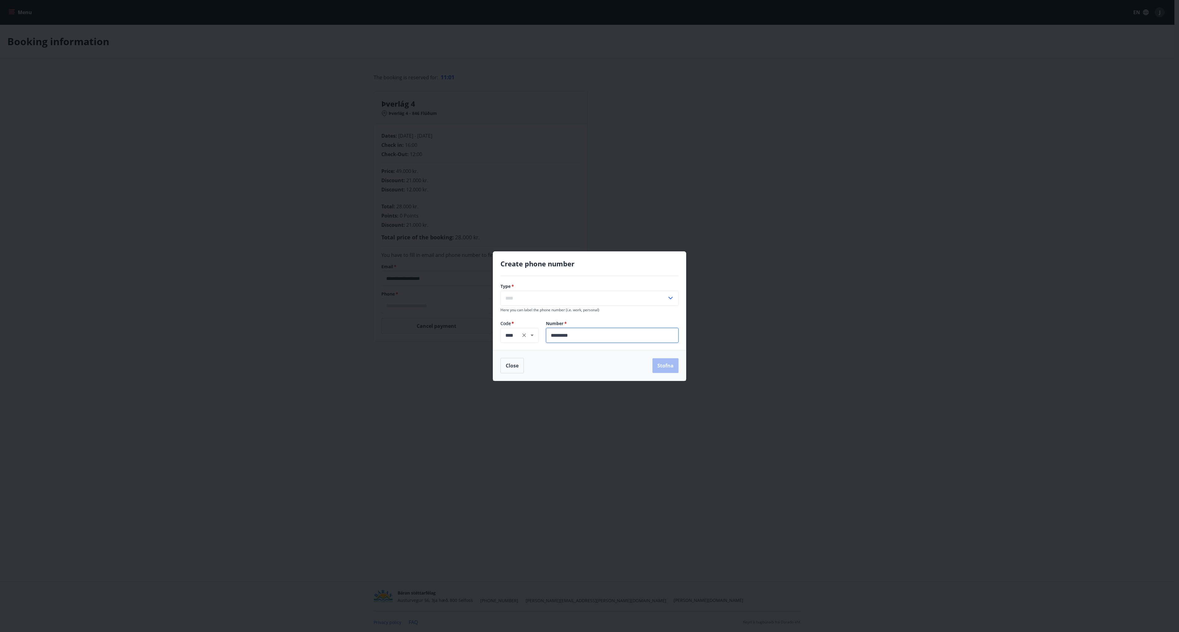
click at [529, 304] on input "text" at bounding box center [583, 297] width 166 height 15
click at [531, 313] on li "Mobile" at bounding box center [589, 310] width 177 height 11
type input "******"
click at [661, 366] on button "Stofna" at bounding box center [665, 365] width 26 height 15
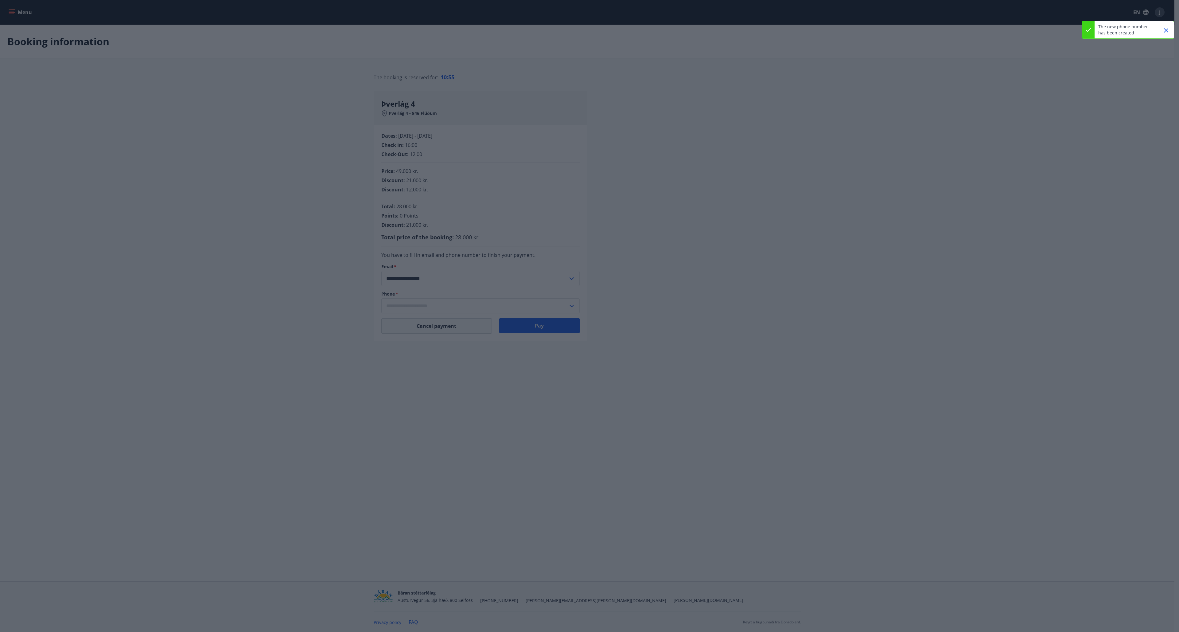
type input "**********"
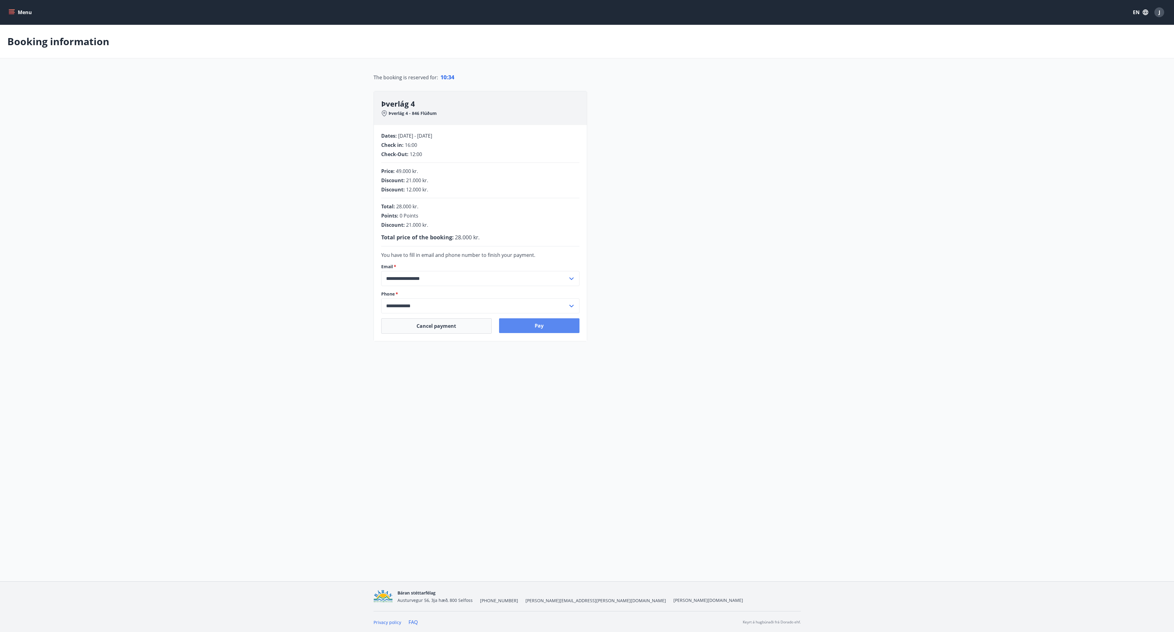
click at [553, 325] on button "Pay" at bounding box center [539, 325] width 80 height 15
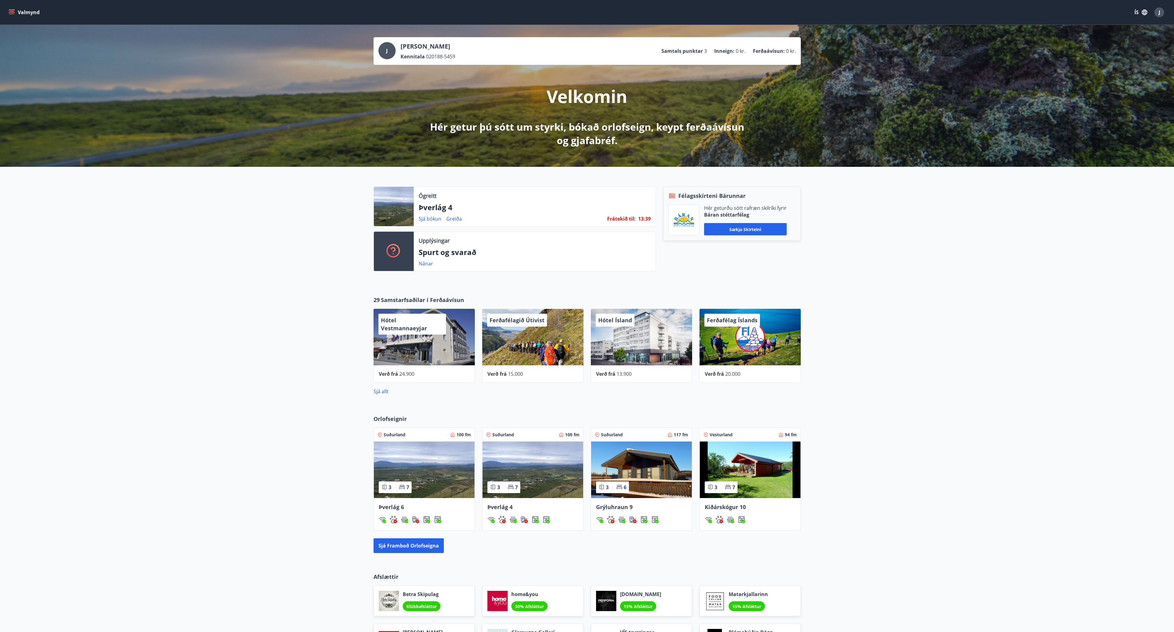
click at [9, 10] on icon "menu" at bounding box center [12, 12] width 6 height 6
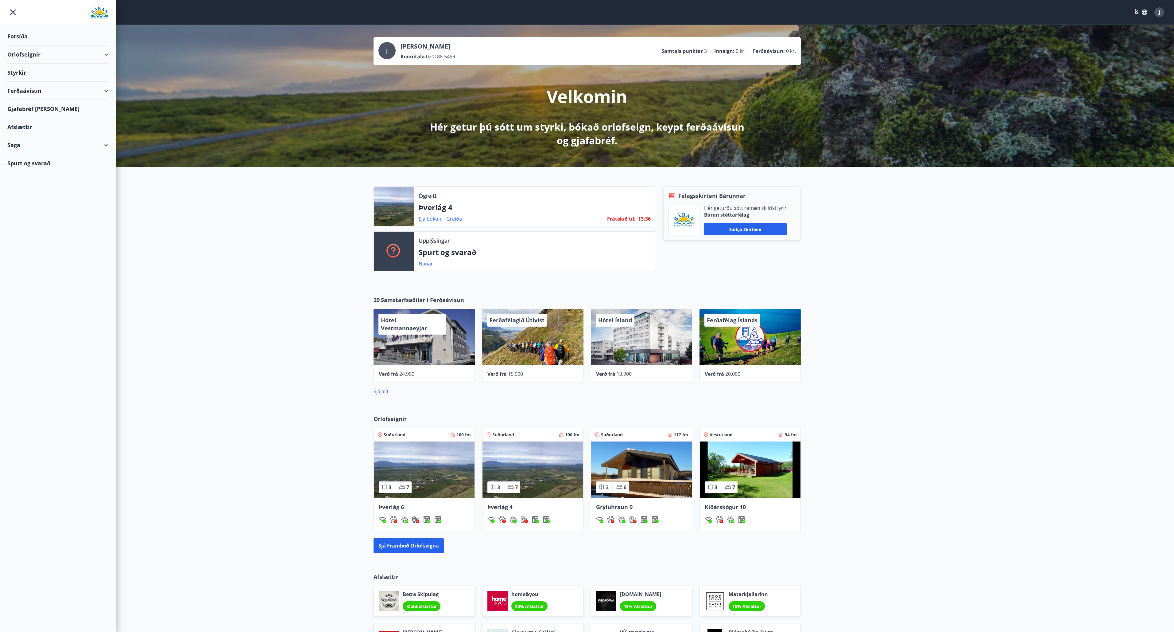
click at [1136, 9] on button "ÍS" at bounding box center [1141, 12] width 20 height 11
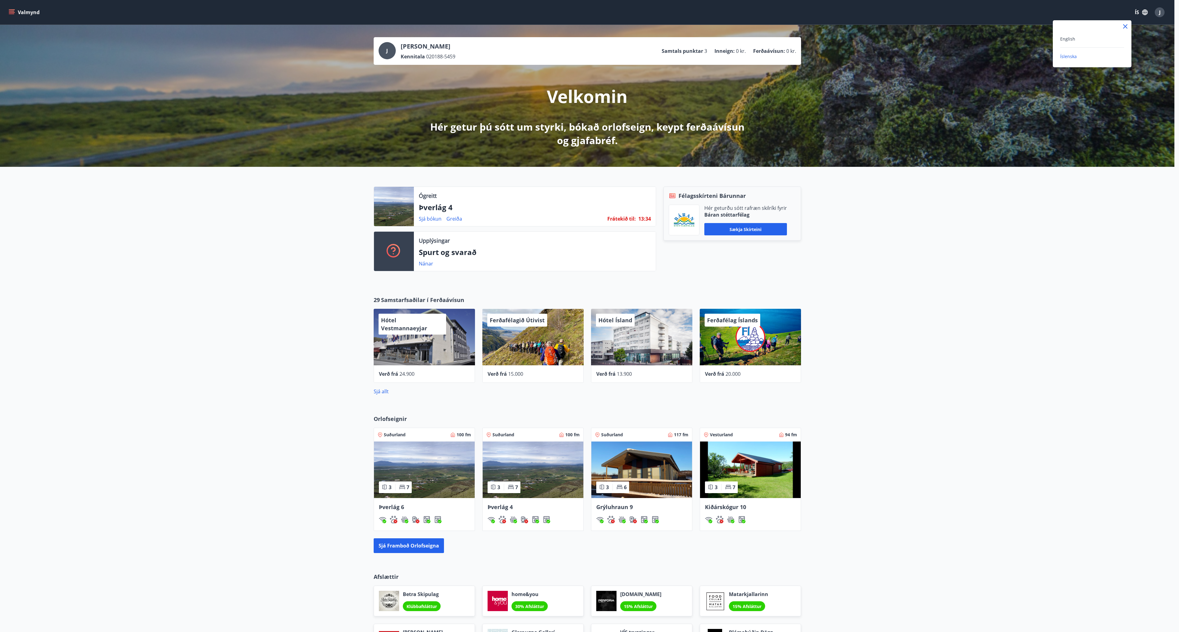
click at [1070, 42] on div "English" at bounding box center [1092, 41] width 64 height 13
click at [1063, 38] on span "English" at bounding box center [1067, 39] width 15 height 6
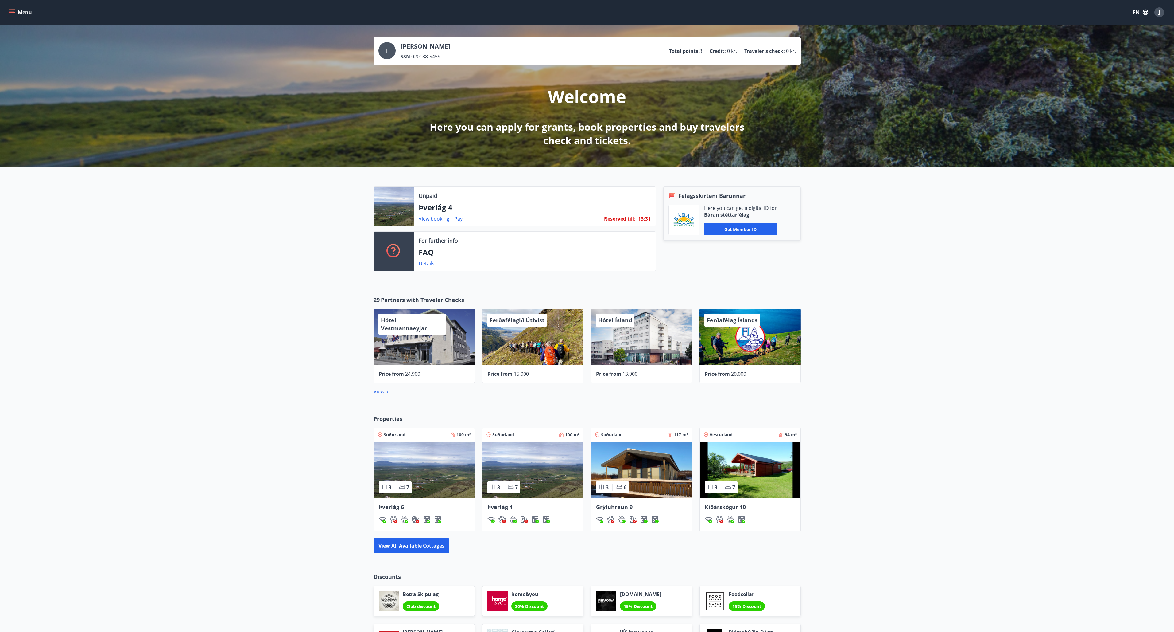
click at [14, 10] on icon "menu" at bounding box center [12, 12] width 6 height 6
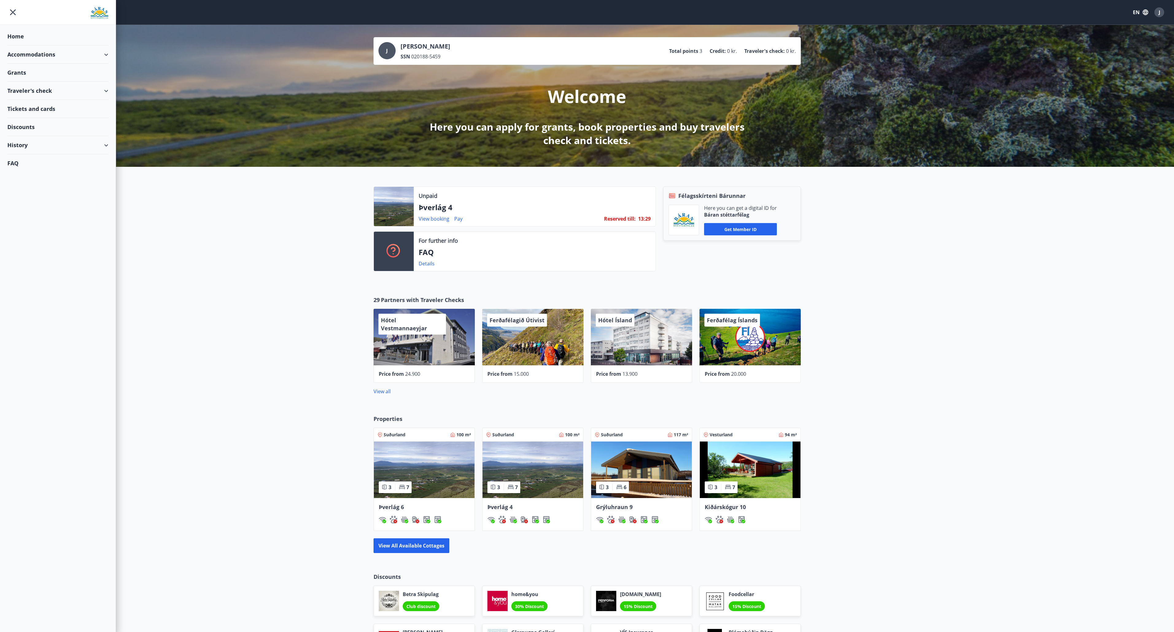
click at [36, 52] on div "Accommodations" at bounding box center [57, 54] width 101 height 18
click at [24, 70] on div "Offers" at bounding box center [57, 70] width 91 height 13
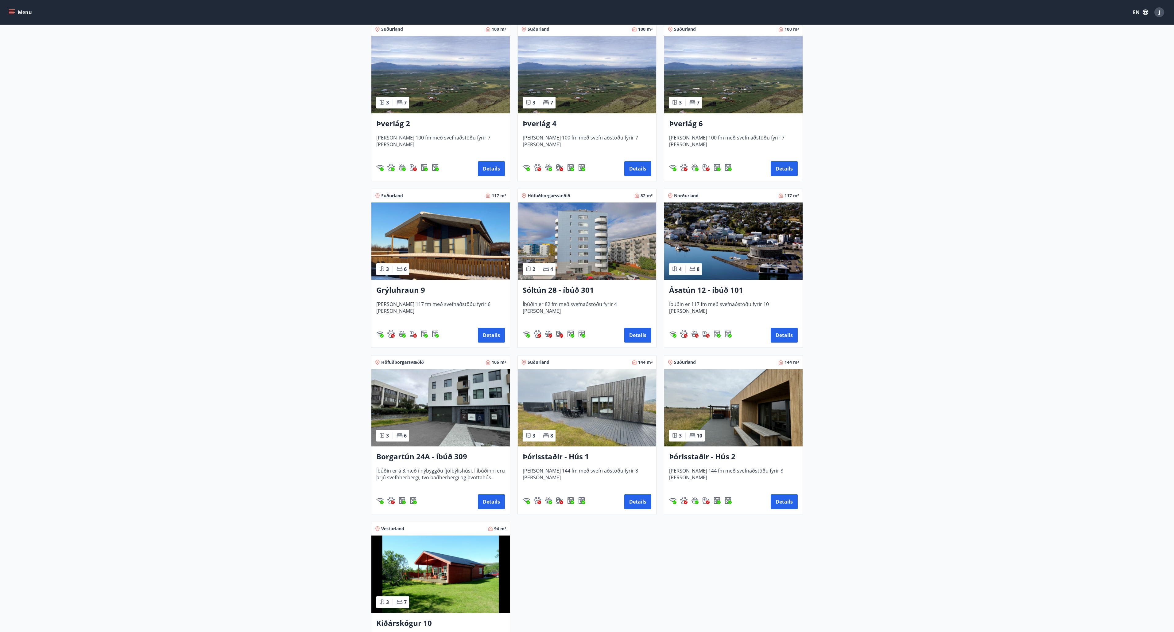
scroll to position [249, 0]
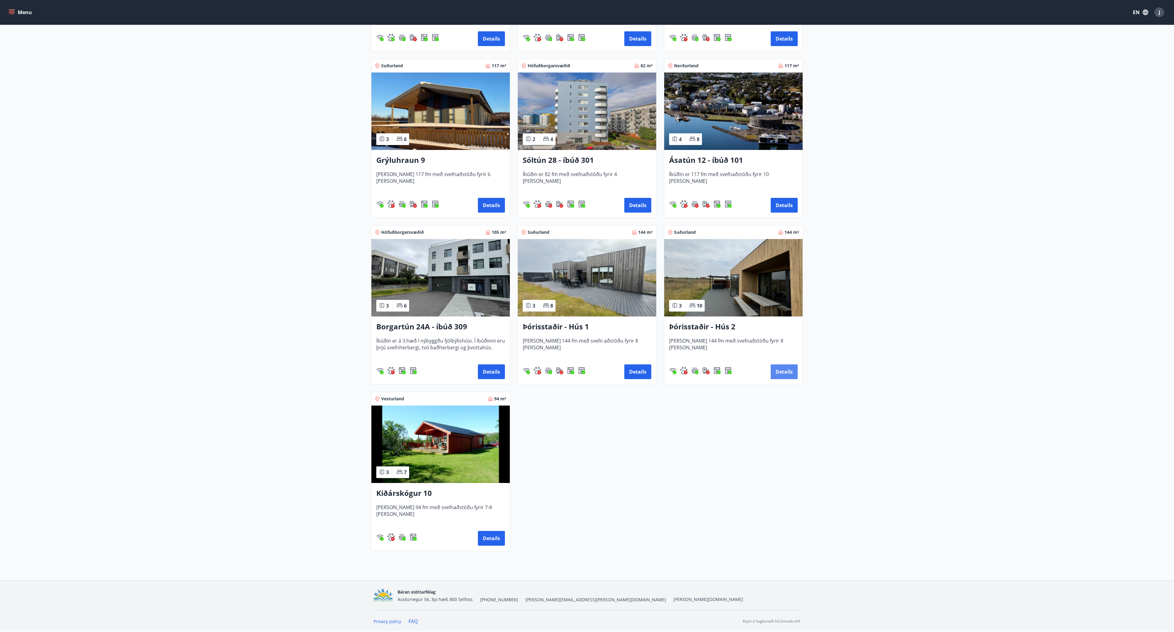
click at [786, 375] on button "Details" at bounding box center [784, 371] width 27 height 15
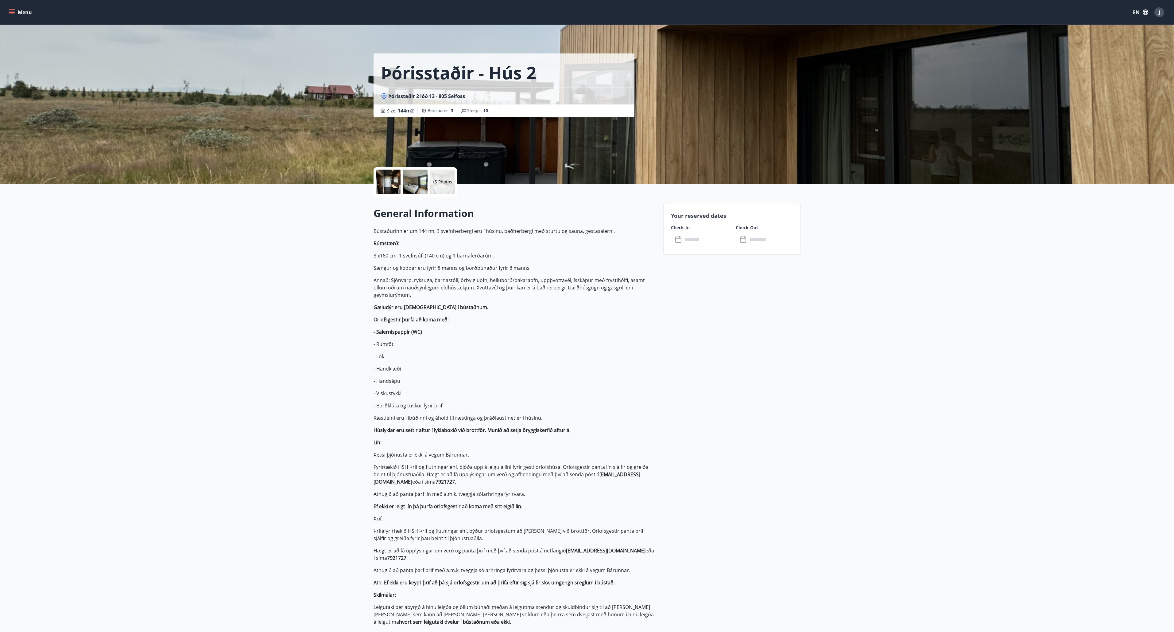
click at [703, 241] on input "text" at bounding box center [706, 239] width 46 height 15
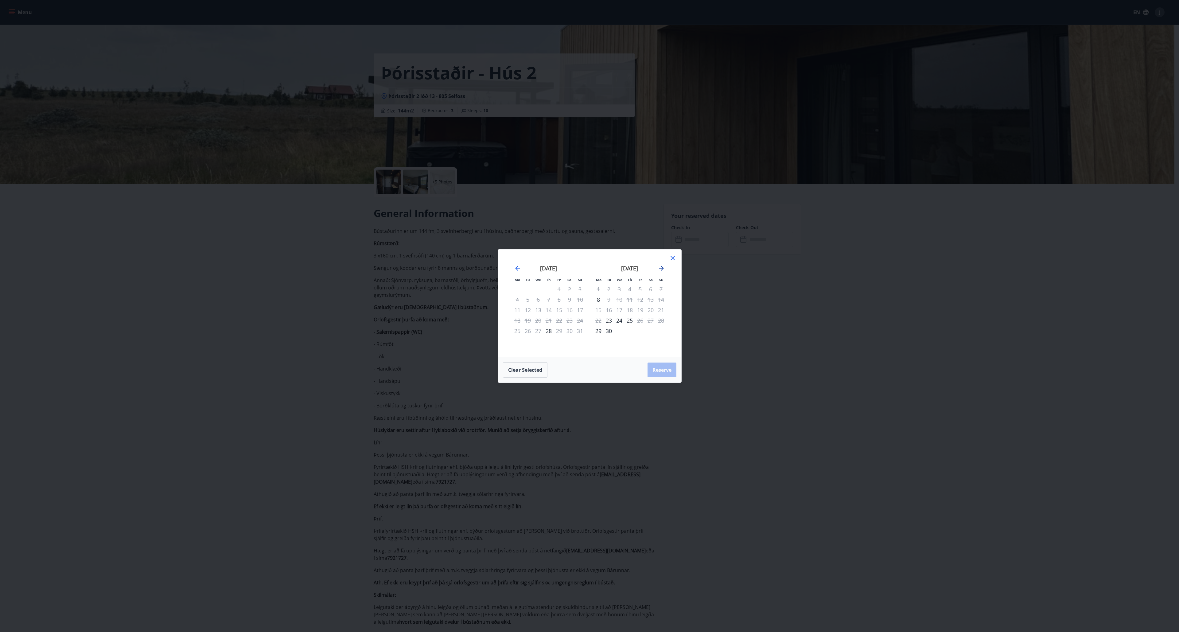
click at [660, 269] on icon "Move forward to switch to the next month." at bounding box center [661, 267] width 7 height 7
click at [560, 330] on div "31" at bounding box center [559, 330] width 10 height 10
click at [534, 369] on button "Clear selected" at bounding box center [525, 369] width 45 height 15
click at [651, 286] on div "1" at bounding box center [650, 289] width 10 height 10
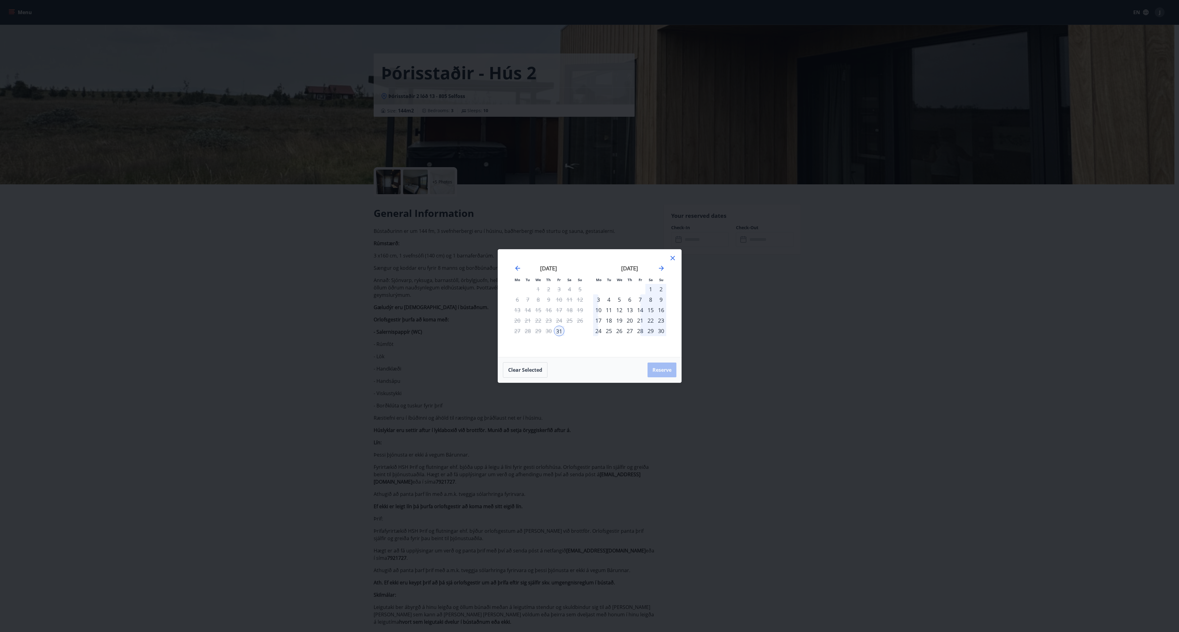
click at [651, 299] on div "8" at bounding box center [650, 299] width 10 height 10
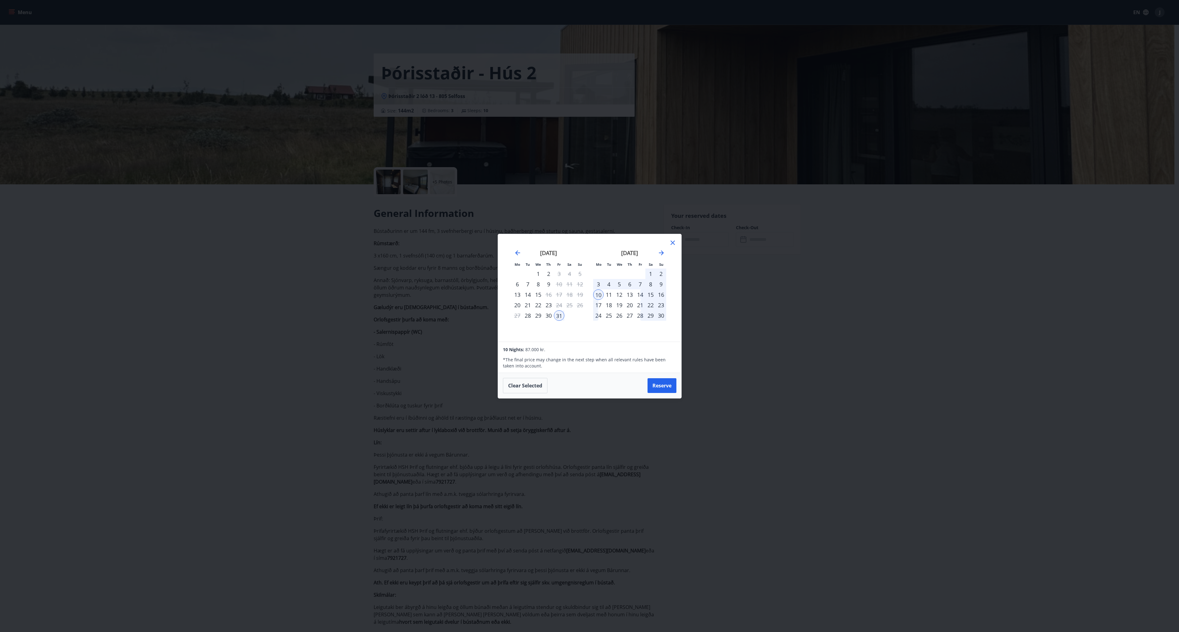
click at [561, 316] on div "31" at bounding box center [559, 315] width 10 height 10
click at [640, 281] on div "7" at bounding box center [640, 284] width 10 height 10
click at [648, 284] on div "8" at bounding box center [650, 284] width 10 height 10
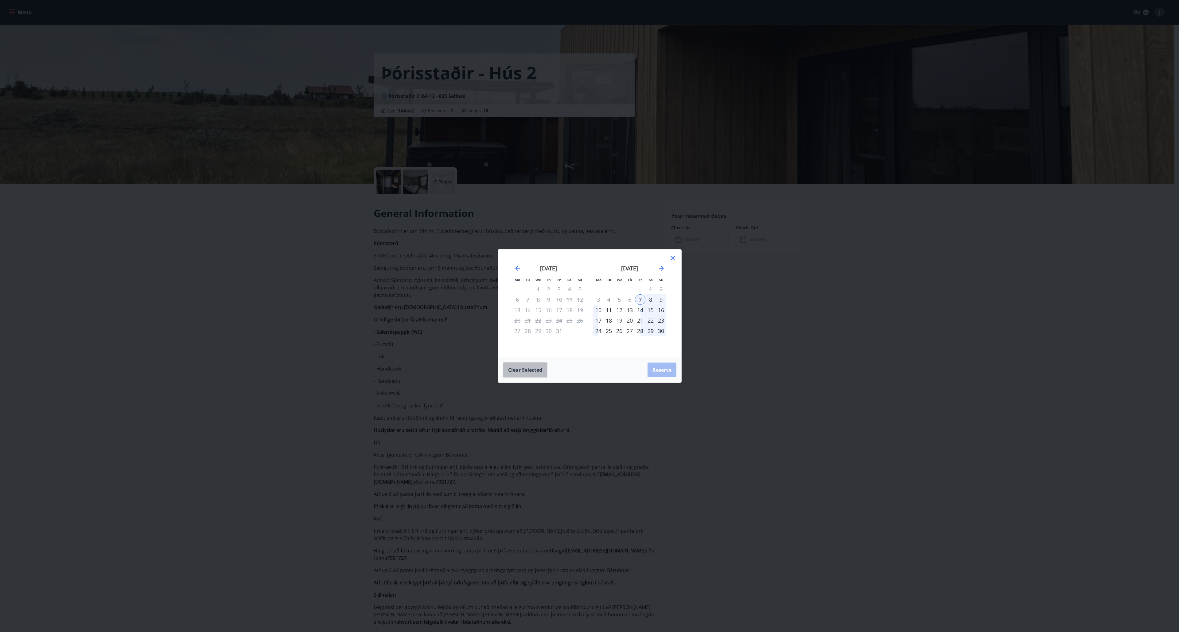
click at [521, 368] on button "Clear selected" at bounding box center [525, 369] width 45 height 15
click at [561, 332] on div "31" at bounding box center [559, 330] width 10 height 10
click at [640, 300] on div "7" at bounding box center [640, 299] width 10 height 10
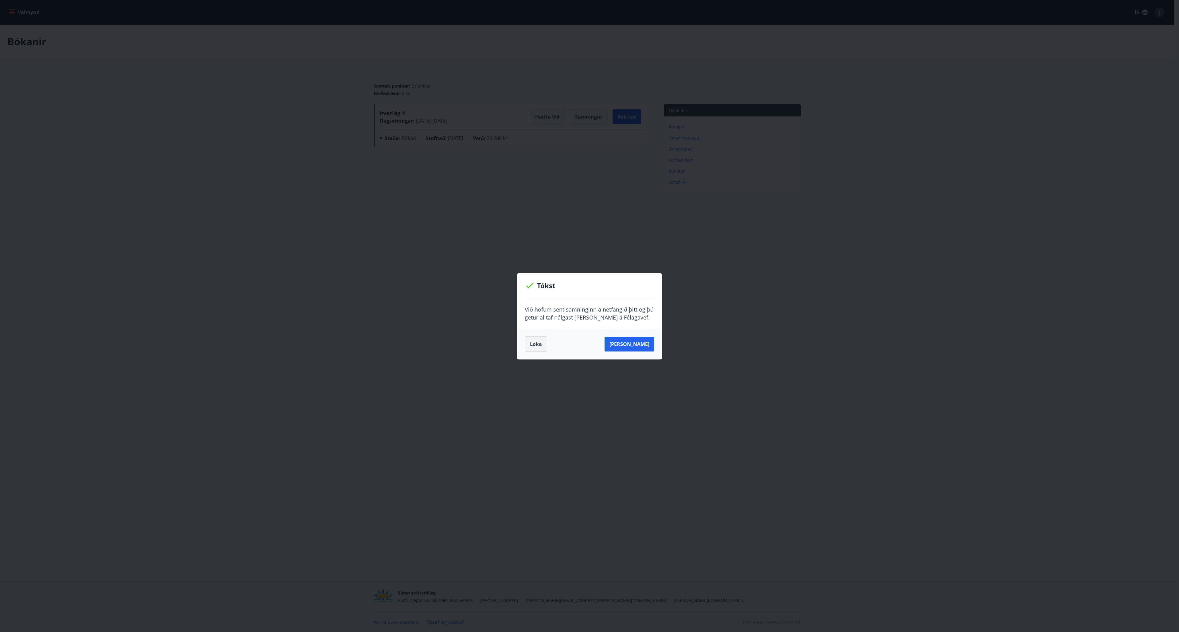
click at [530, 346] on button "Loka" at bounding box center [536, 343] width 22 height 15
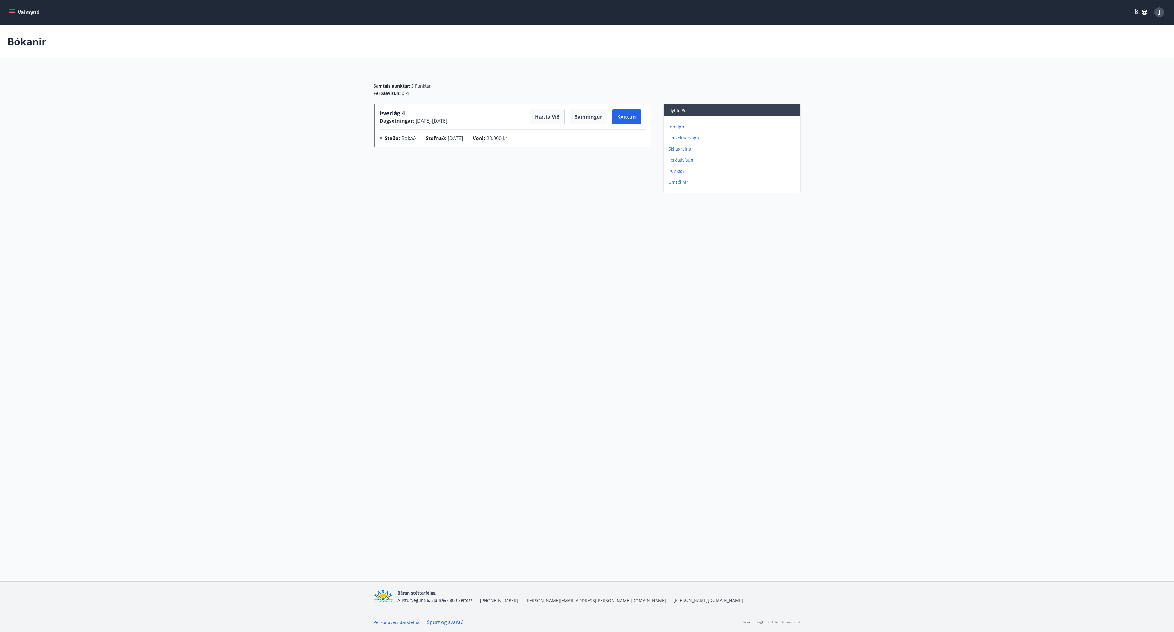
click at [18, 11] on button "Valmynd" at bounding box center [24, 12] width 35 height 11
click at [383, 180] on div "Þverlág 4 Dagsetningar : 31.10.2025 - 07.11.2025 Hætta við Samningur Kvittun St…" at bounding box center [513, 149] width 278 height 91
click at [28, 14] on button "Valmynd" at bounding box center [24, 12] width 35 height 11
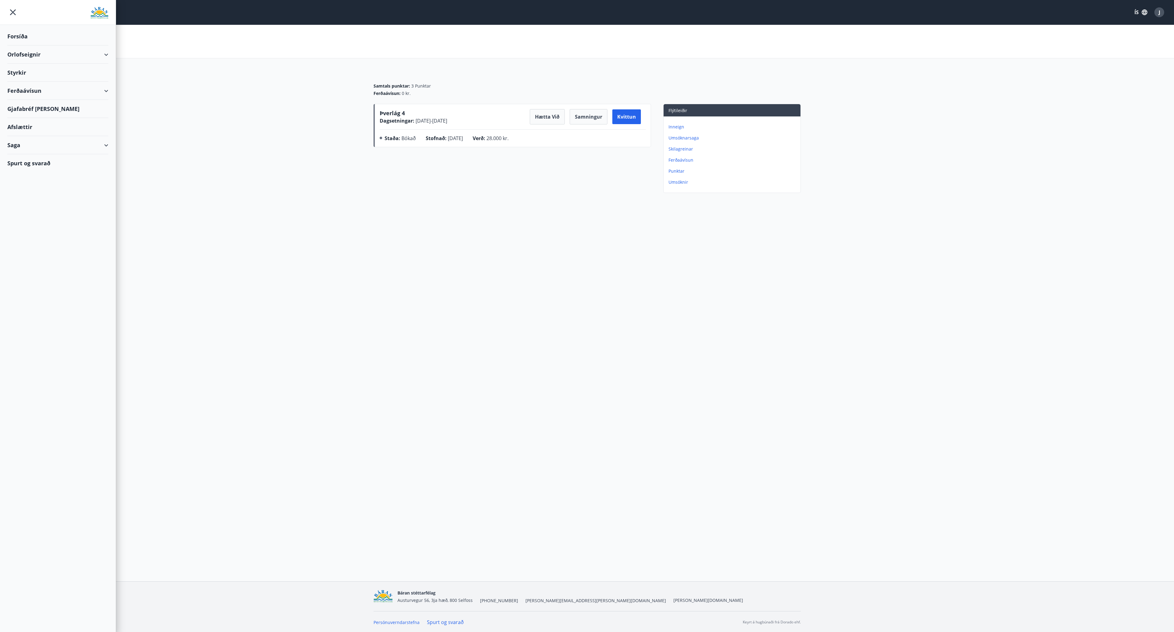
click at [10, 34] on div "Forsíða" at bounding box center [57, 36] width 101 height 18
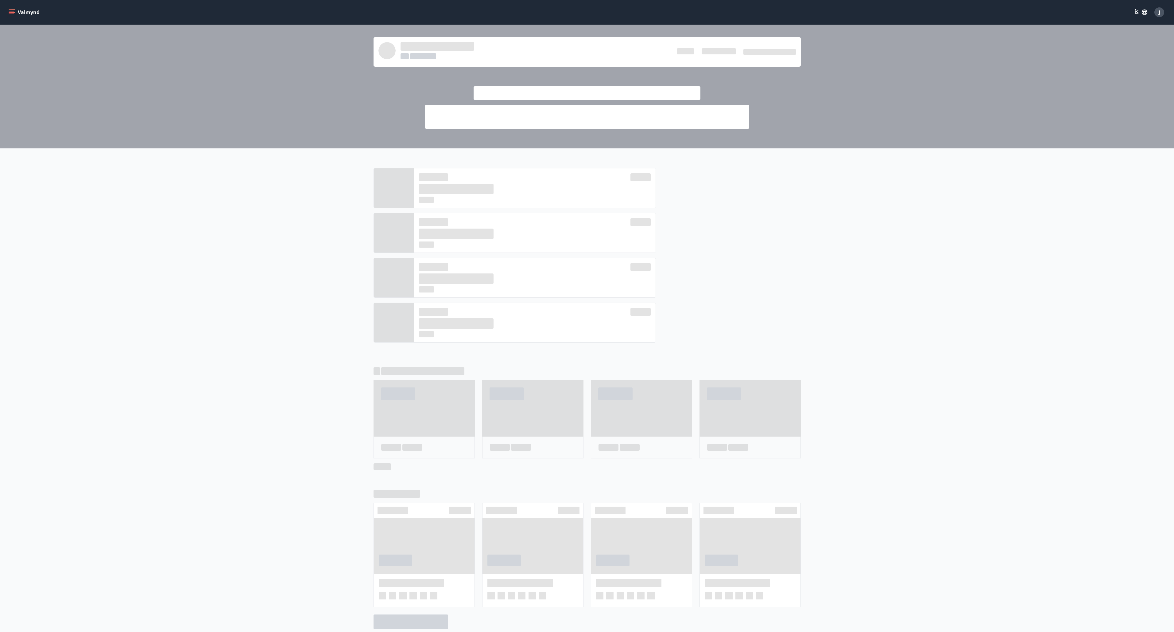
click at [1137, 12] on button "ÍS" at bounding box center [1141, 12] width 20 height 11
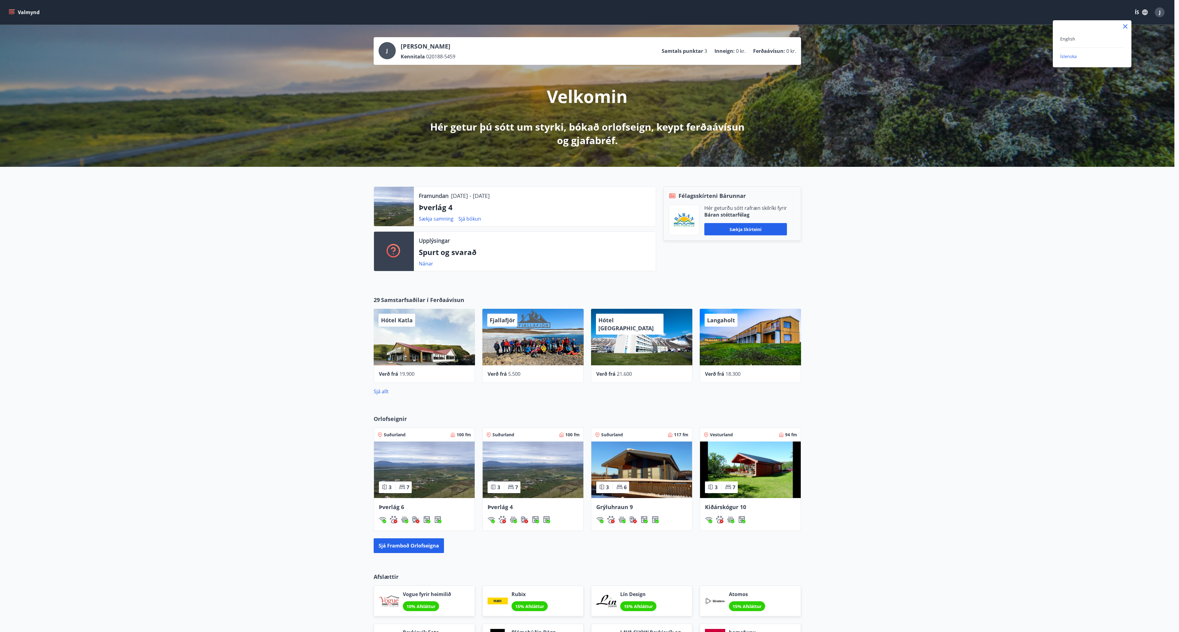
click at [1059, 42] on div "English Íslenska" at bounding box center [1092, 47] width 79 height 25
click at [1061, 41] on span "English" at bounding box center [1067, 39] width 15 height 6
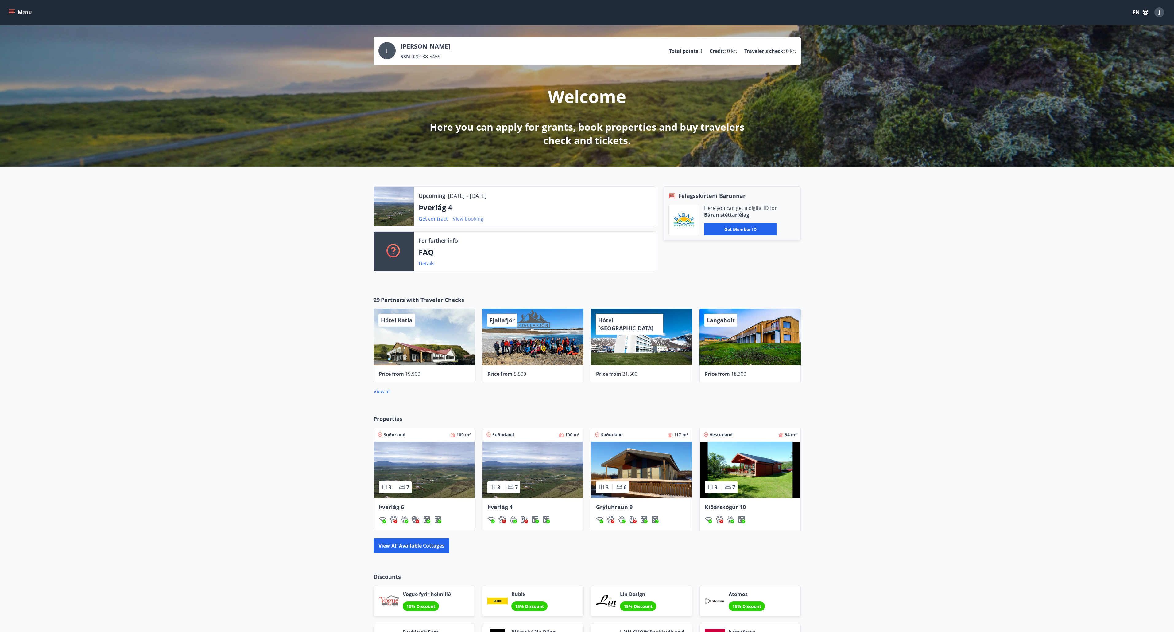
click at [478, 220] on link "View booking" at bounding box center [468, 218] width 31 height 7
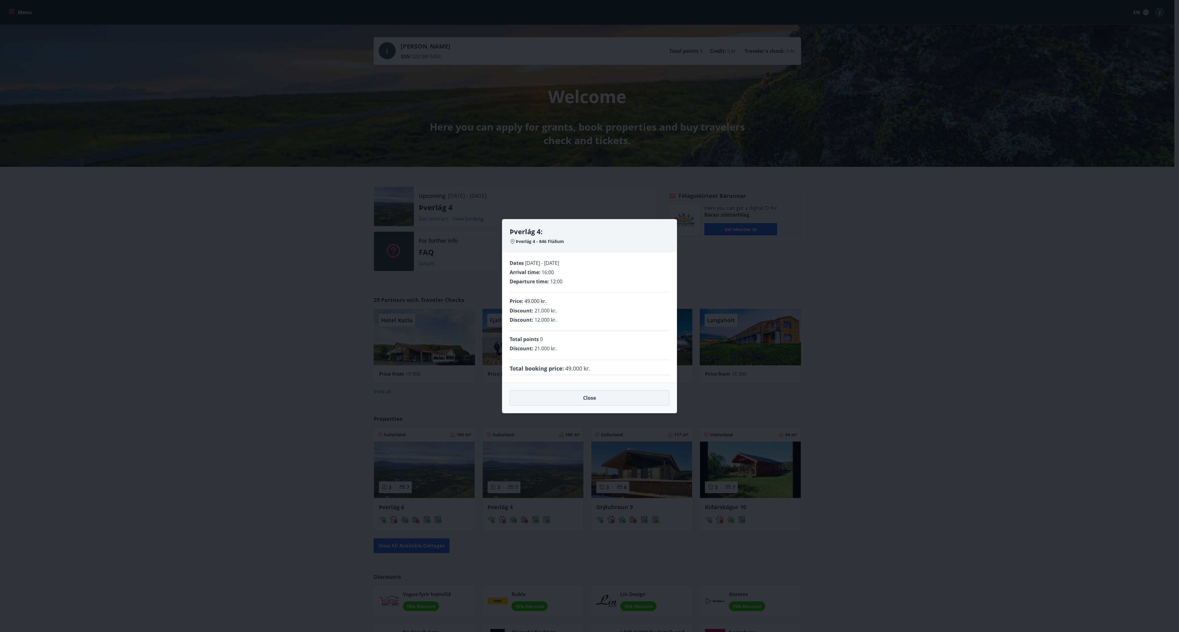
click at [603, 399] on button "Close" at bounding box center [590, 397] width 160 height 15
